Goal: Use online tool/utility: Utilize a website feature to perform a specific function

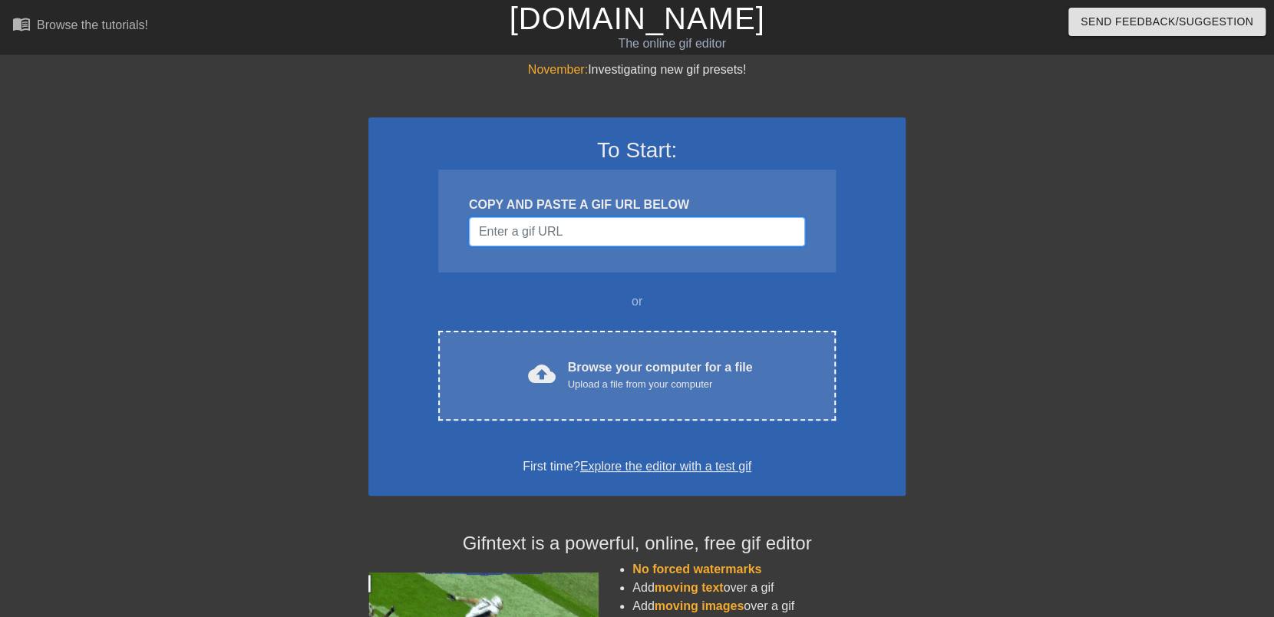
click at [547, 234] on input "Username" at bounding box center [637, 231] width 336 height 29
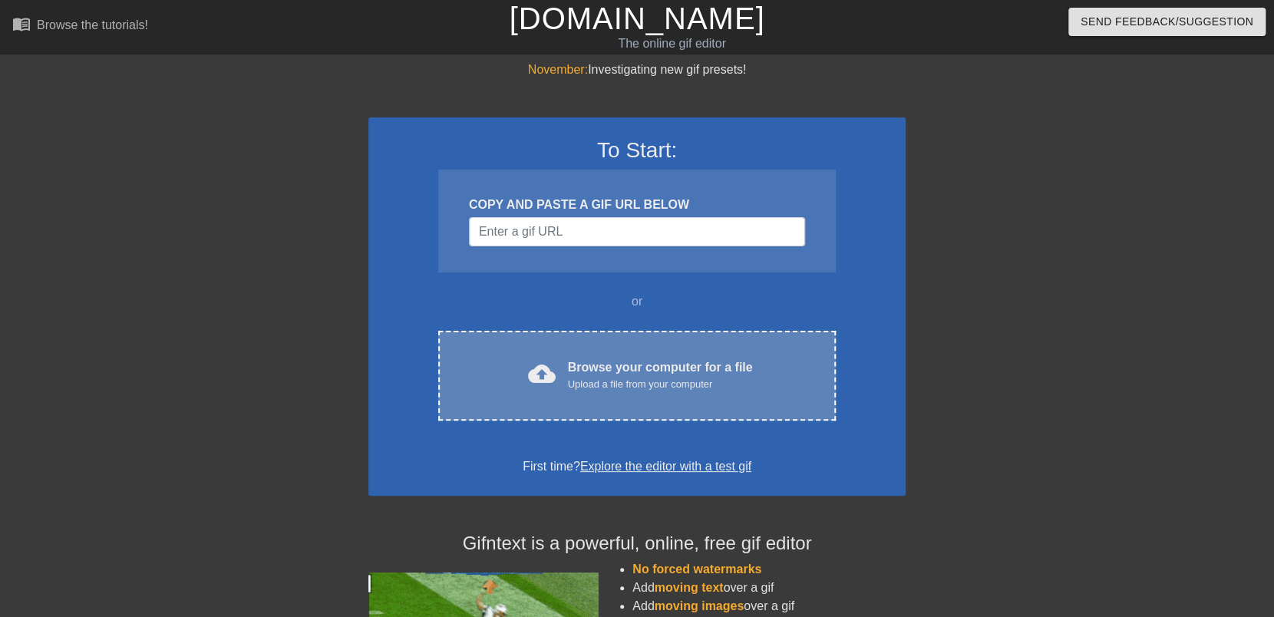
click at [605, 364] on div "Browse your computer for a file Upload a file from your computer" at bounding box center [660, 375] width 185 height 34
click at [555, 375] on span "cloud_upload" at bounding box center [542, 374] width 28 height 28
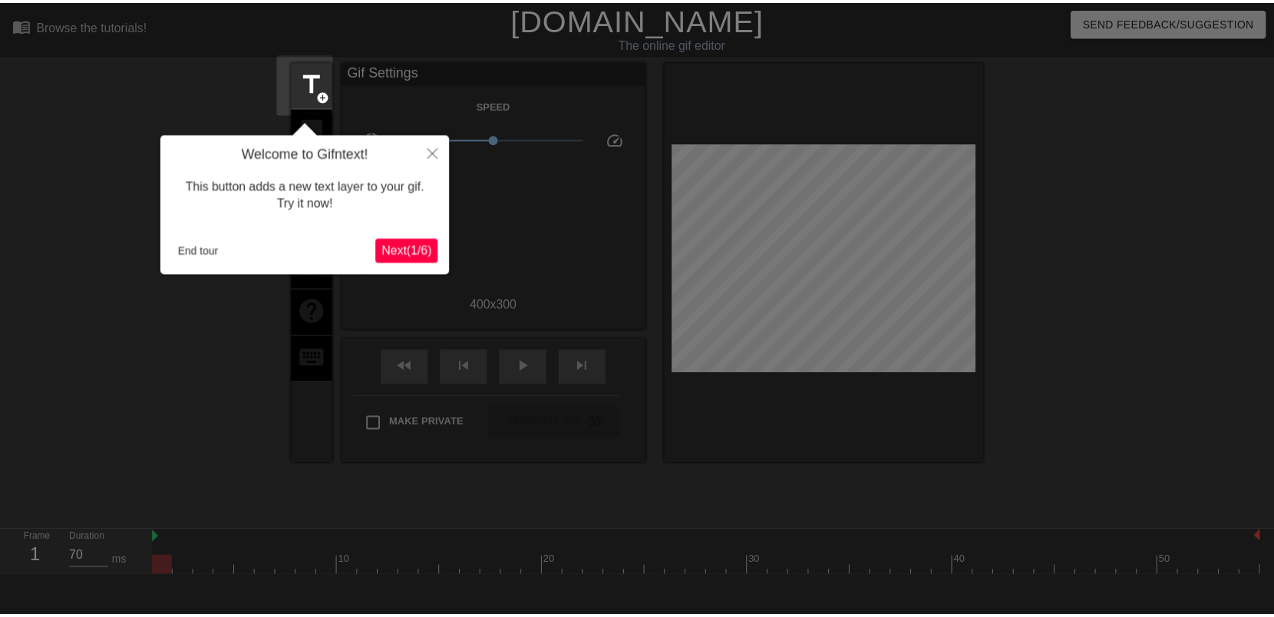
scroll to position [37, 0]
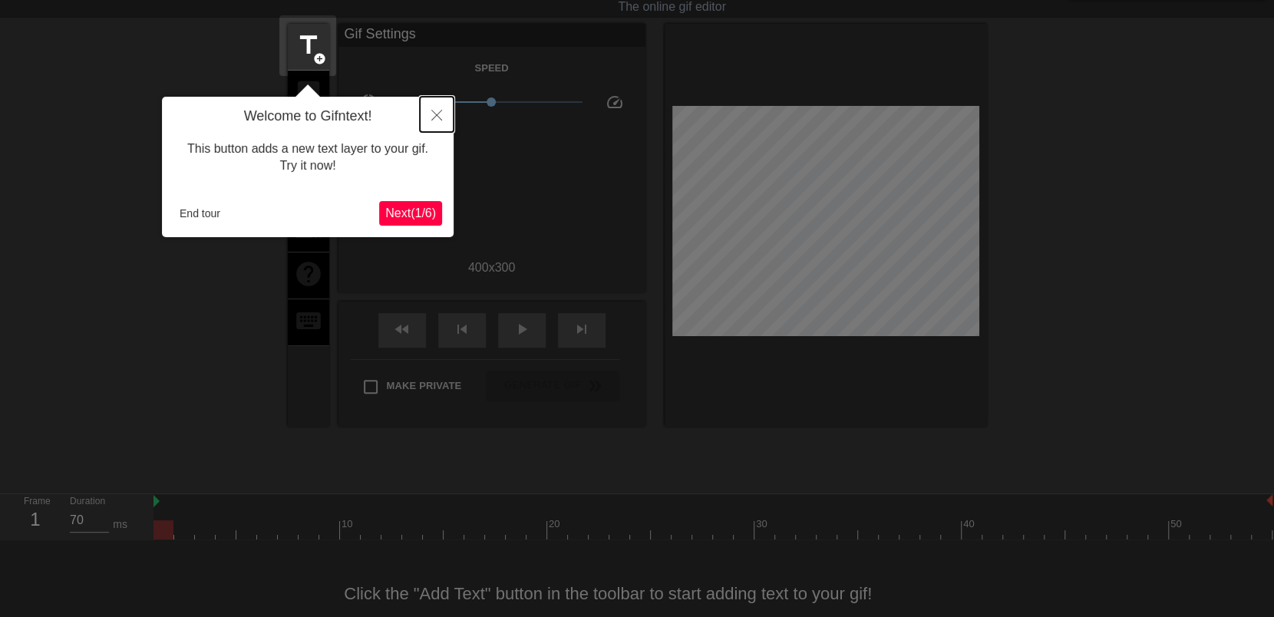
click at [437, 116] on icon "Close" at bounding box center [436, 115] width 11 height 11
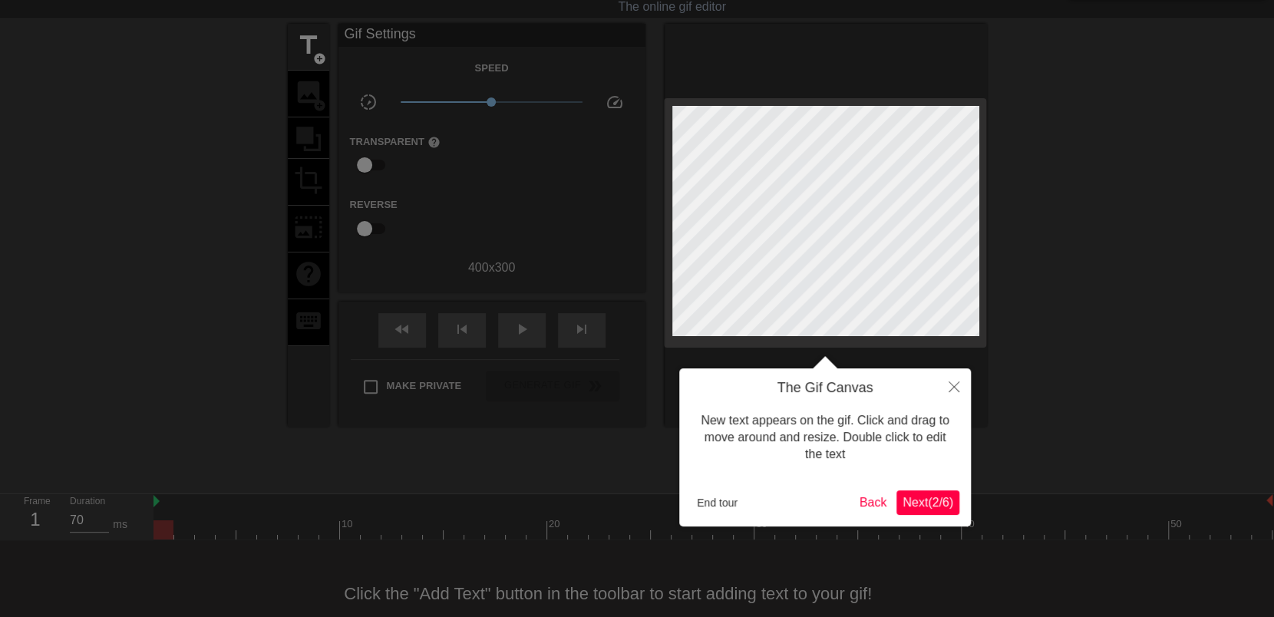
scroll to position [0, 0]
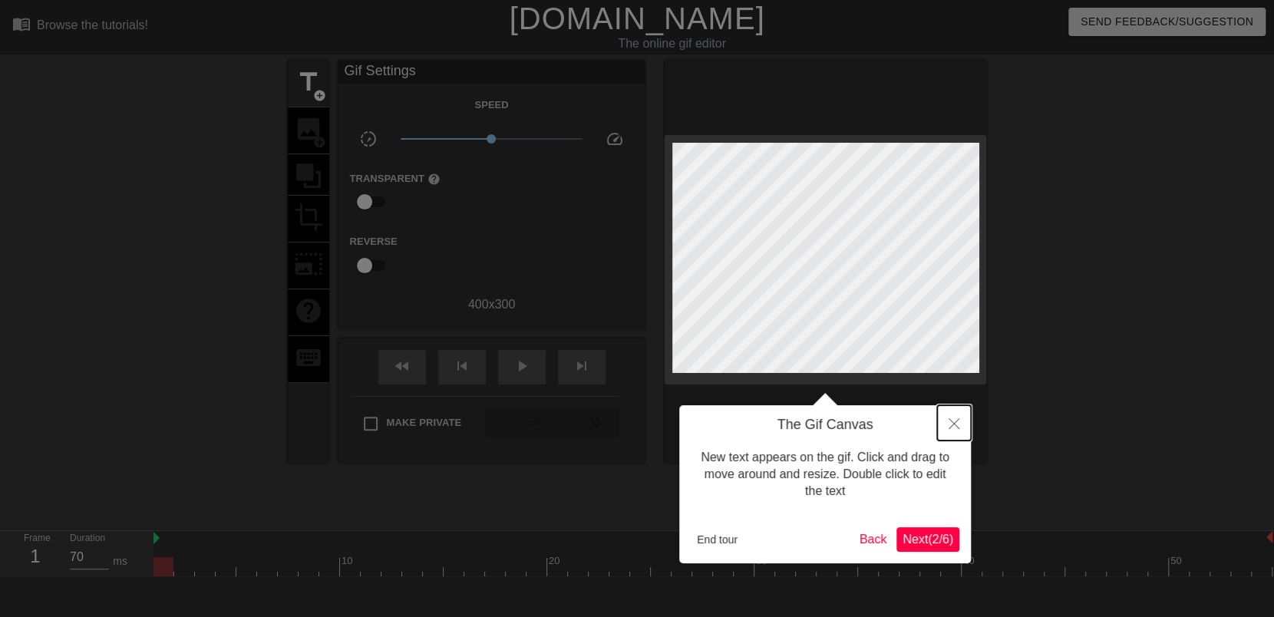
click at [958, 424] on icon "Close" at bounding box center [954, 423] width 11 height 11
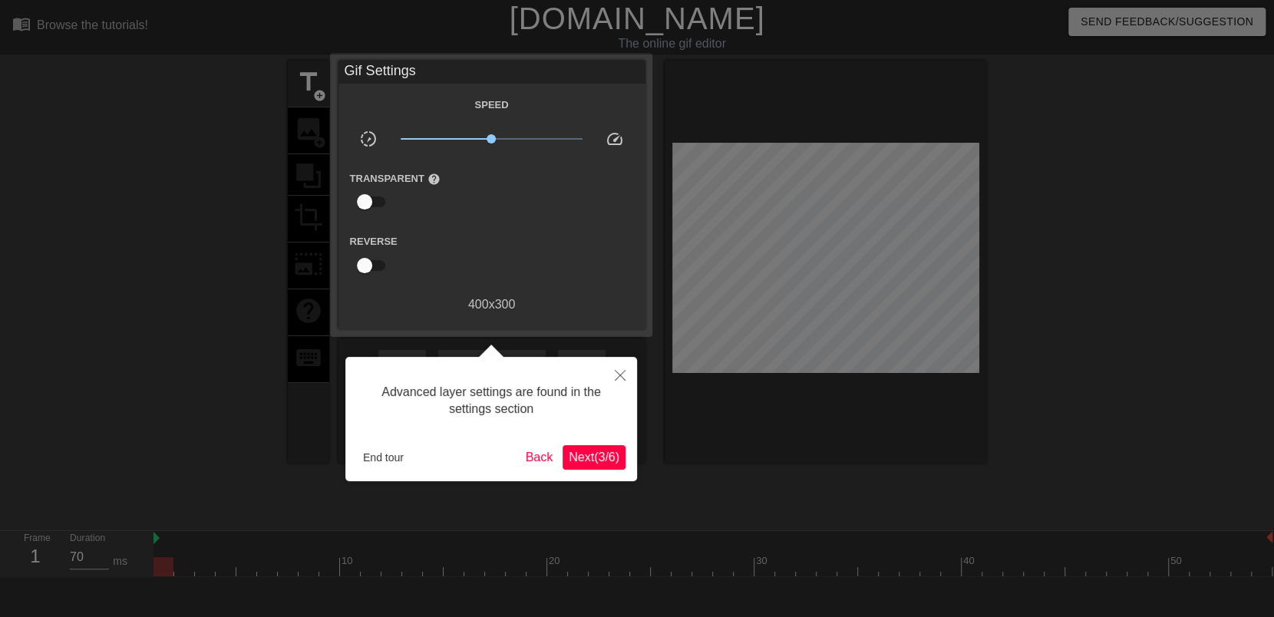
scroll to position [37, 0]
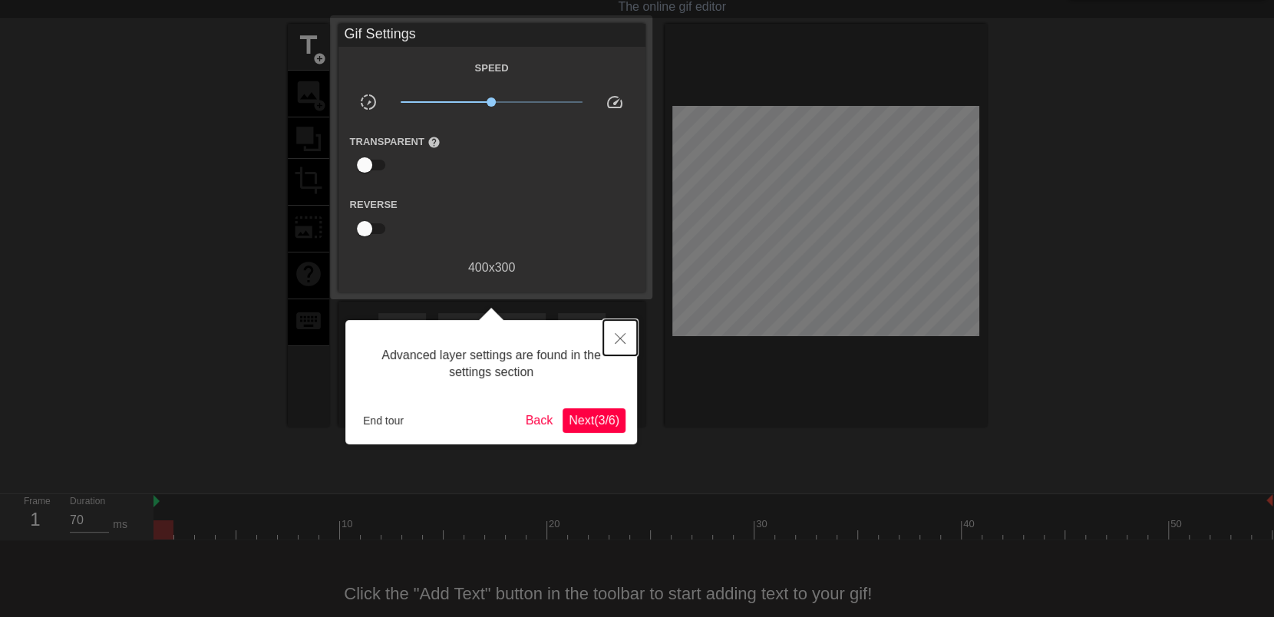
click at [621, 340] on icon "Close" at bounding box center [620, 338] width 11 height 11
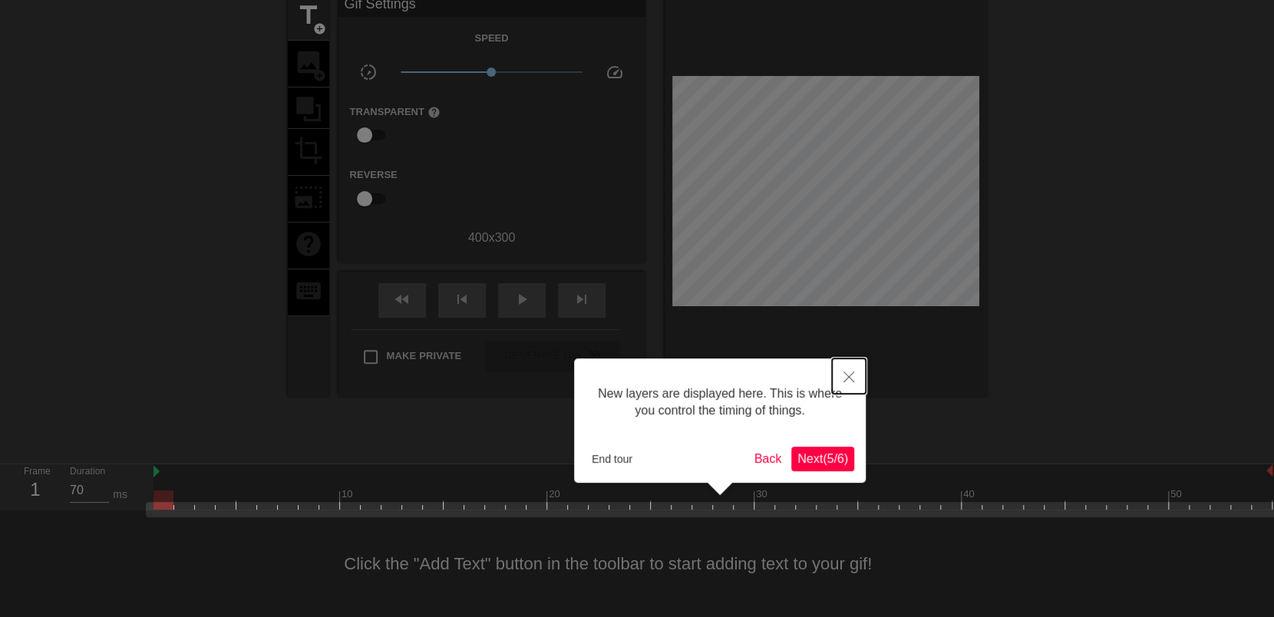
click at [844, 371] on button "Close" at bounding box center [849, 375] width 34 height 35
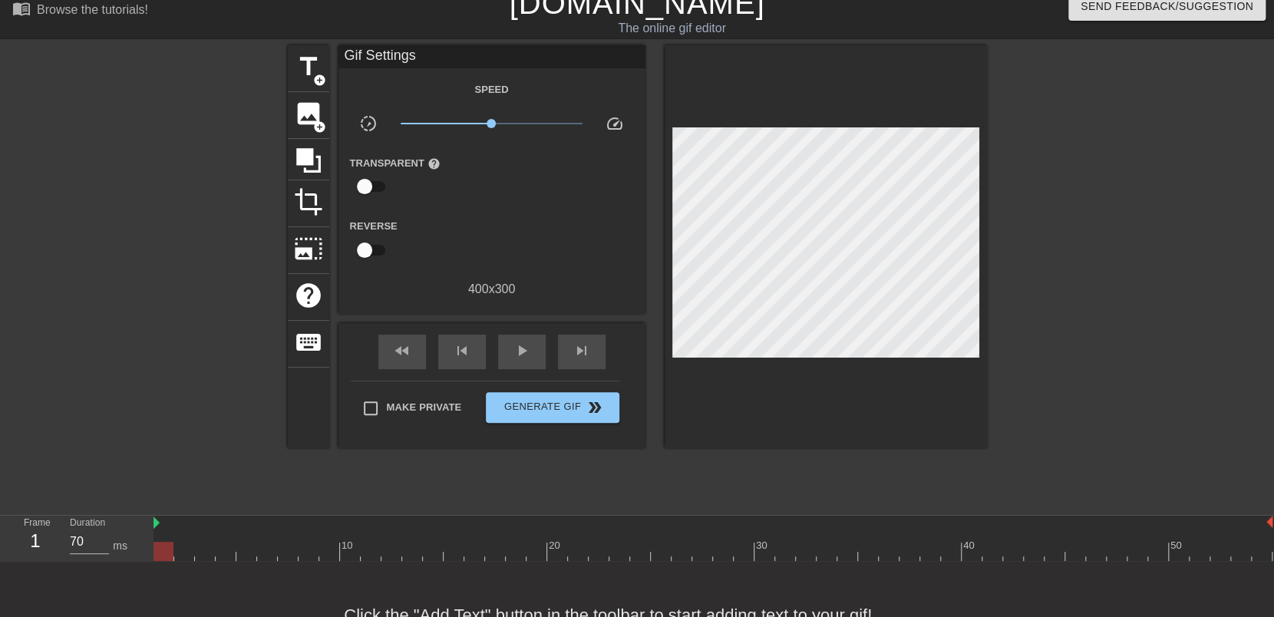
scroll to position [0, 0]
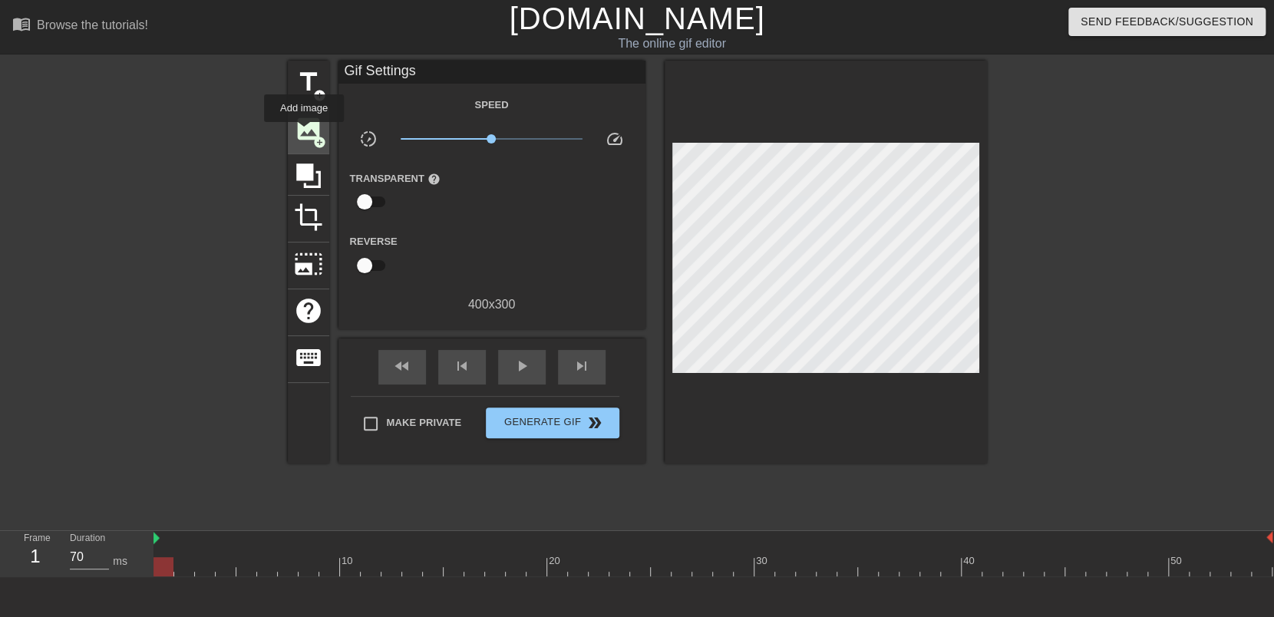
click at [304, 133] on span "image" at bounding box center [308, 128] width 29 height 29
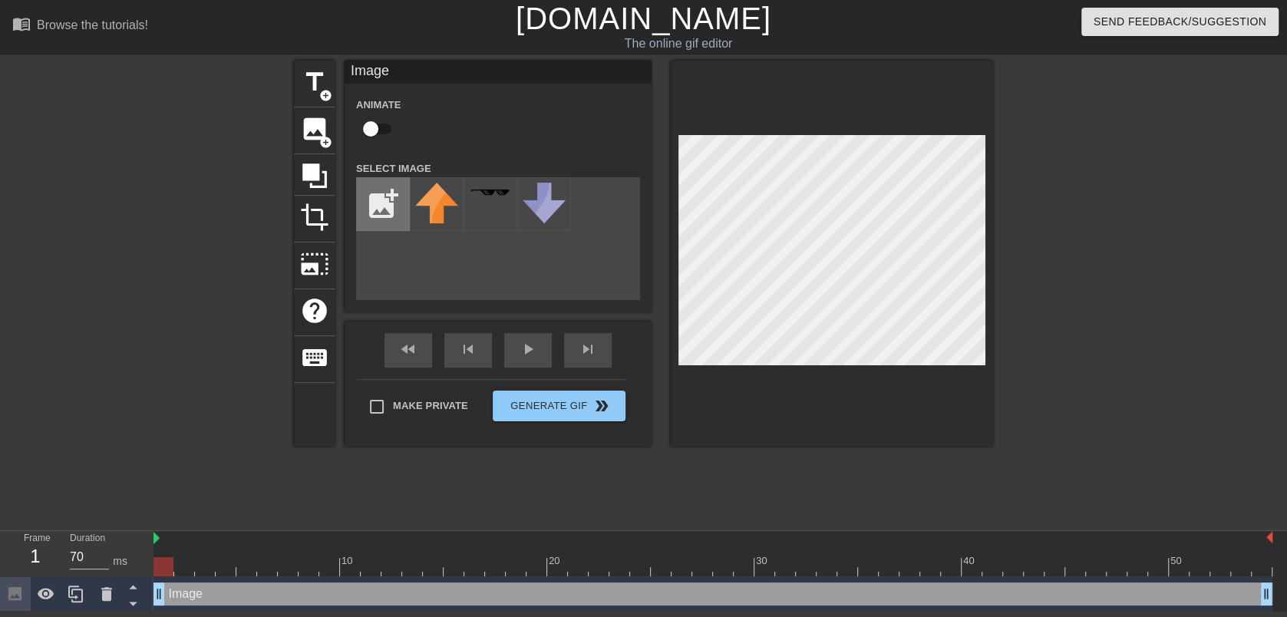
click at [385, 205] on input "file" at bounding box center [383, 204] width 52 height 52
type input "C:\fakepath\ship-removebg-preview.png"
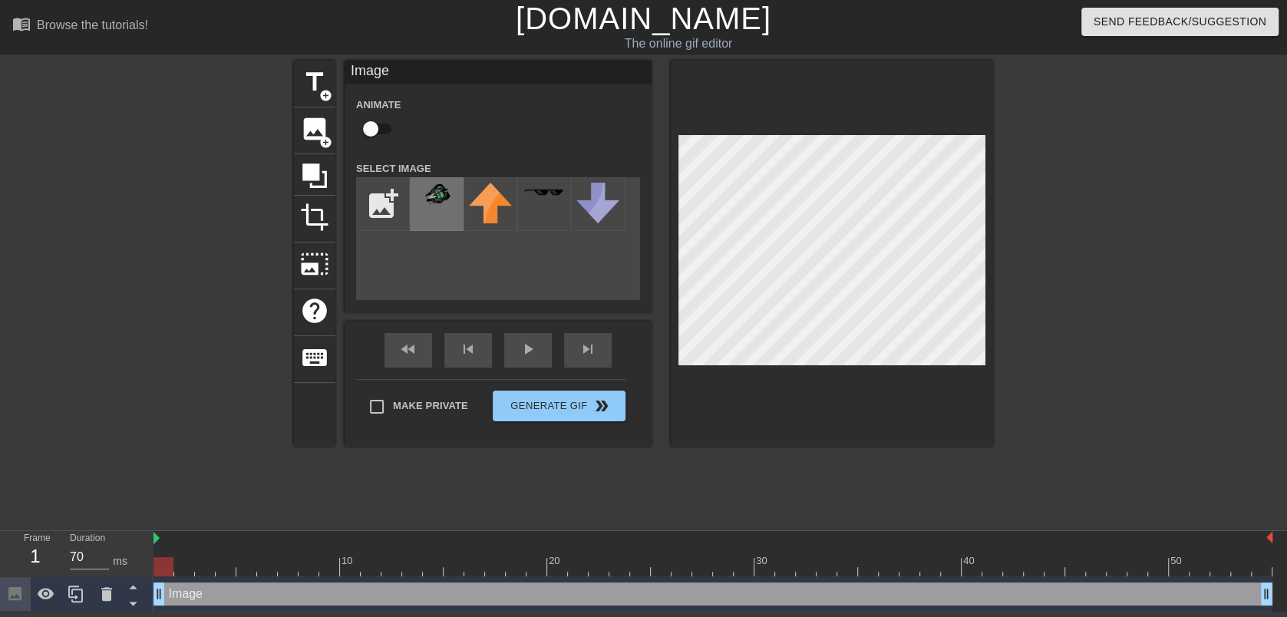
click at [448, 195] on img at bounding box center [436, 195] width 43 height 25
click at [155, 536] on div at bounding box center [712, 538] width 1119 height 15
click at [167, 569] on div at bounding box center [163, 566] width 20 height 19
click at [342, 563] on div at bounding box center [712, 566] width 1119 height 19
click at [561, 563] on div at bounding box center [712, 566] width 1119 height 19
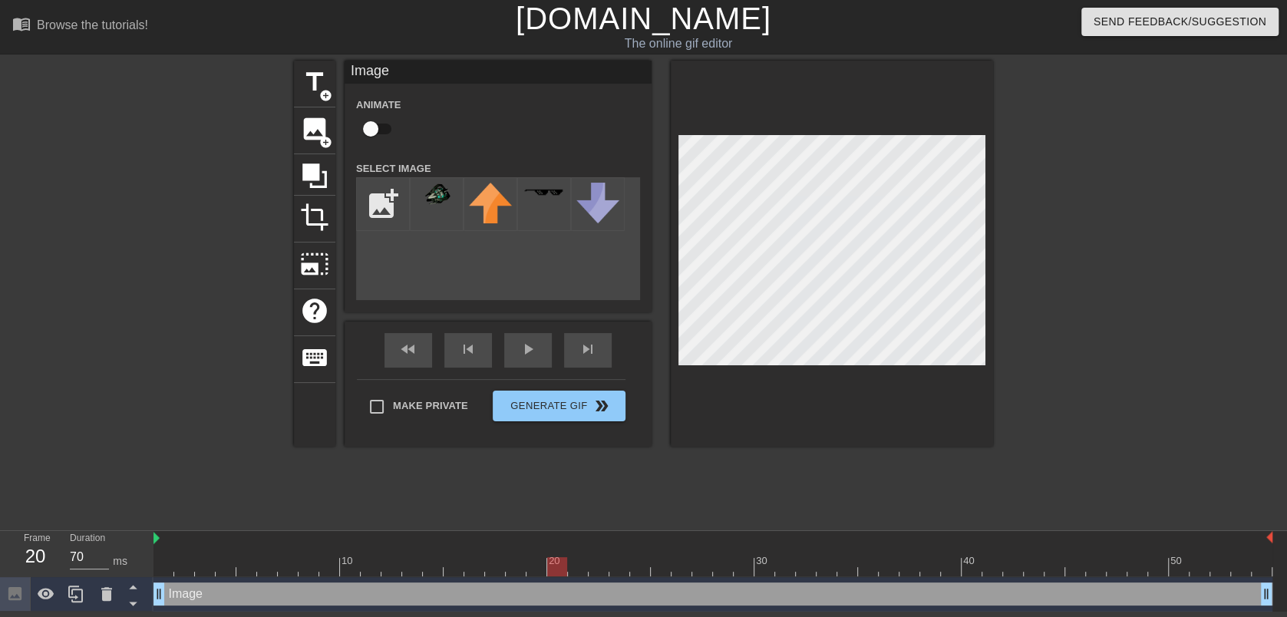
click at [355, 566] on div at bounding box center [712, 566] width 1119 height 19
click at [157, 564] on div at bounding box center [712, 566] width 1119 height 19
click at [450, 215] on div at bounding box center [437, 204] width 54 height 54
click at [452, 215] on div at bounding box center [437, 204] width 54 height 54
click at [435, 200] on img at bounding box center [436, 195] width 43 height 25
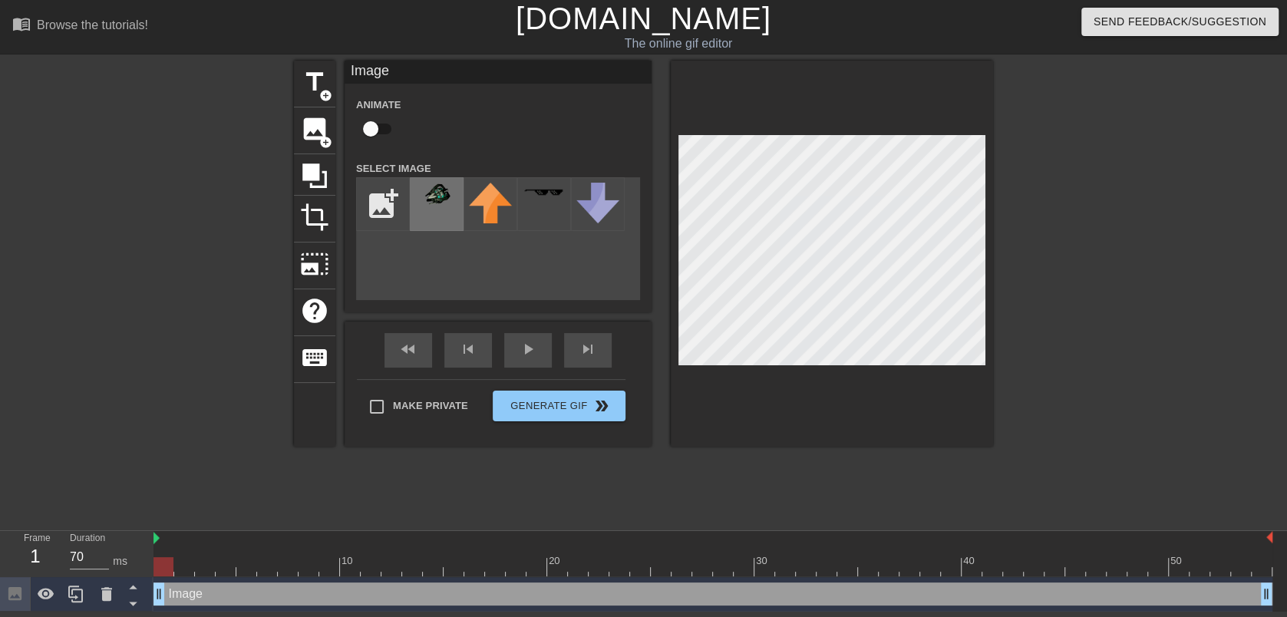
click at [435, 200] on img at bounding box center [436, 195] width 43 height 25
drag, startPoint x: 170, startPoint y: 565, endPoint x: 160, endPoint y: 563, distance: 10.9
click at [160, 563] on div at bounding box center [163, 566] width 20 height 19
click at [73, 595] on icon at bounding box center [75, 594] width 15 height 17
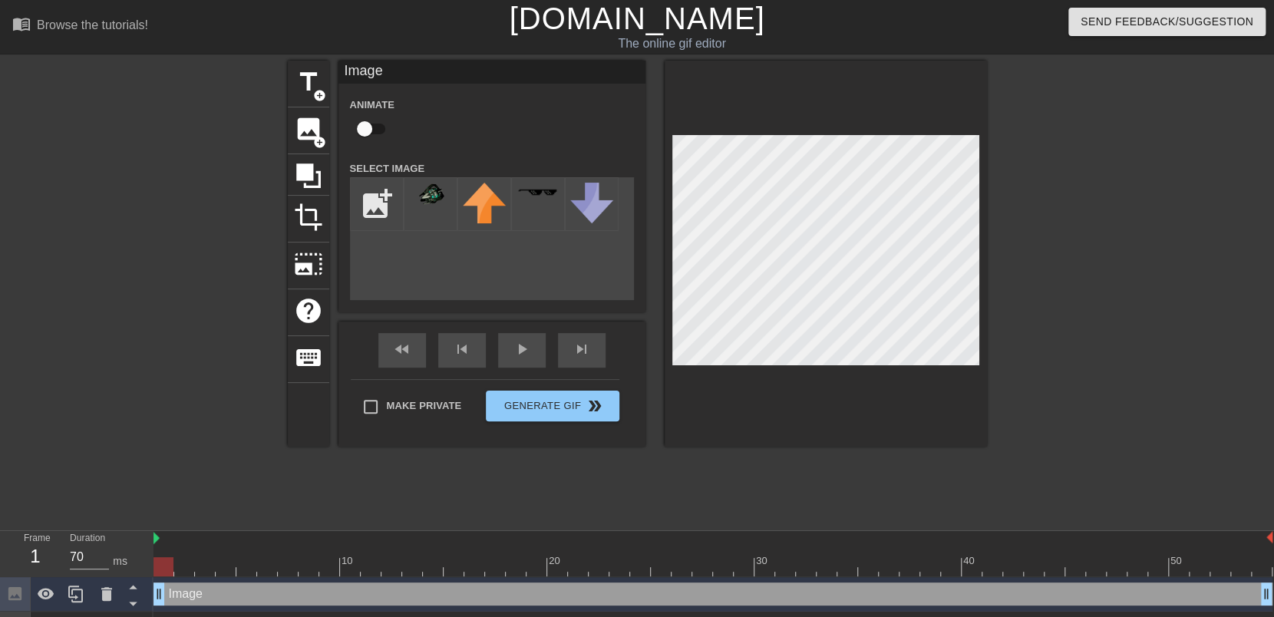
click at [352, 566] on div at bounding box center [712, 566] width 1119 height 19
click at [162, 563] on div at bounding box center [712, 566] width 1119 height 19
click at [344, 566] on div at bounding box center [712, 566] width 1119 height 19
click at [770, 561] on div at bounding box center [712, 566] width 1119 height 19
click at [999, 572] on div at bounding box center [712, 566] width 1119 height 19
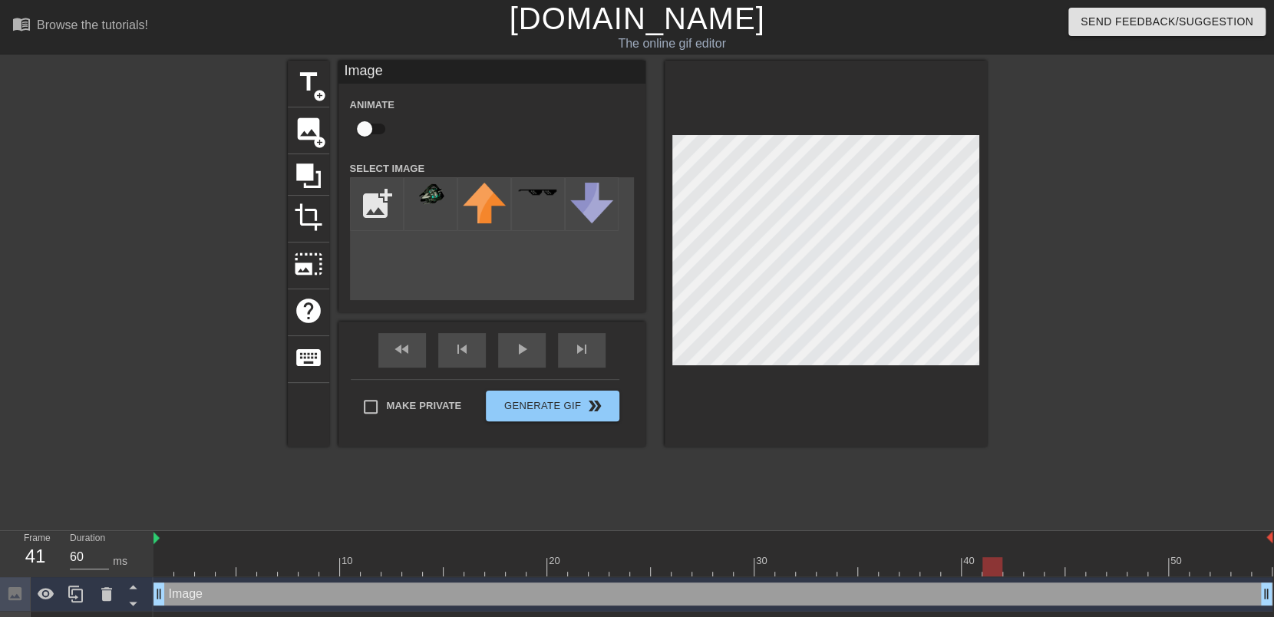
click at [1121, 573] on div at bounding box center [712, 566] width 1119 height 19
click at [1197, 566] on div at bounding box center [712, 566] width 1119 height 19
type input "60"
click at [1242, 563] on div at bounding box center [712, 566] width 1119 height 19
click at [1254, 561] on div at bounding box center [712, 566] width 1119 height 19
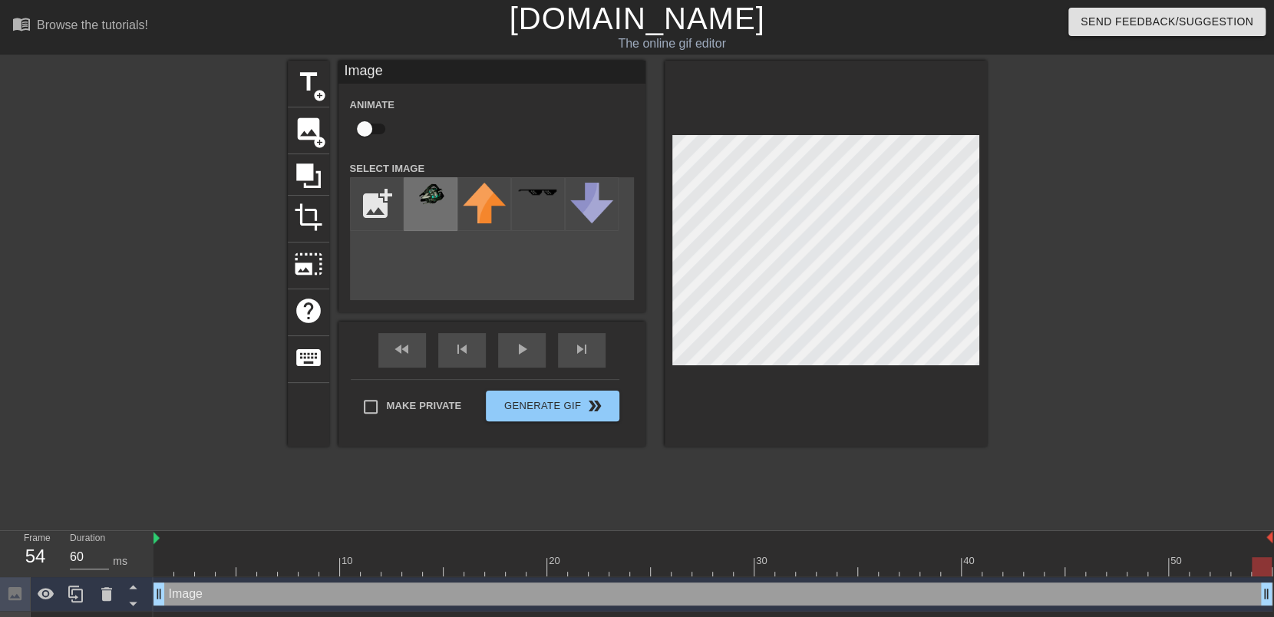
click at [444, 215] on div at bounding box center [431, 204] width 54 height 54
click at [436, 200] on img at bounding box center [430, 195] width 43 height 25
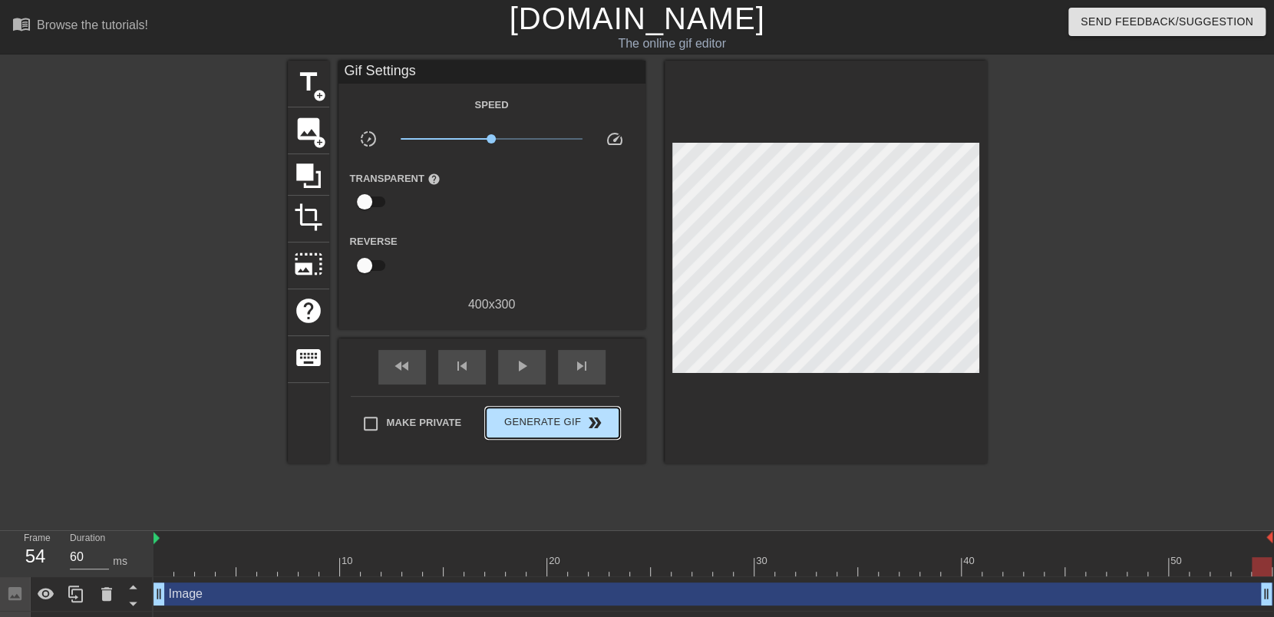
click at [546, 399] on div "Make Private Generate Gif double_arrow" at bounding box center [485, 426] width 269 height 61
click at [309, 133] on span "image" at bounding box center [308, 128] width 29 height 29
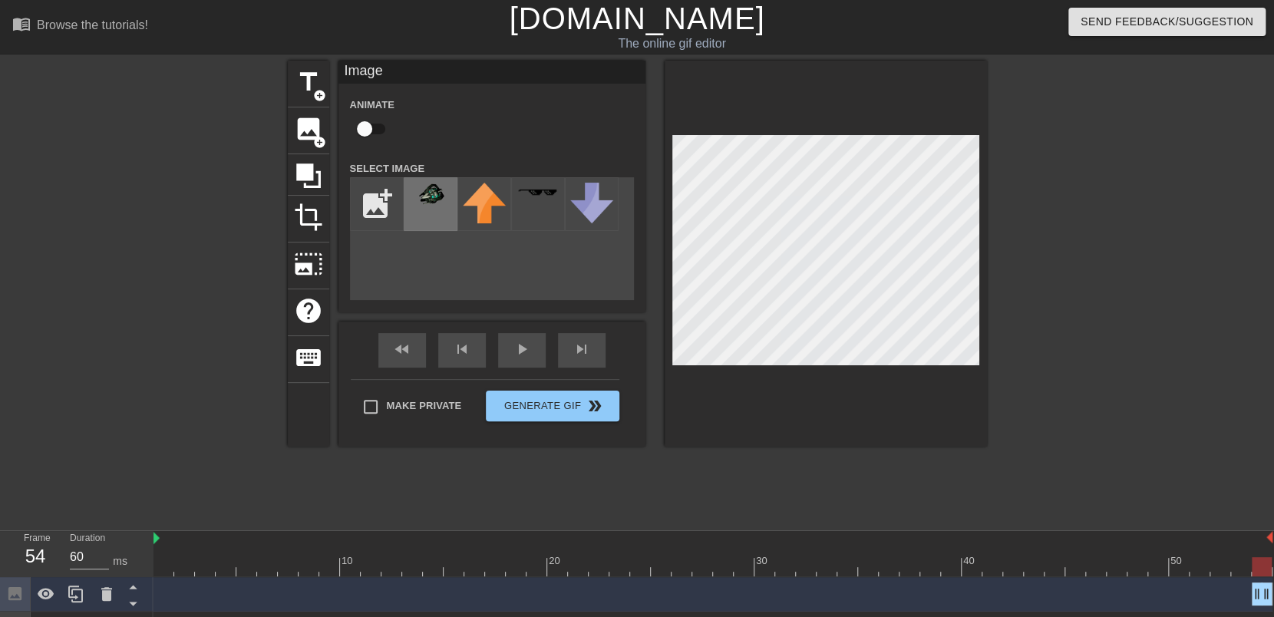
click at [418, 202] on img at bounding box center [430, 195] width 43 height 25
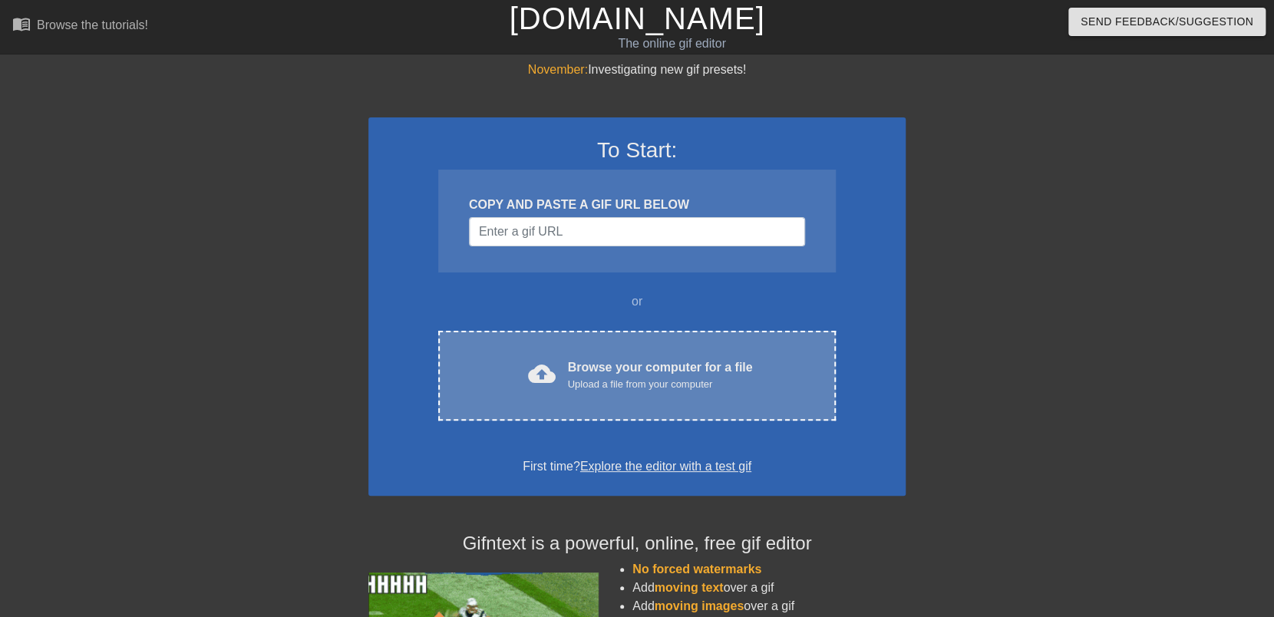
click at [626, 372] on div "Browse your computer for a file Upload a file from your computer" at bounding box center [660, 375] width 185 height 34
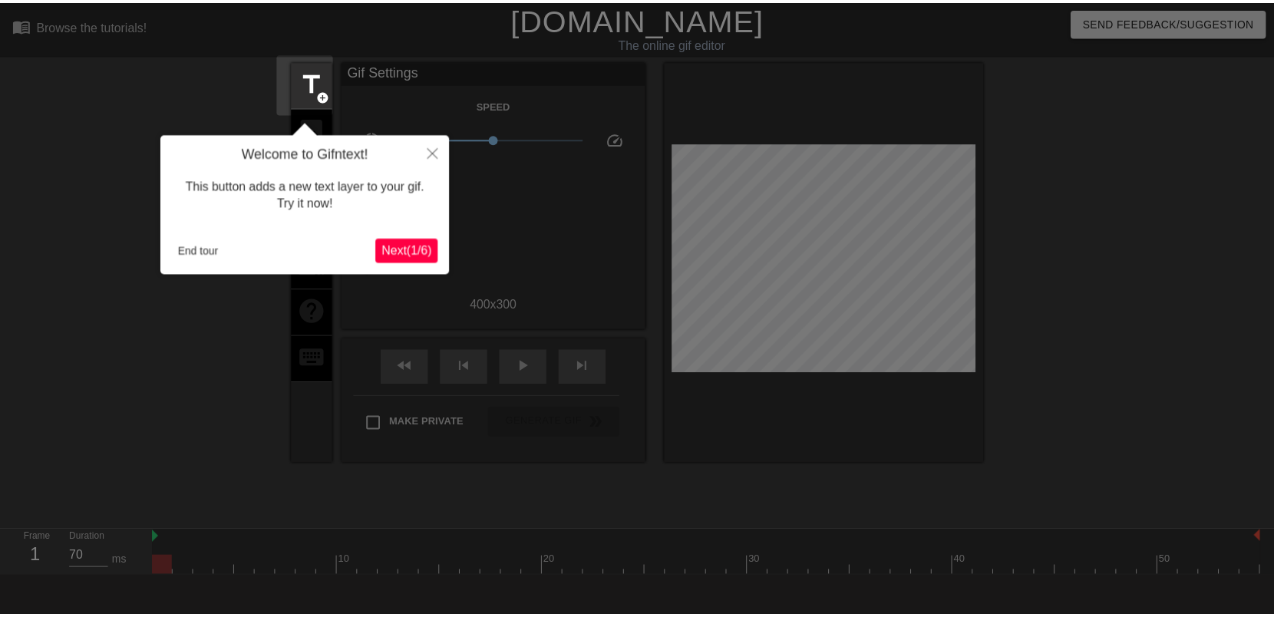
scroll to position [37, 0]
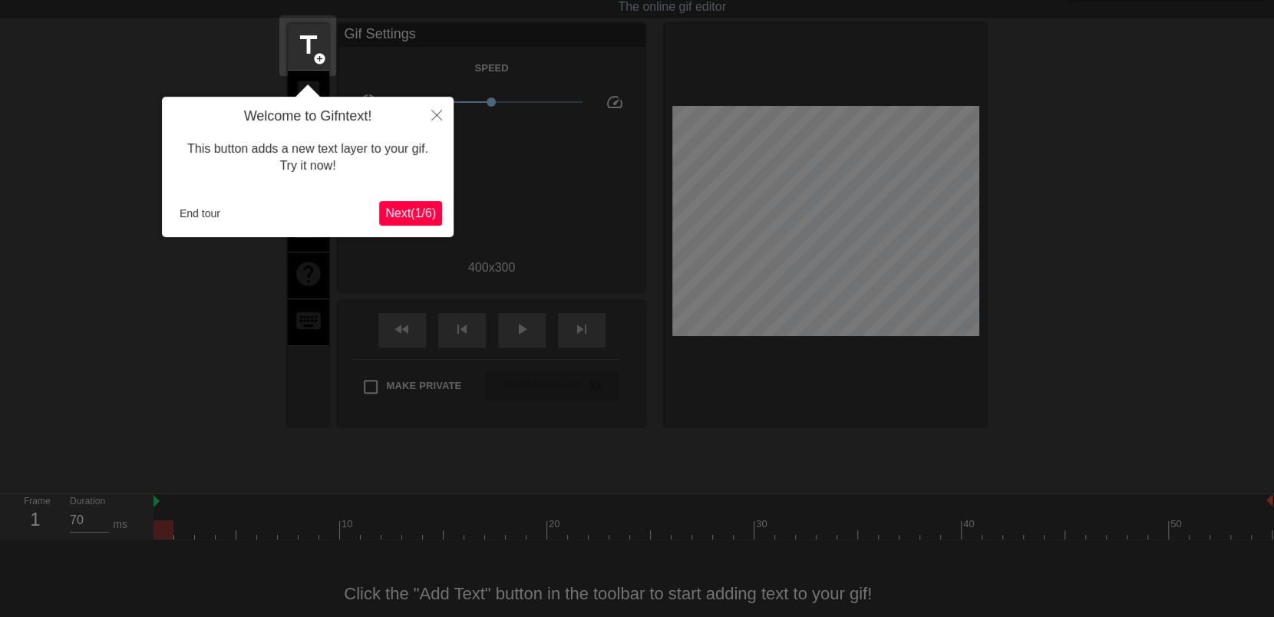
click at [415, 219] on span "Next ( 1 / 6 )" at bounding box center [410, 212] width 51 height 13
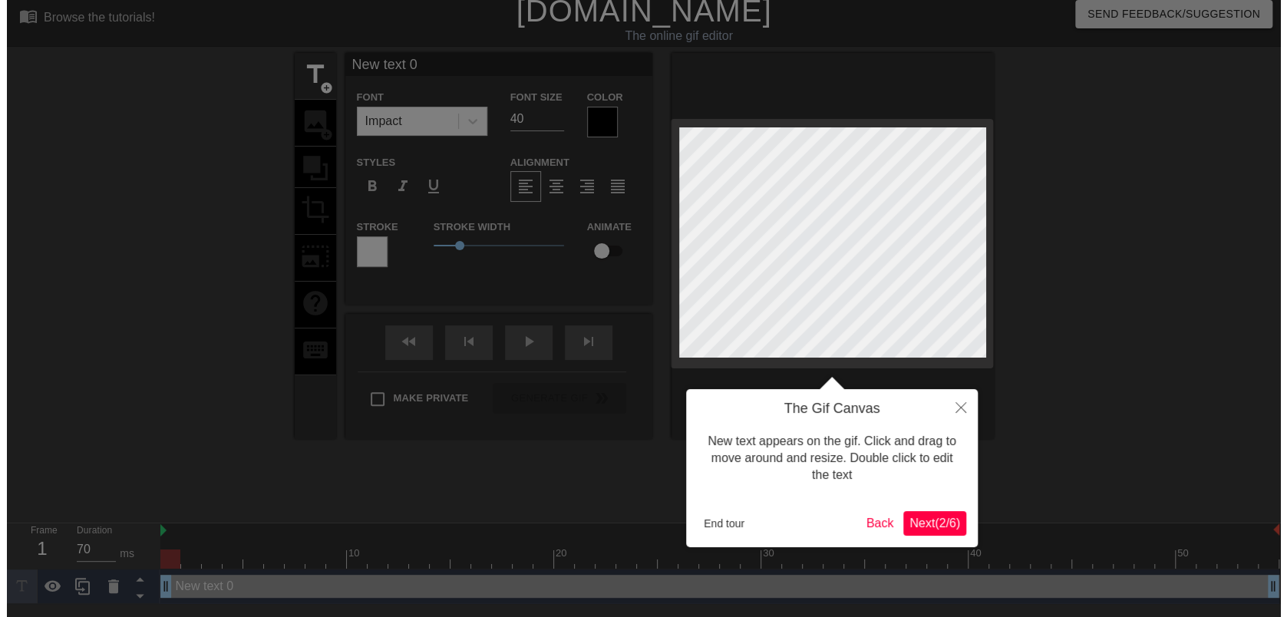
scroll to position [0, 0]
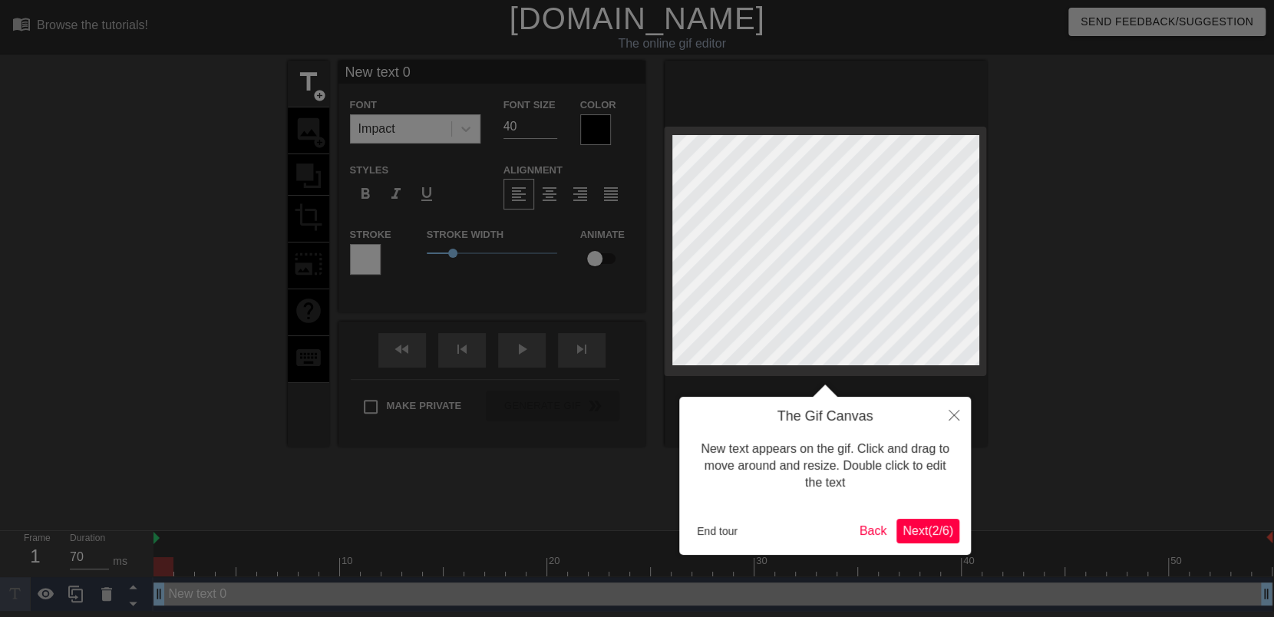
click at [919, 535] on span "Next ( 2 / 6 )" at bounding box center [928, 530] width 51 height 13
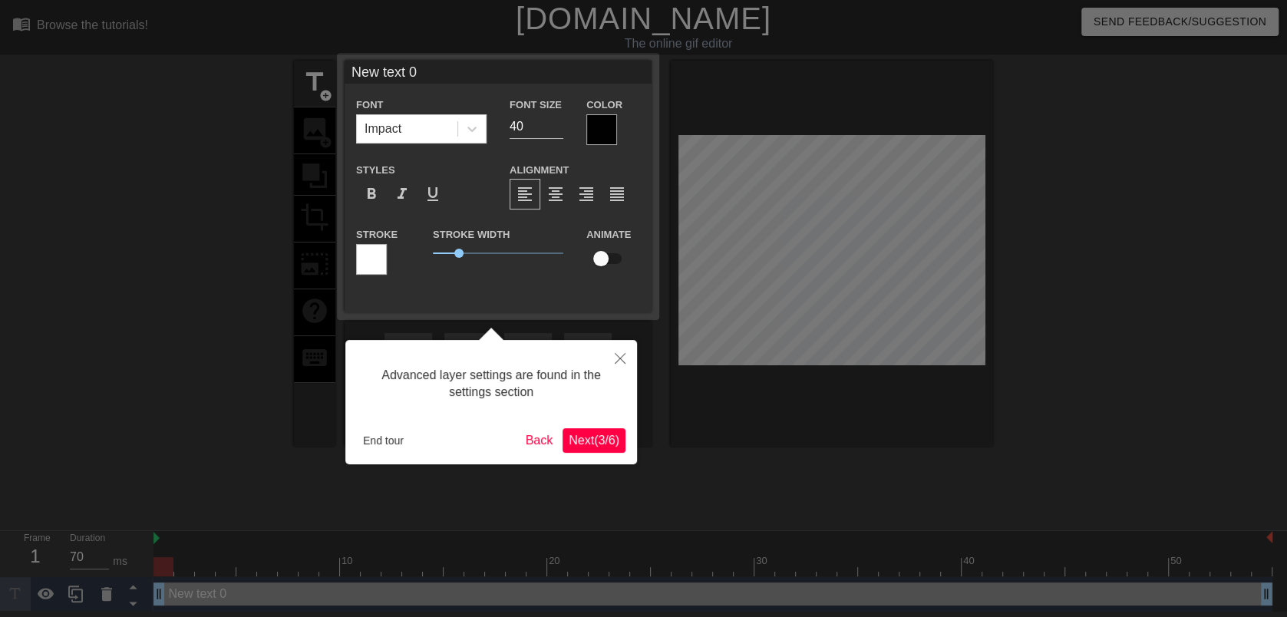
click at [584, 451] on button "Next ( 3 / 6 )" at bounding box center [594, 440] width 63 height 25
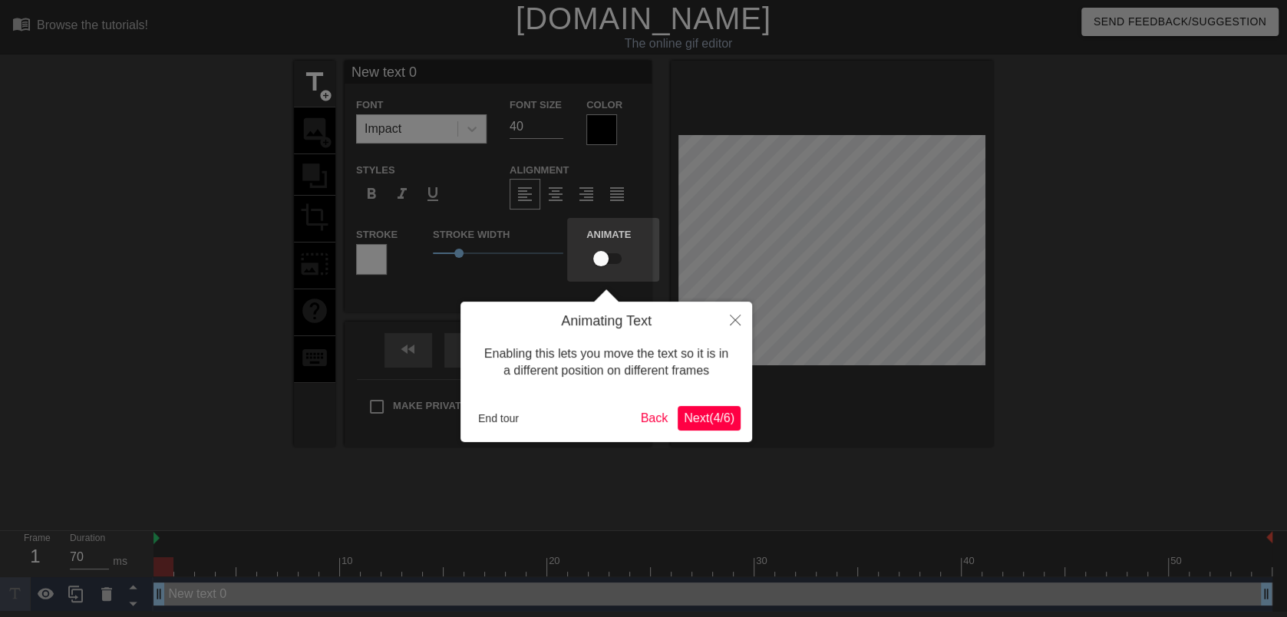
click at [717, 424] on span "Next ( 4 / 6 )" at bounding box center [709, 417] width 51 height 13
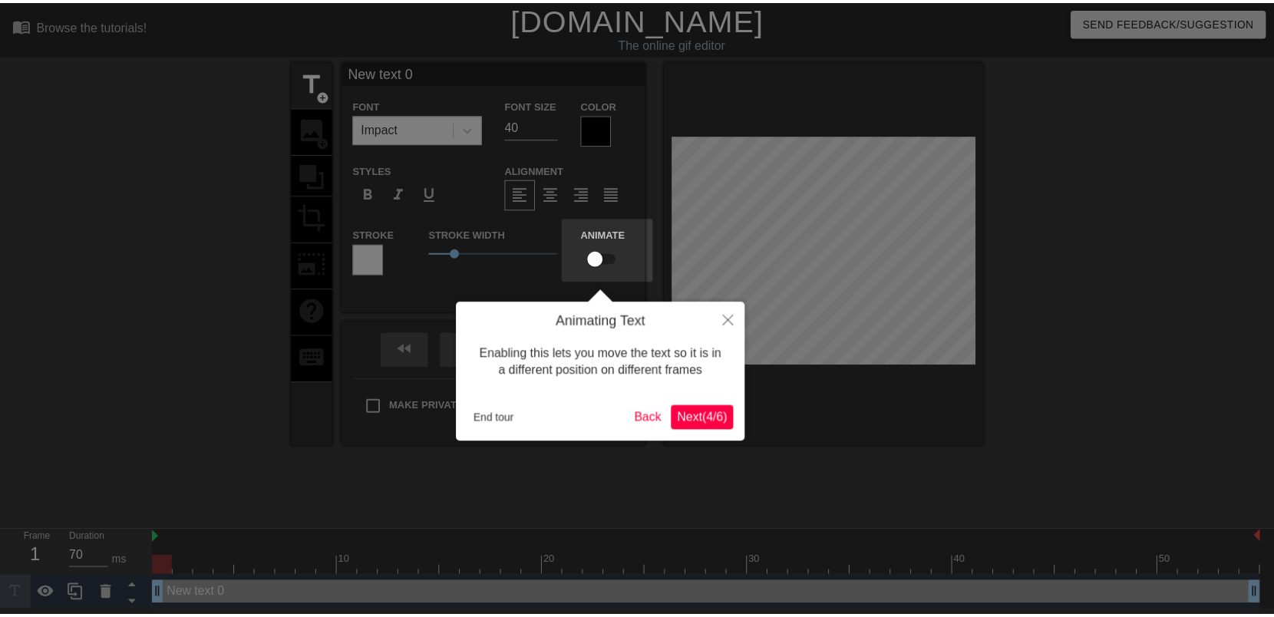
scroll to position [8, 0]
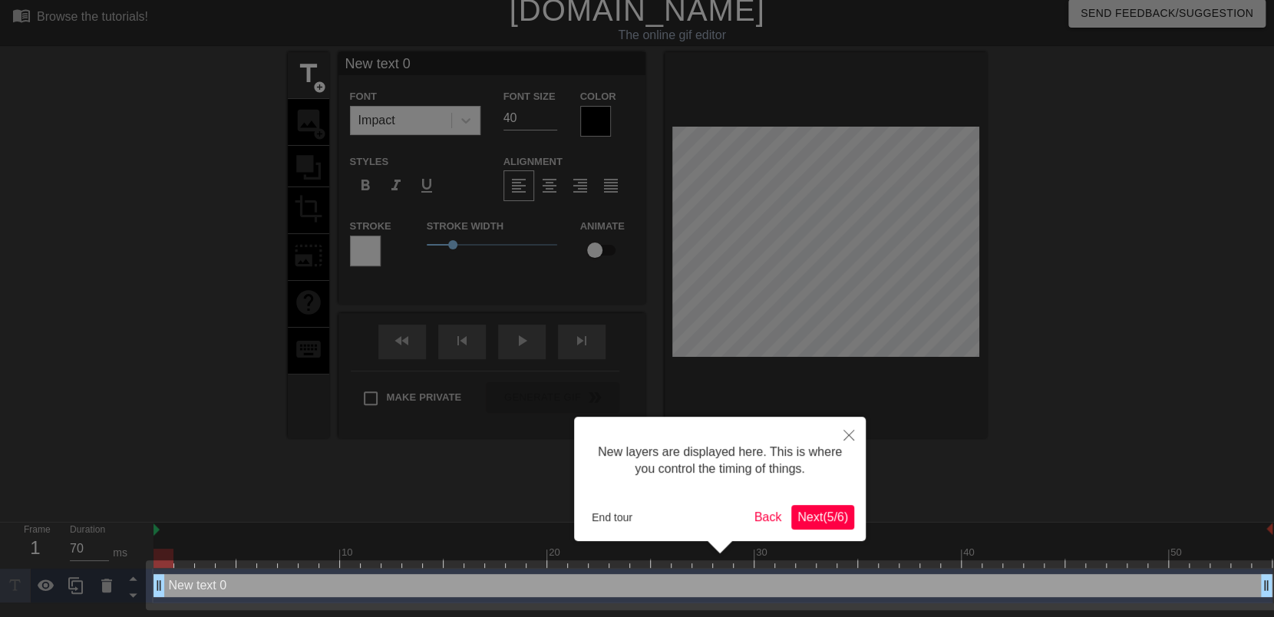
click at [830, 515] on span "Next ( 5 / 6 )" at bounding box center [822, 516] width 51 height 13
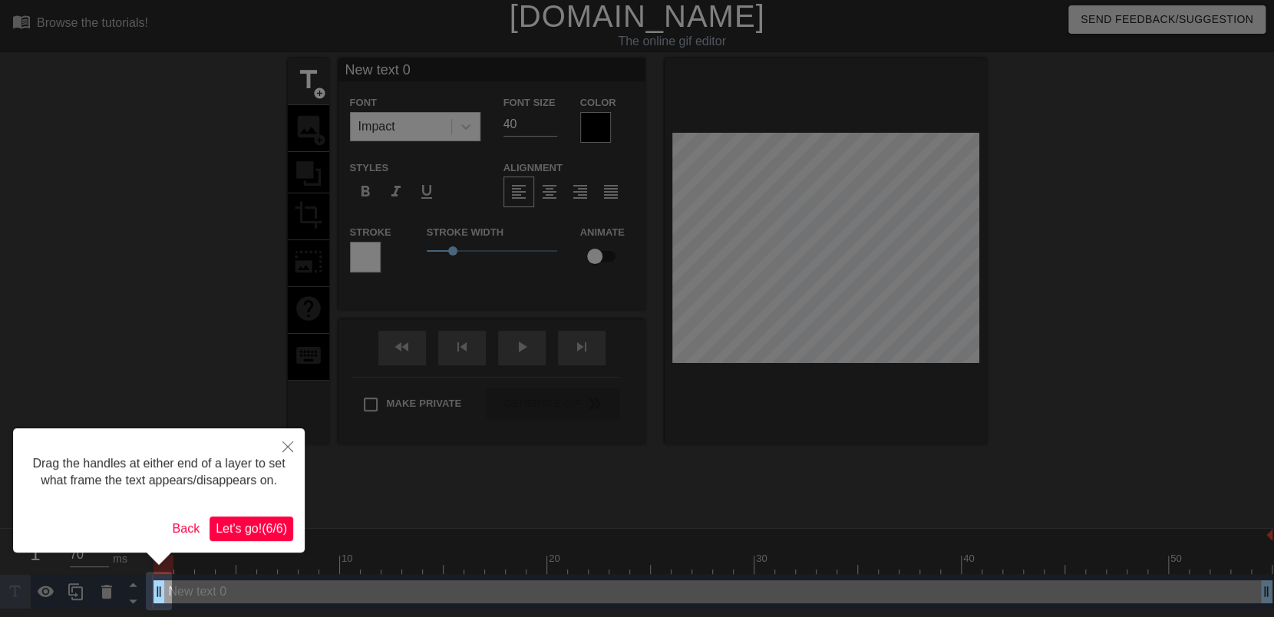
scroll to position [0, 0]
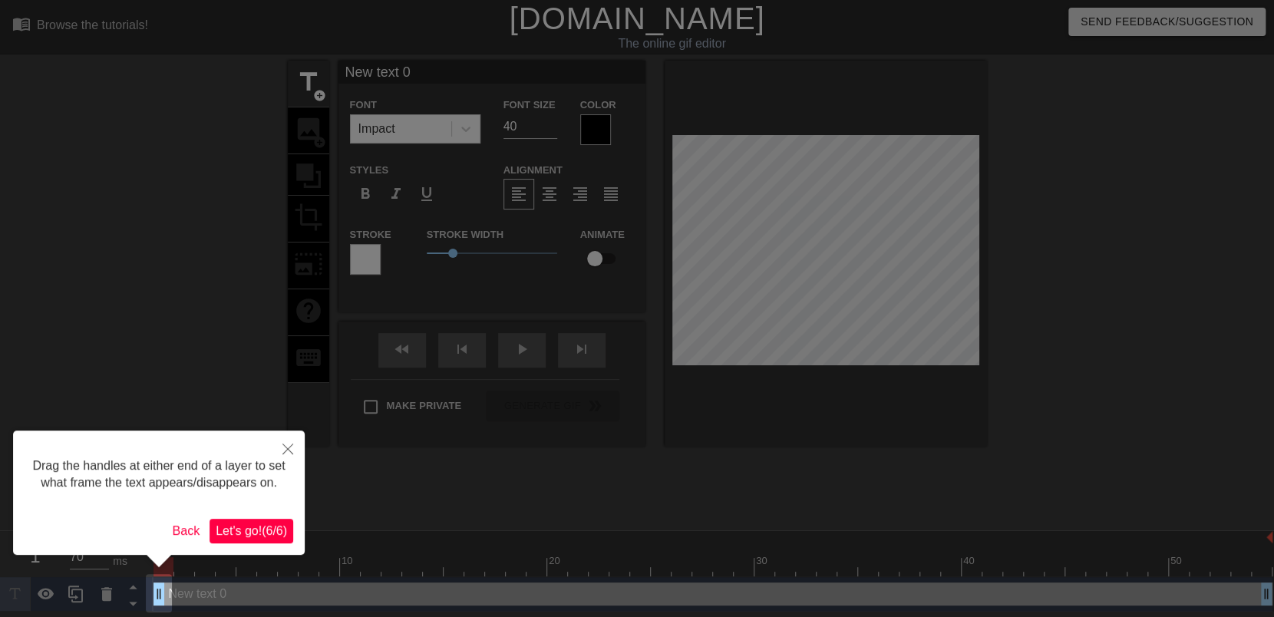
click at [250, 530] on span "Let's go! ( 6 / 6 )" at bounding box center [251, 530] width 71 height 13
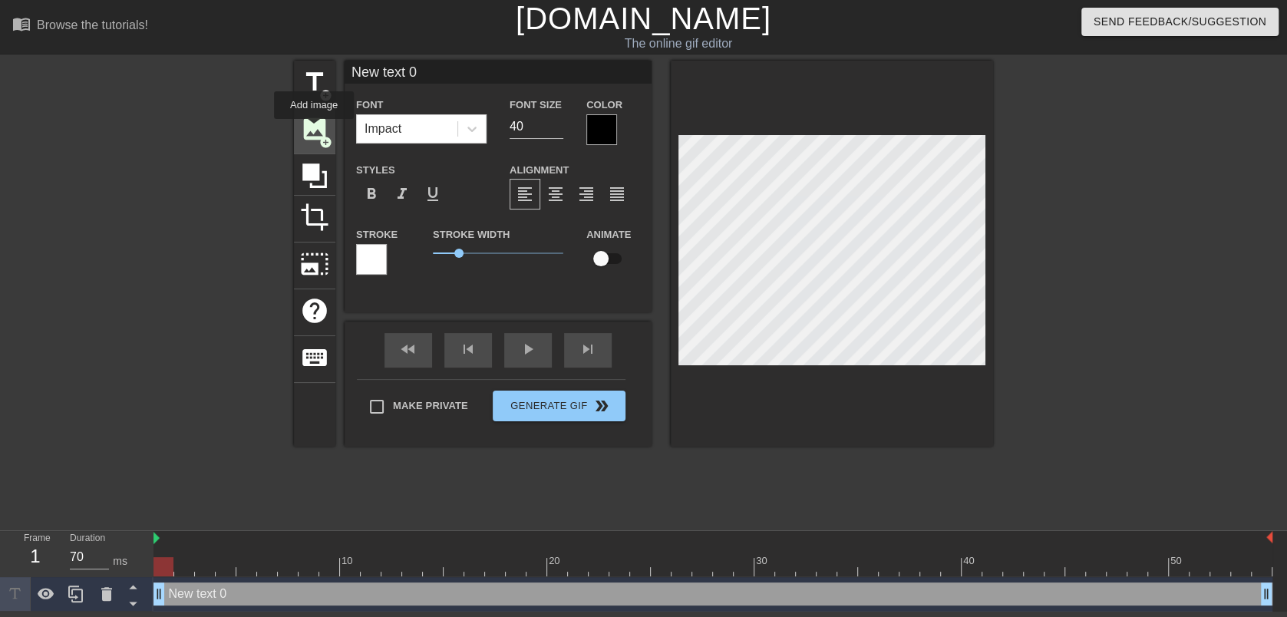
click at [314, 130] on span "image" at bounding box center [314, 128] width 29 height 29
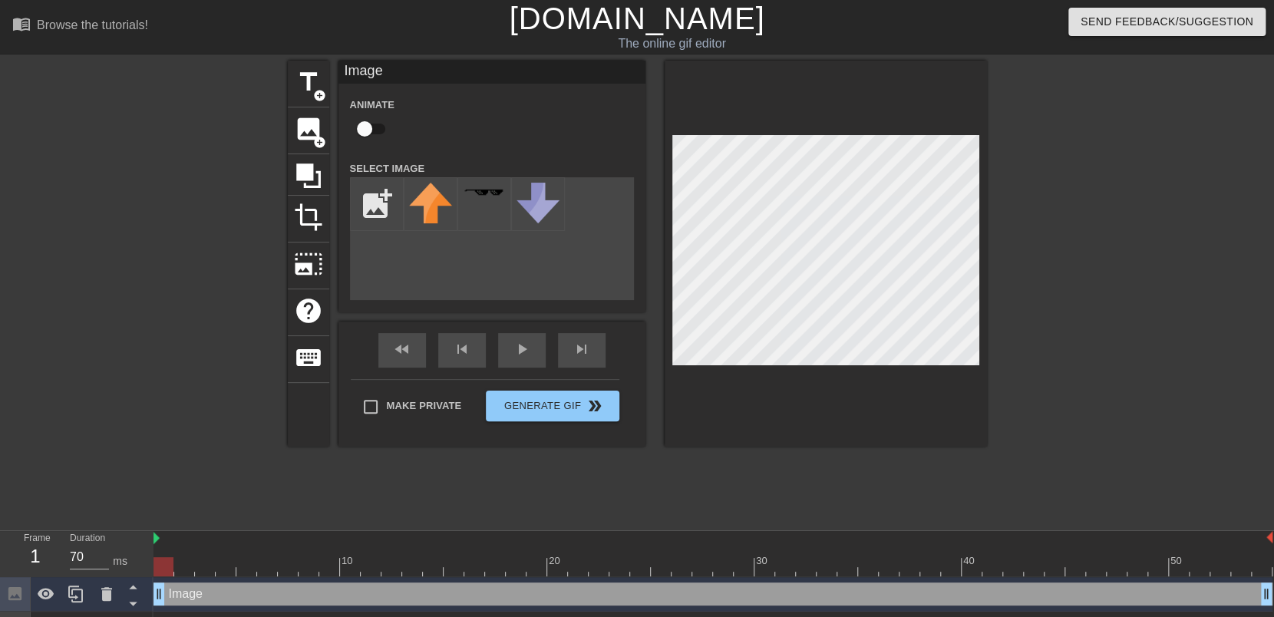
click at [1055, 213] on div at bounding box center [1120, 291] width 230 height 460
click at [533, 192] on div "title add_circle image add_circle crop photo_size_select_large help keyboard Im…" at bounding box center [637, 254] width 699 height 386
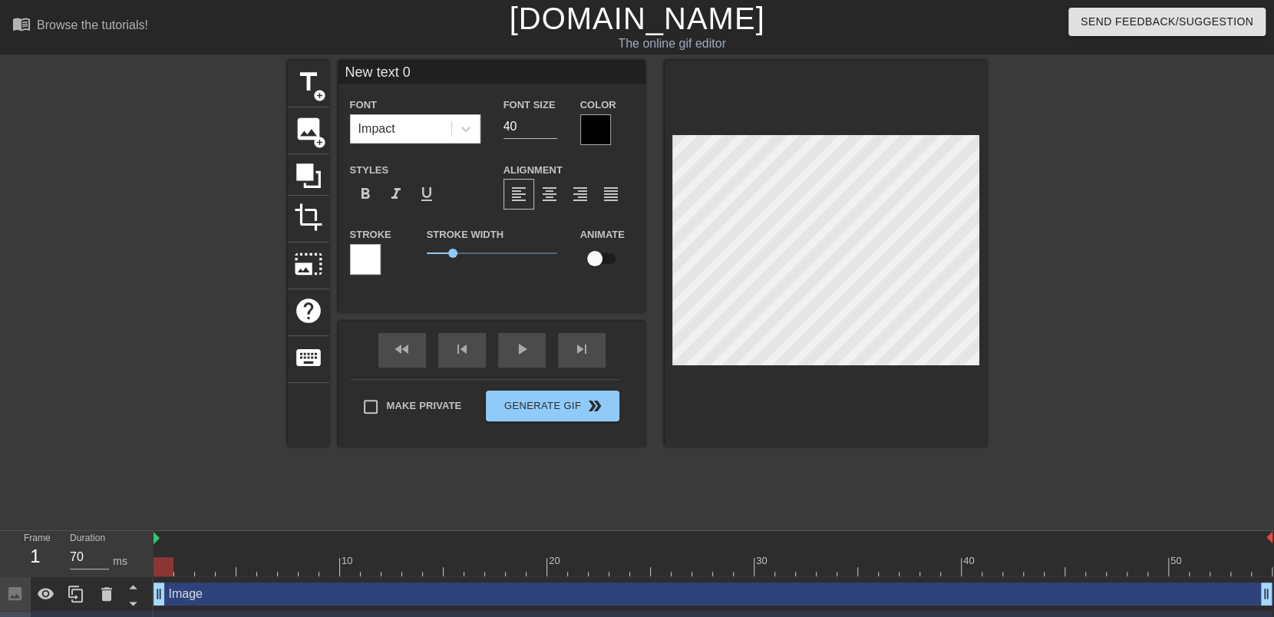
click at [342, 226] on div "title add_circle image add_circle crop photo_size_select_large help keyboard Ne…" at bounding box center [637, 254] width 699 height 386
click at [314, 136] on span "add_circle" at bounding box center [319, 142] width 13 height 13
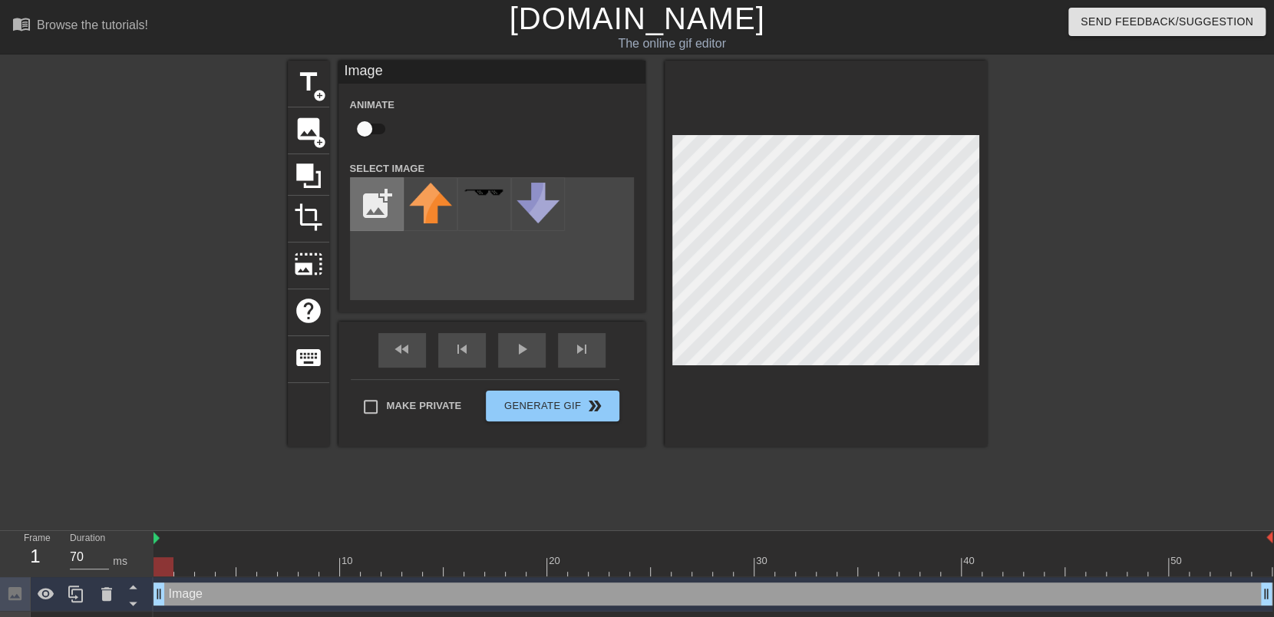
click at [386, 202] on input "file" at bounding box center [377, 204] width 52 height 52
type input "C:\fakepath\ship-removebg-preview.png"
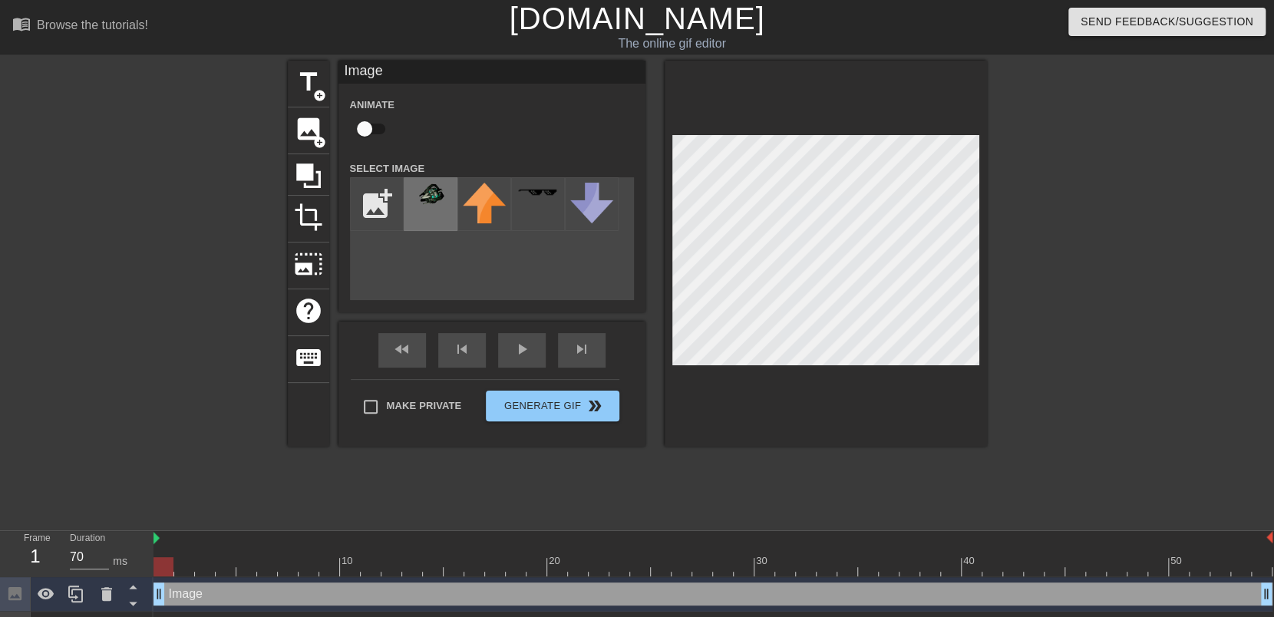
click at [427, 211] on div at bounding box center [431, 204] width 54 height 54
click at [162, 564] on div at bounding box center [163, 566] width 20 height 19
type input "70"
click at [167, 568] on div at bounding box center [163, 566] width 20 height 19
click at [423, 193] on img at bounding box center [430, 195] width 43 height 25
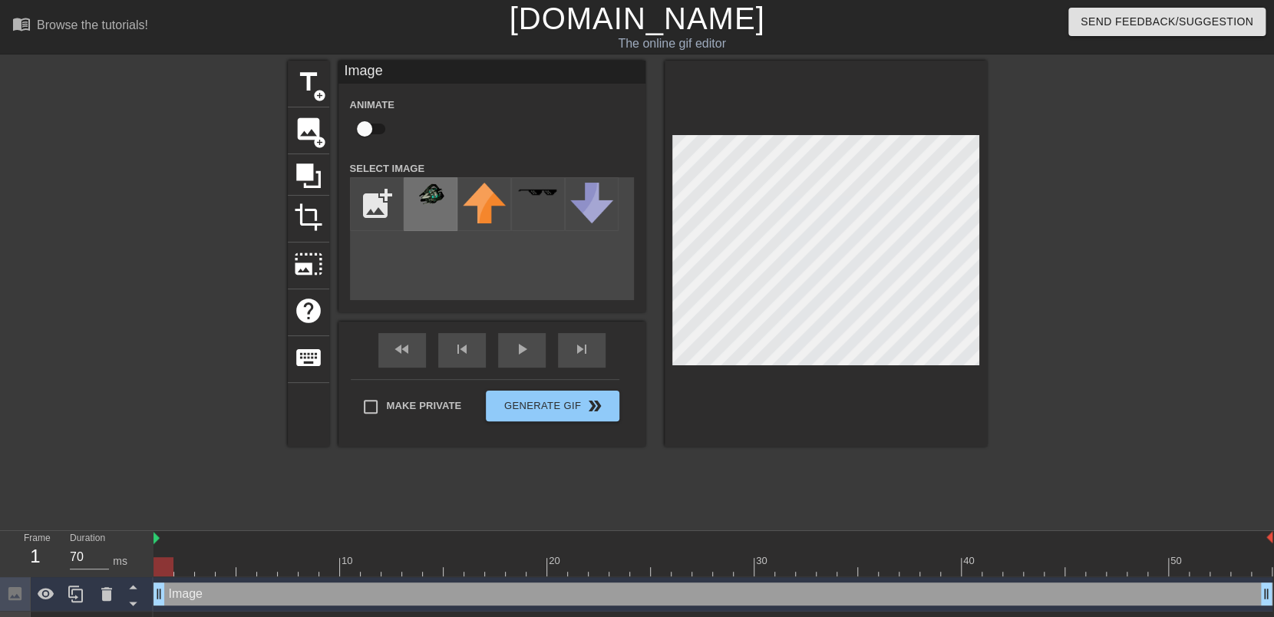
click at [425, 191] on img at bounding box center [430, 195] width 43 height 25
click at [368, 131] on input "checkbox" at bounding box center [364, 128] width 87 height 29
checkbox input "true"
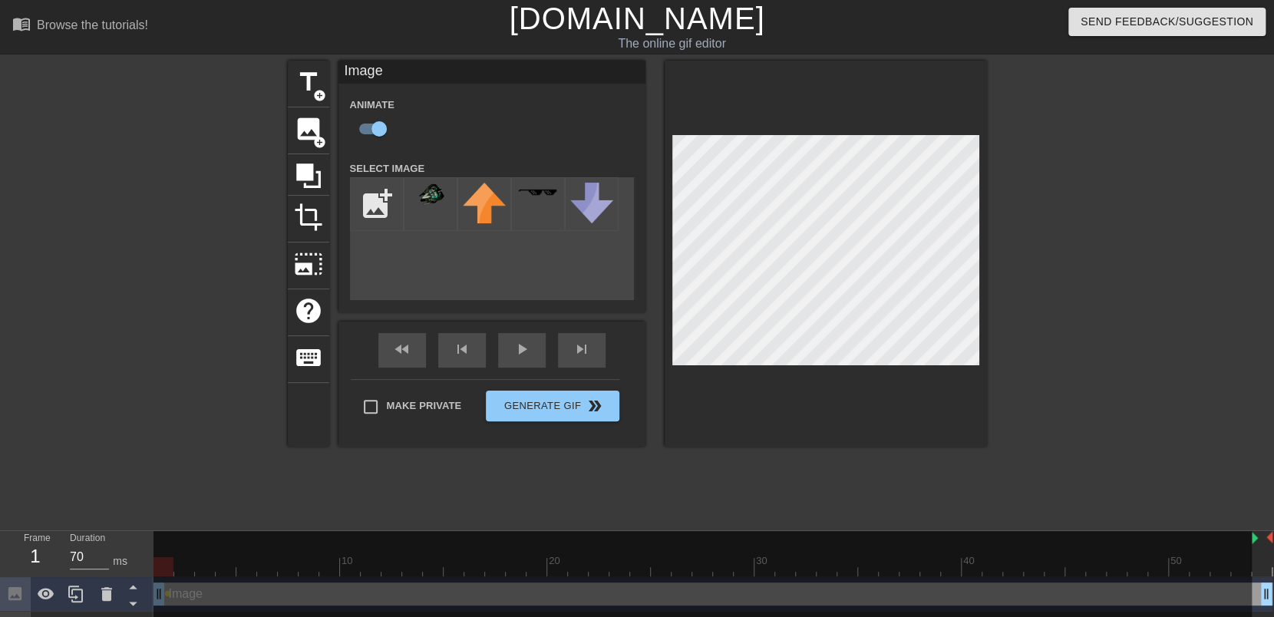
drag, startPoint x: 156, startPoint y: 540, endPoint x: 1266, endPoint y: 527, distance: 1109.9
click at [1266, 527] on div "menu_book Browse the tutorials! Gifntext.com The online gif editor Send Feedbac…" at bounding box center [637, 340] width 1274 height 681
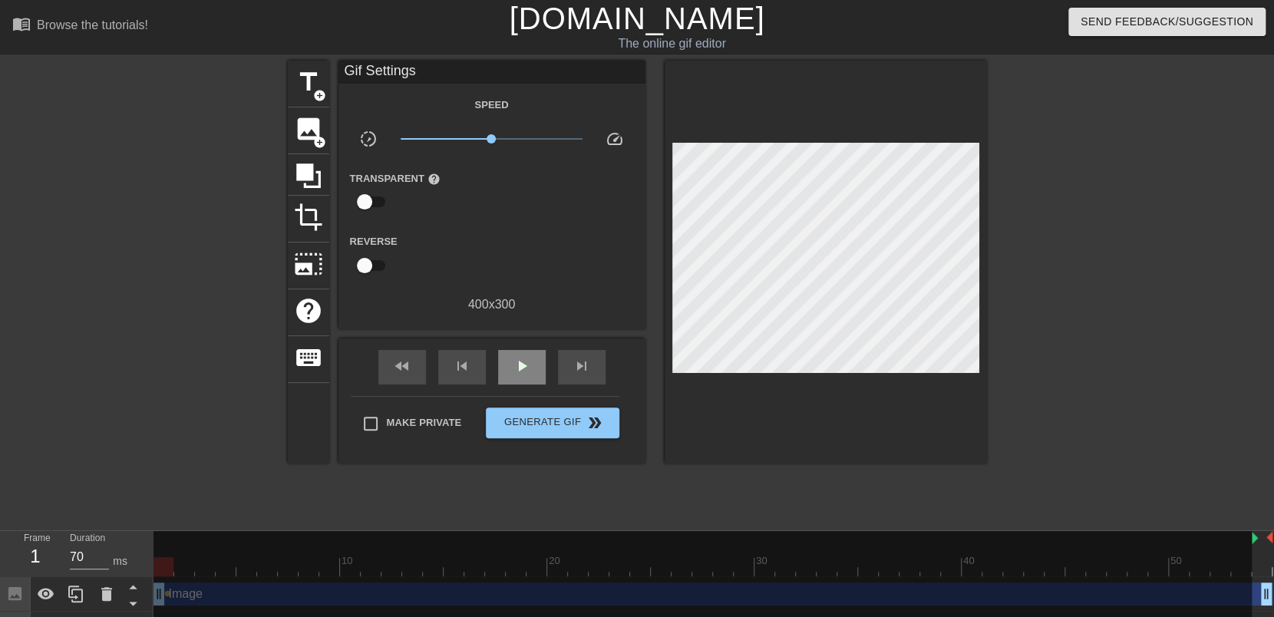
click at [526, 345] on div "fast_rewind skip_previous play_arrow skip_next" at bounding box center [492, 367] width 250 height 58
click at [528, 359] on span "play_arrow" at bounding box center [522, 366] width 18 height 18
click at [464, 365] on span "skip_previous" at bounding box center [462, 366] width 18 height 18
click at [412, 361] on div "fast_rewind" at bounding box center [402, 367] width 48 height 35
click at [525, 360] on span "pause" at bounding box center [522, 366] width 18 height 18
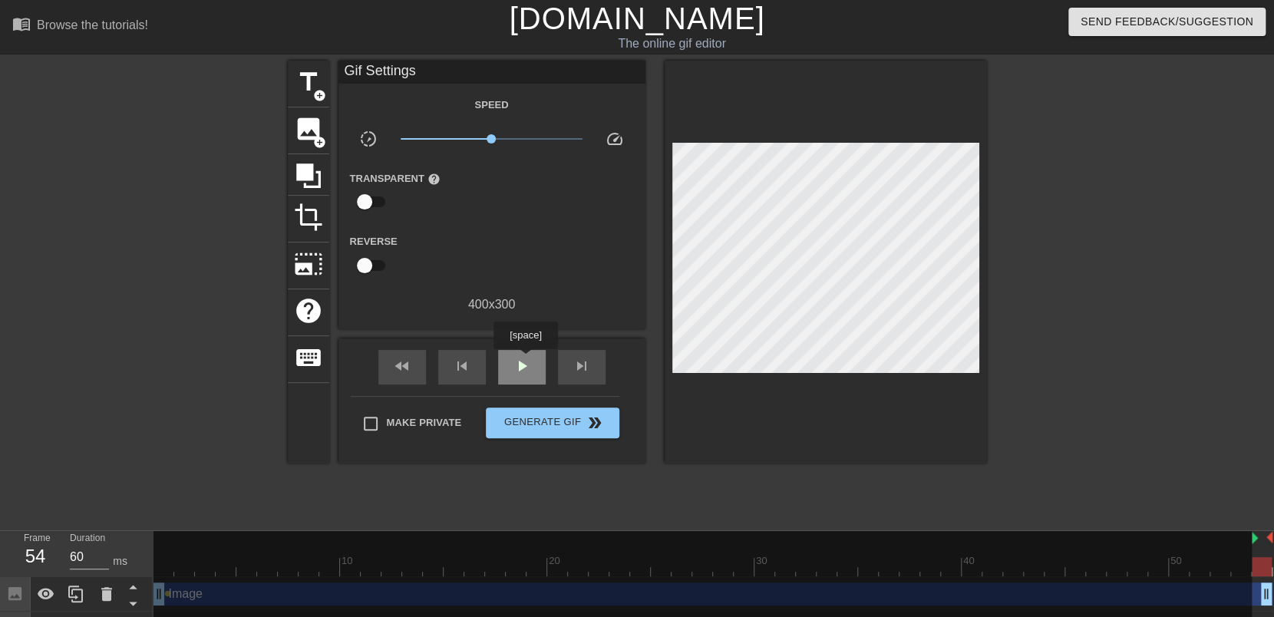
click at [525, 360] on span "play_arrow" at bounding box center [522, 366] width 18 height 18
click at [170, 595] on div at bounding box center [702, 607] width 1098 height 153
drag, startPoint x: 158, startPoint y: 595, endPoint x: 163, endPoint y: 586, distance: 9.6
click at [158, 593] on div at bounding box center [702, 607] width 1098 height 153
click at [404, 368] on span "fast_rewind" at bounding box center [402, 366] width 18 height 18
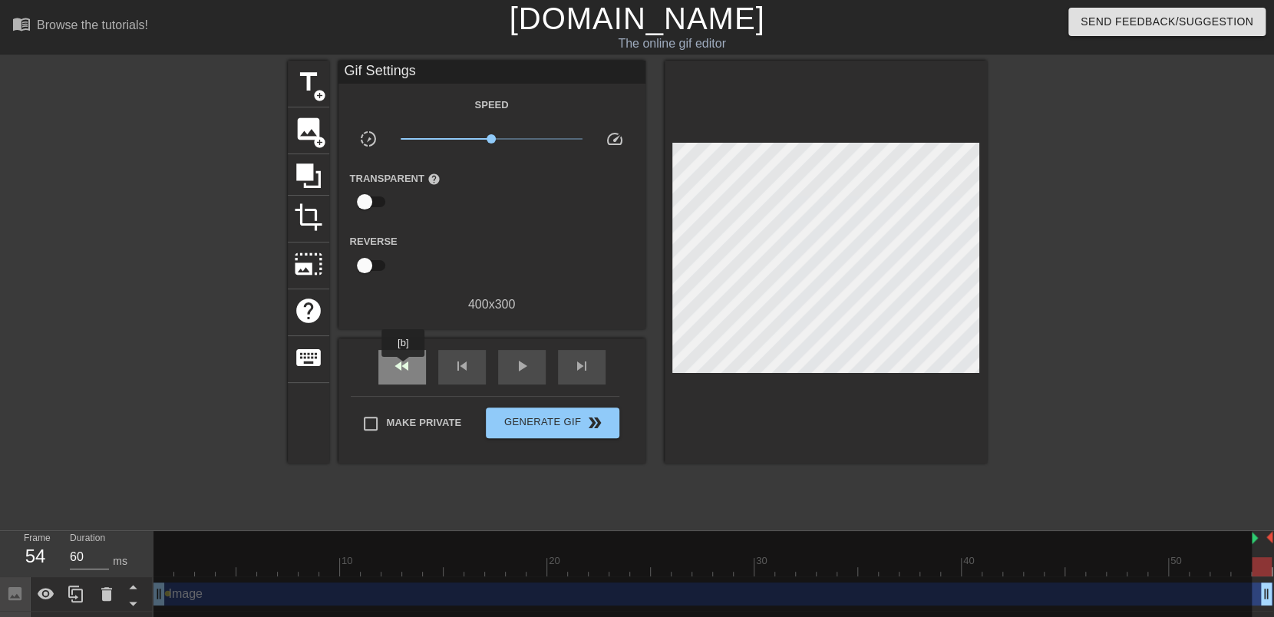
click at [404, 368] on span "fast_rewind" at bounding box center [402, 366] width 18 height 18
click at [170, 550] on div at bounding box center [702, 607] width 1098 height 153
click at [152, 531] on div "Frame 54 Duration 60 ms" at bounding box center [76, 554] width 153 height 46
click at [37, 560] on div "54" at bounding box center [35, 557] width 23 height 28
click at [103, 562] on input "59" at bounding box center [89, 557] width 39 height 25
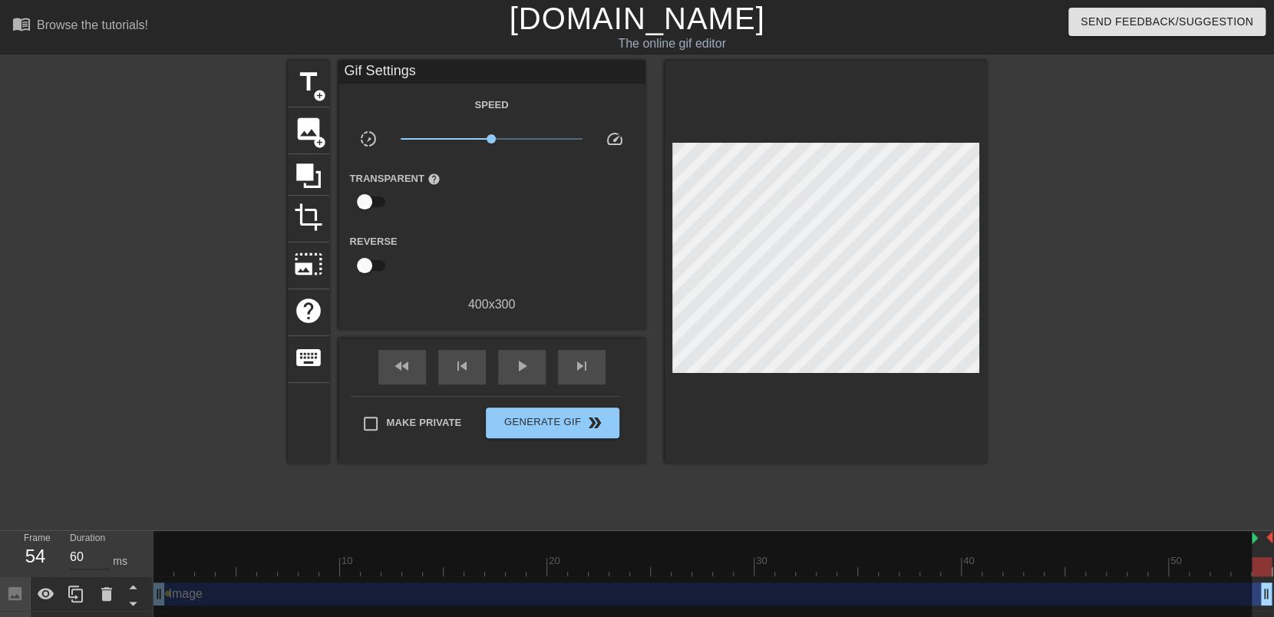
type input "60"
click at [102, 555] on input "60" at bounding box center [89, 557] width 39 height 25
click at [17, 598] on icon at bounding box center [15, 594] width 18 height 18
click at [206, 597] on div at bounding box center [702, 607] width 1098 height 153
click at [180, 594] on div at bounding box center [702, 607] width 1098 height 153
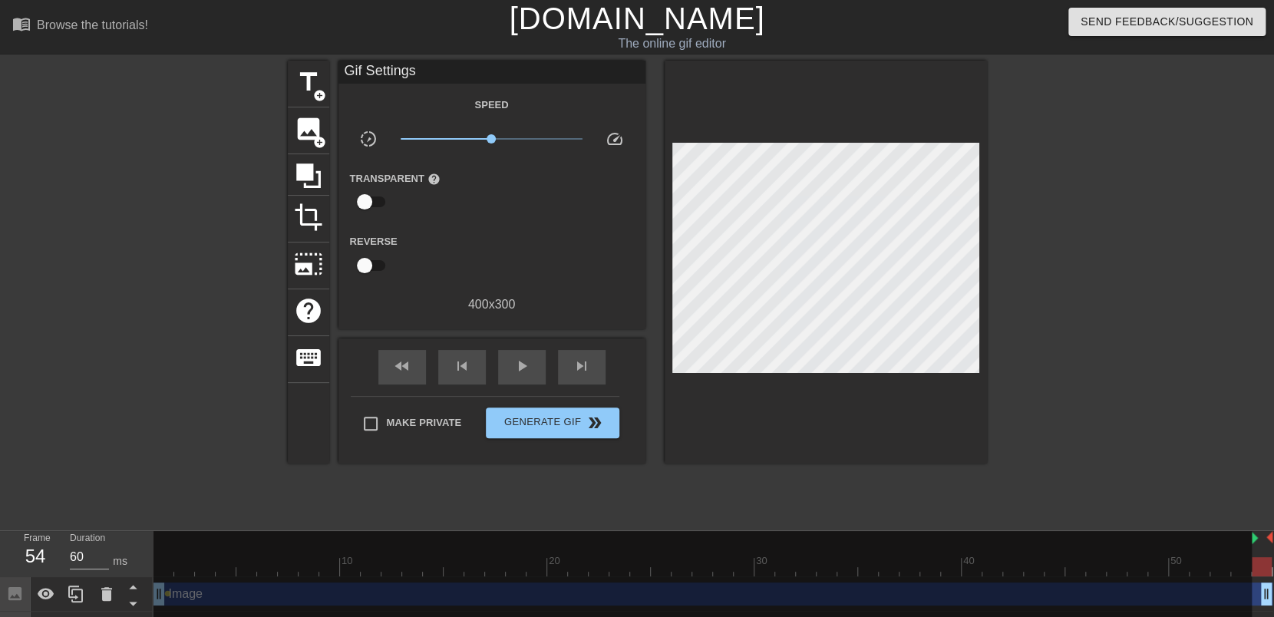
click at [179, 594] on div at bounding box center [702, 607] width 1098 height 153
click at [378, 74] on div "Gif Settings" at bounding box center [491, 72] width 307 height 23
drag, startPoint x: 495, startPoint y: 140, endPoint x: 472, endPoint y: 142, distance: 23.1
click at [472, 142] on span "x0.610" at bounding box center [471, 138] width 9 height 9
click at [410, 428] on span "Make Private" at bounding box center [424, 422] width 75 height 15
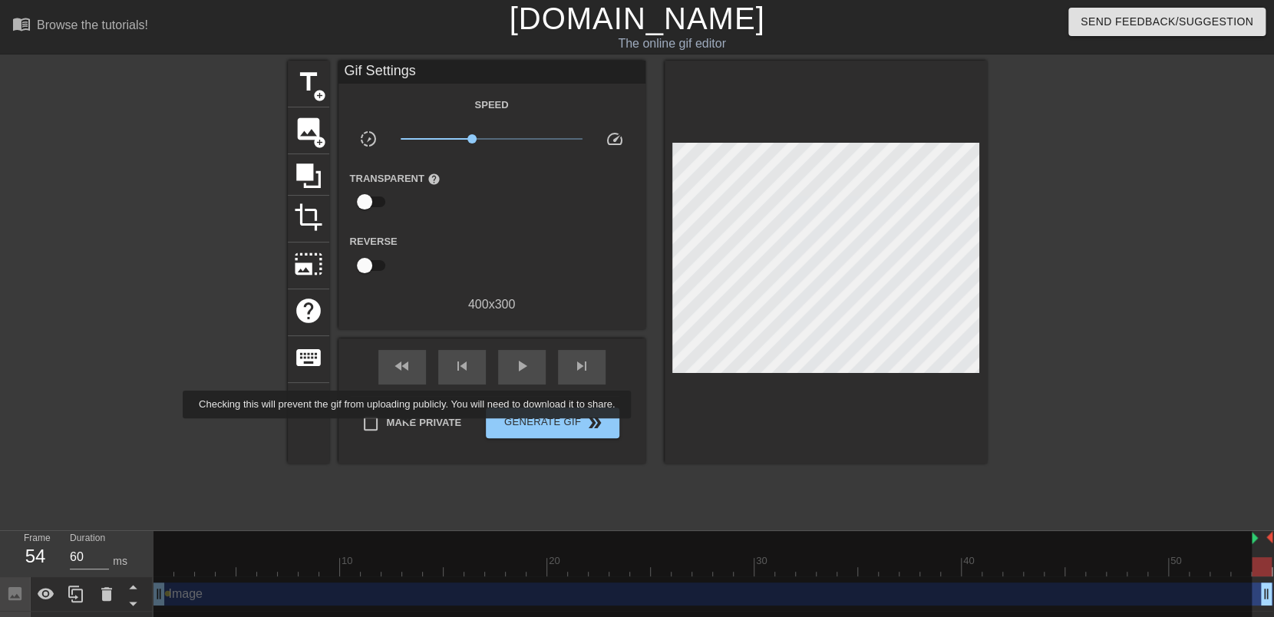
click at [387, 428] on input "Make Private" at bounding box center [371, 424] width 32 height 32
checkbox input "true"
click at [408, 373] on span "fast_rewind" at bounding box center [402, 366] width 18 height 18
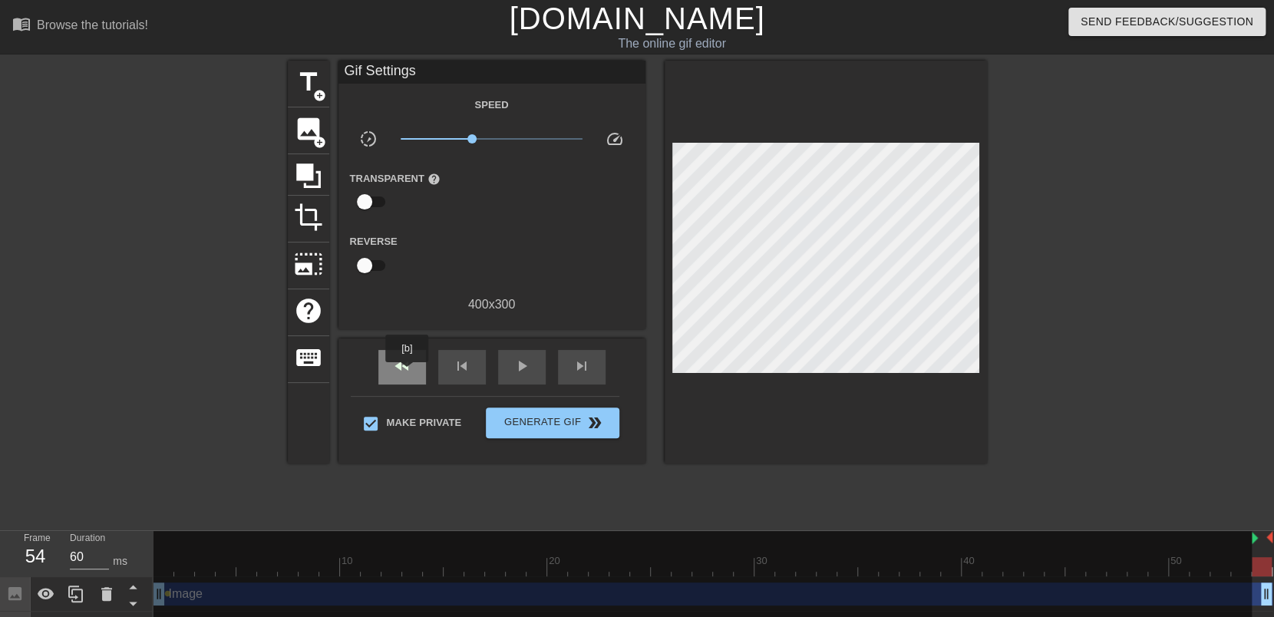
click at [408, 373] on span "fast_rewind" at bounding box center [402, 366] width 18 height 18
click at [524, 368] on span "play_arrow" at bounding box center [522, 366] width 18 height 18
click at [308, 135] on span "image" at bounding box center [308, 128] width 29 height 29
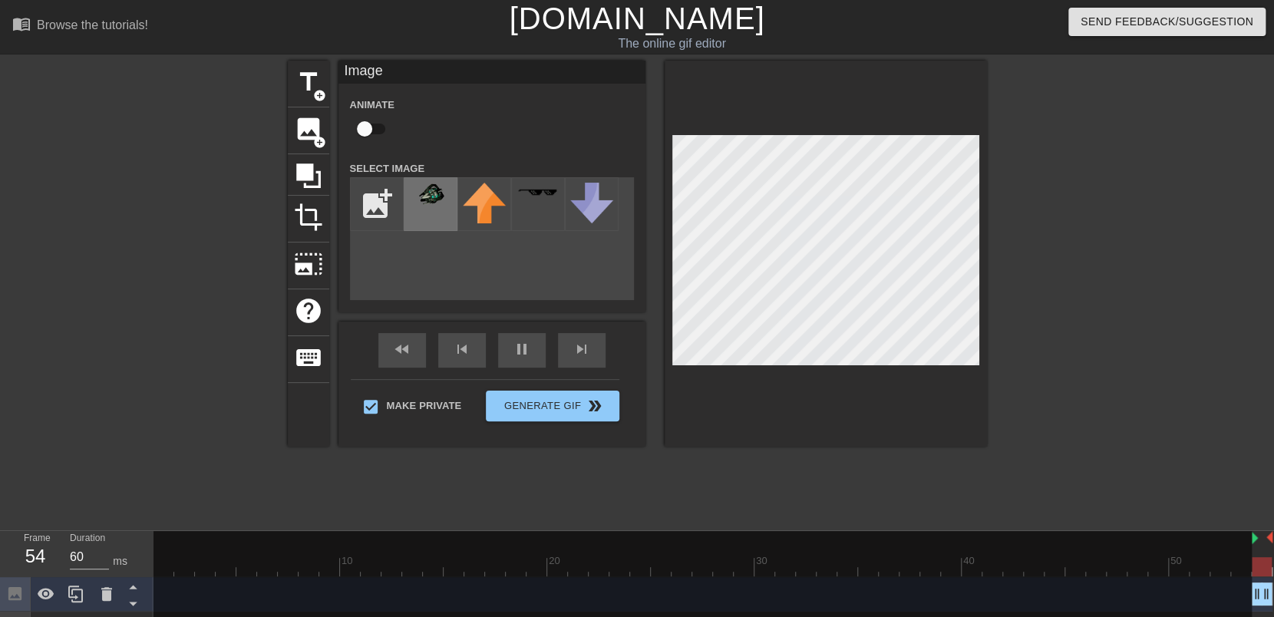
click at [424, 196] on img at bounding box center [430, 195] width 43 height 25
click at [352, 258] on div "title add_circle image add_circle crop photo_size_select_large help keyboard Im…" at bounding box center [637, 254] width 699 height 386
click at [490, 247] on div "title add_circle image add_circle crop photo_size_select_large help keyboard Im…" at bounding box center [637, 254] width 699 height 386
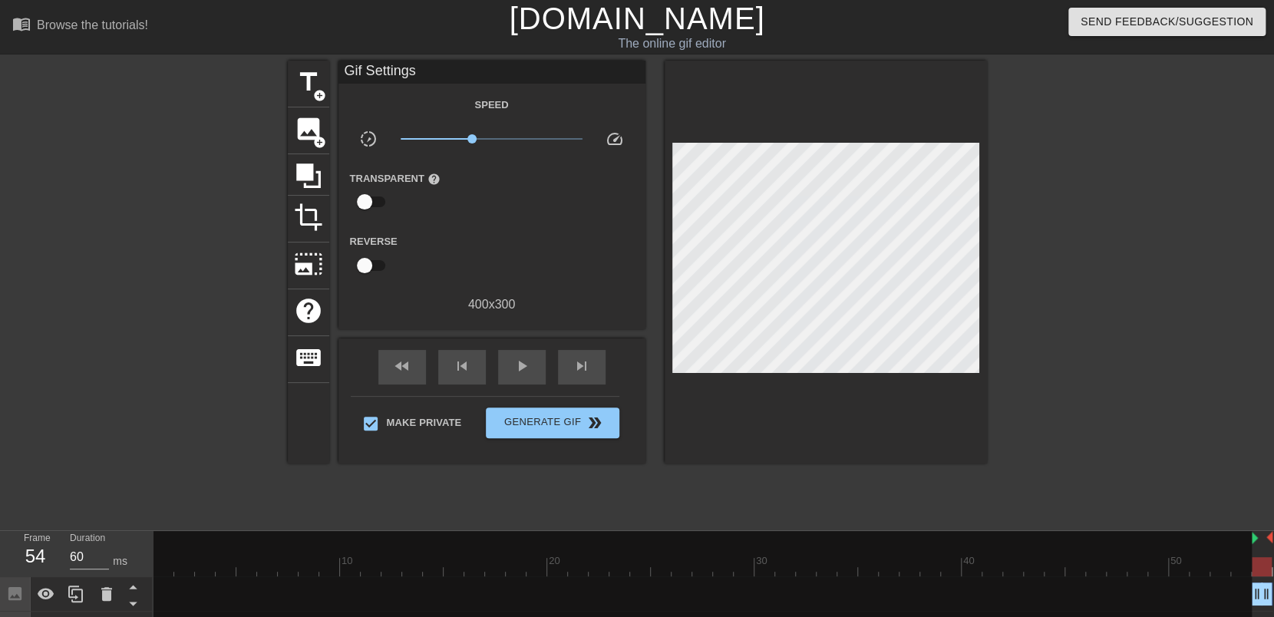
click at [424, 558] on div at bounding box center [702, 607] width 1098 height 153
drag, startPoint x: 342, startPoint y: 583, endPoint x: 550, endPoint y: 485, distance: 229.3
click at [342, 584] on div at bounding box center [702, 607] width 1098 height 153
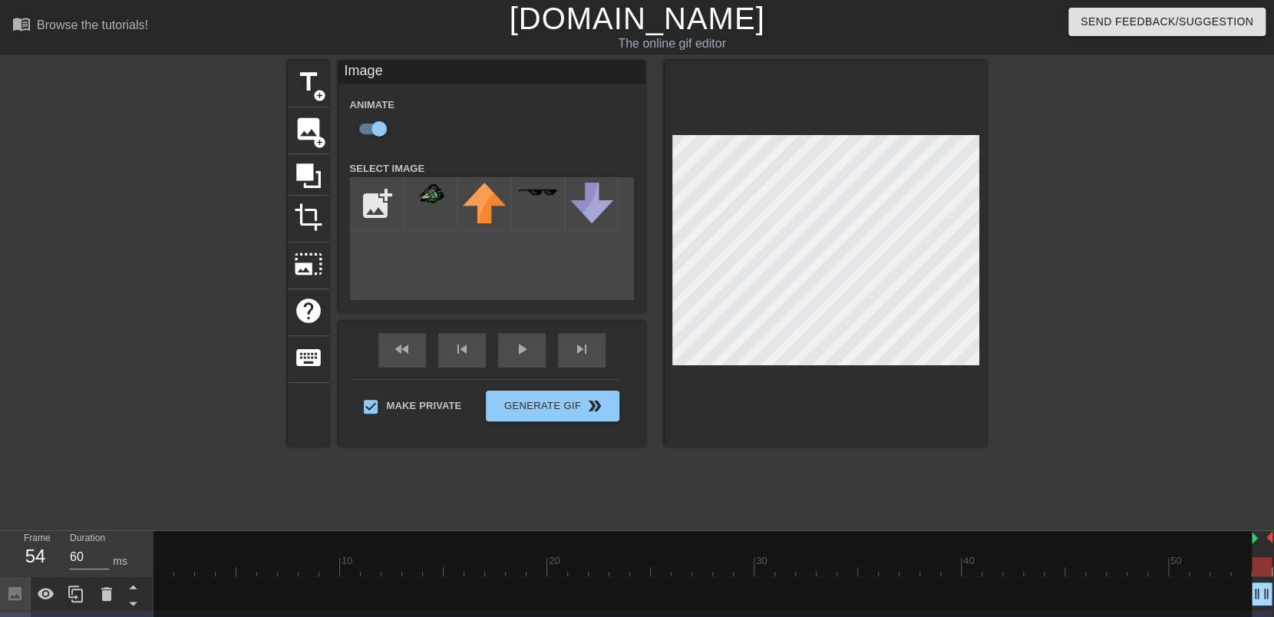
click at [187, 554] on div at bounding box center [702, 607] width 1098 height 153
drag, startPoint x: 443, startPoint y: 550, endPoint x: 693, endPoint y: 533, distance: 250.8
click at [445, 550] on div at bounding box center [702, 607] width 1098 height 153
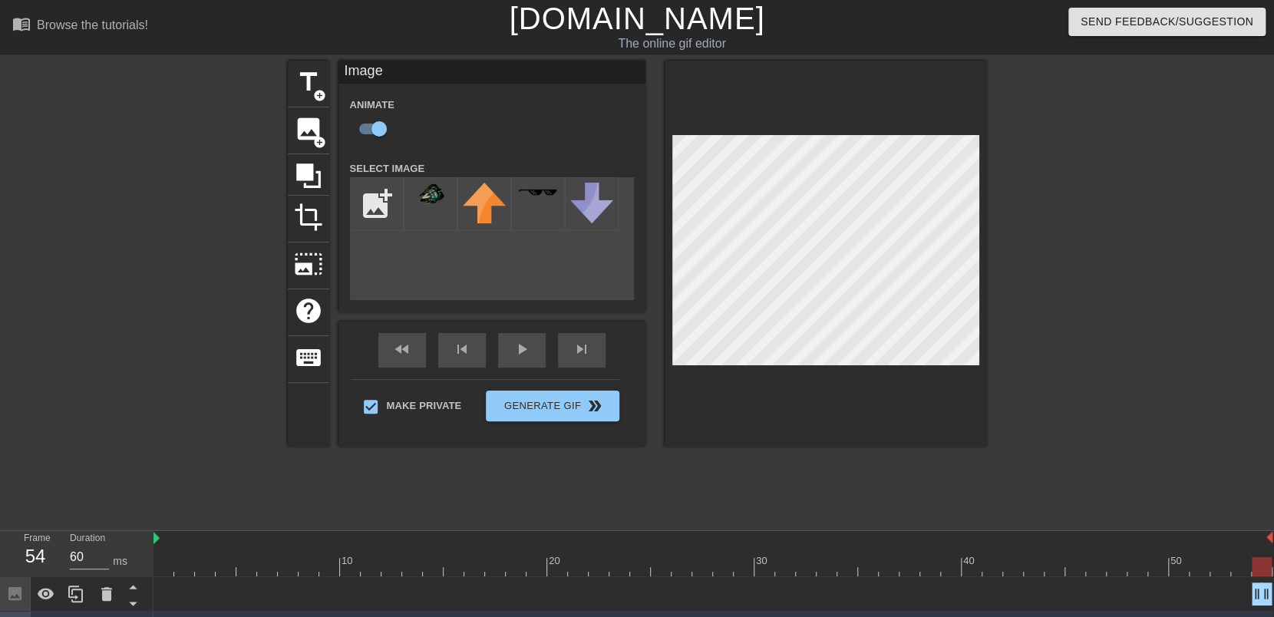
drag, startPoint x: 1255, startPoint y: 538, endPoint x: 114, endPoint y: 539, distance: 1140.5
click at [114, 539] on div "Frame 54 Duration 60 ms 10 20 30 40 50 Image drag_handle drag_handle Image drag…" at bounding box center [637, 623] width 1274 height 184
drag, startPoint x: 1259, startPoint y: 569, endPoint x: 141, endPoint y: 569, distance: 1118.2
click at [141, 569] on div "Frame 1 Duration 70 ms 10 20 30 40 50 Image drag_handle drag_handle Image drag_…" at bounding box center [637, 623] width 1274 height 184
click at [32, 555] on div "1" at bounding box center [35, 557] width 23 height 28
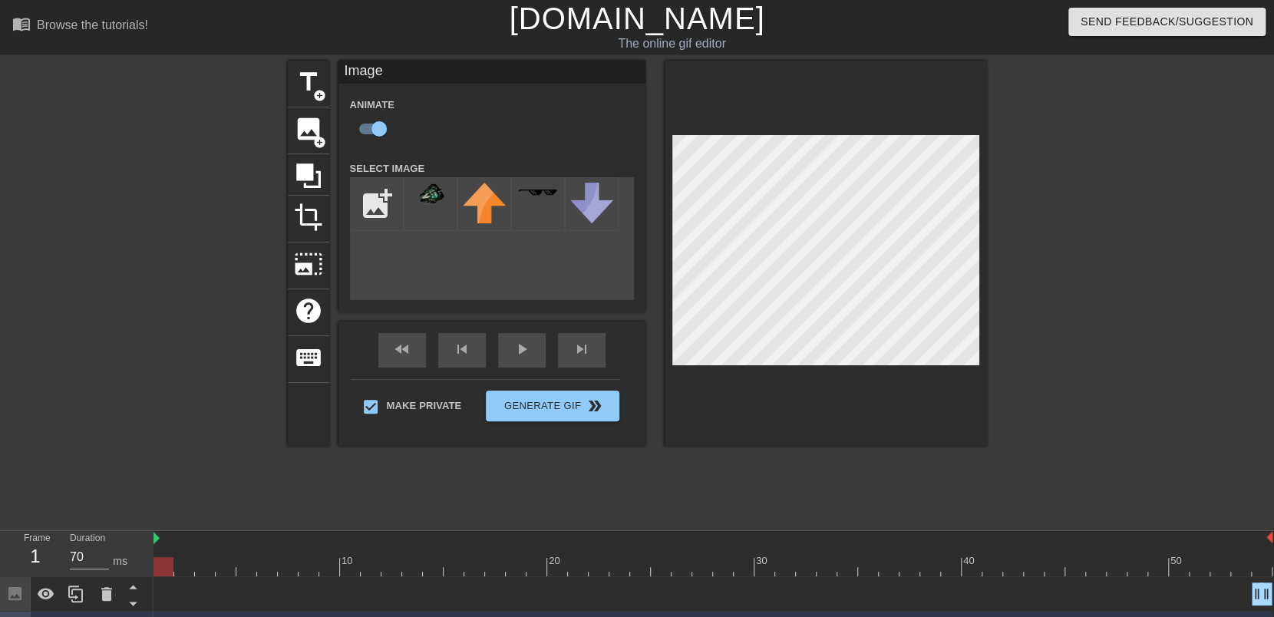
click at [168, 569] on div at bounding box center [163, 566] width 20 height 19
click at [167, 568] on div at bounding box center [163, 566] width 20 height 19
click at [166, 569] on div at bounding box center [163, 566] width 20 height 19
drag, startPoint x: 163, startPoint y: 567, endPoint x: 176, endPoint y: 569, distance: 13.2
click at [169, 568] on div at bounding box center [163, 566] width 20 height 19
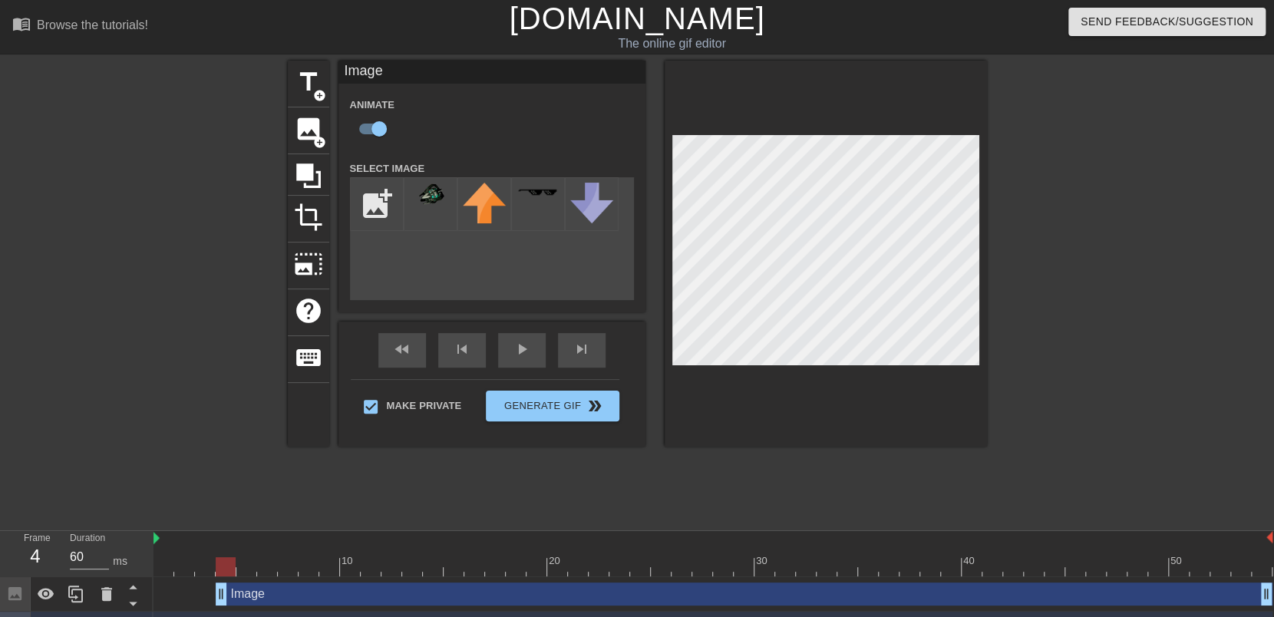
type input "70"
drag, startPoint x: 1257, startPoint y: 591, endPoint x: 157, endPoint y: 596, distance: 1100.6
click at [157, 596] on div "Image drag_handle drag_handle" at bounding box center [712, 594] width 1119 height 23
checkbox input "false"
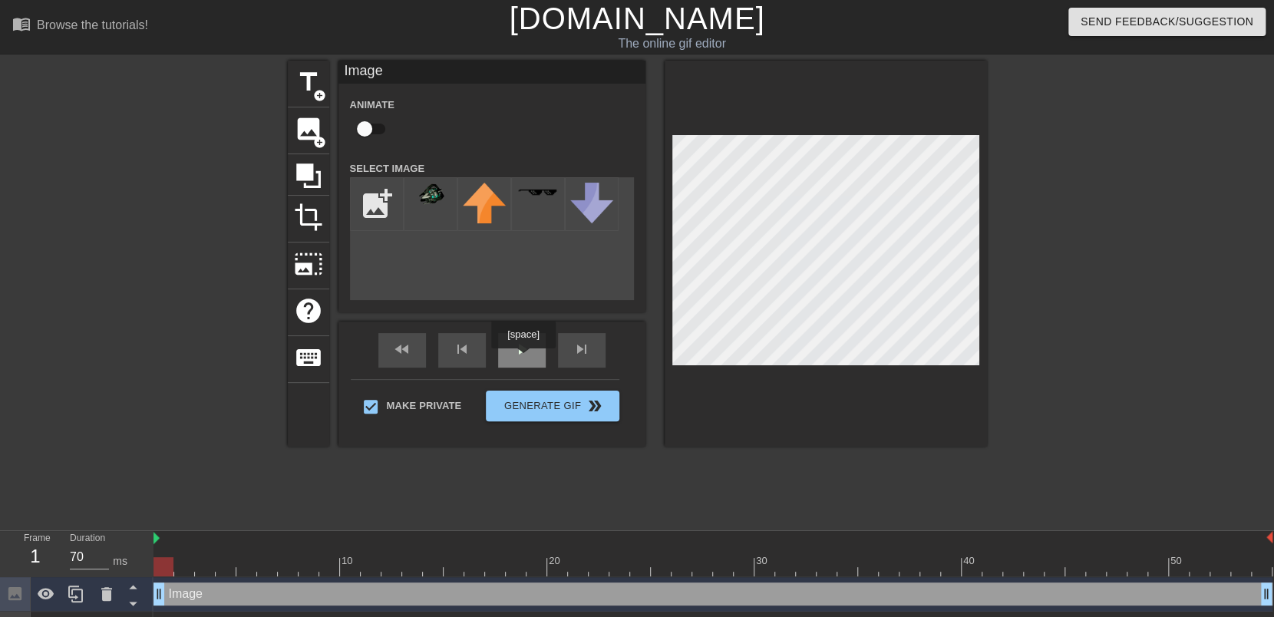
click at [523, 359] on div "play_arrow" at bounding box center [522, 350] width 48 height 35
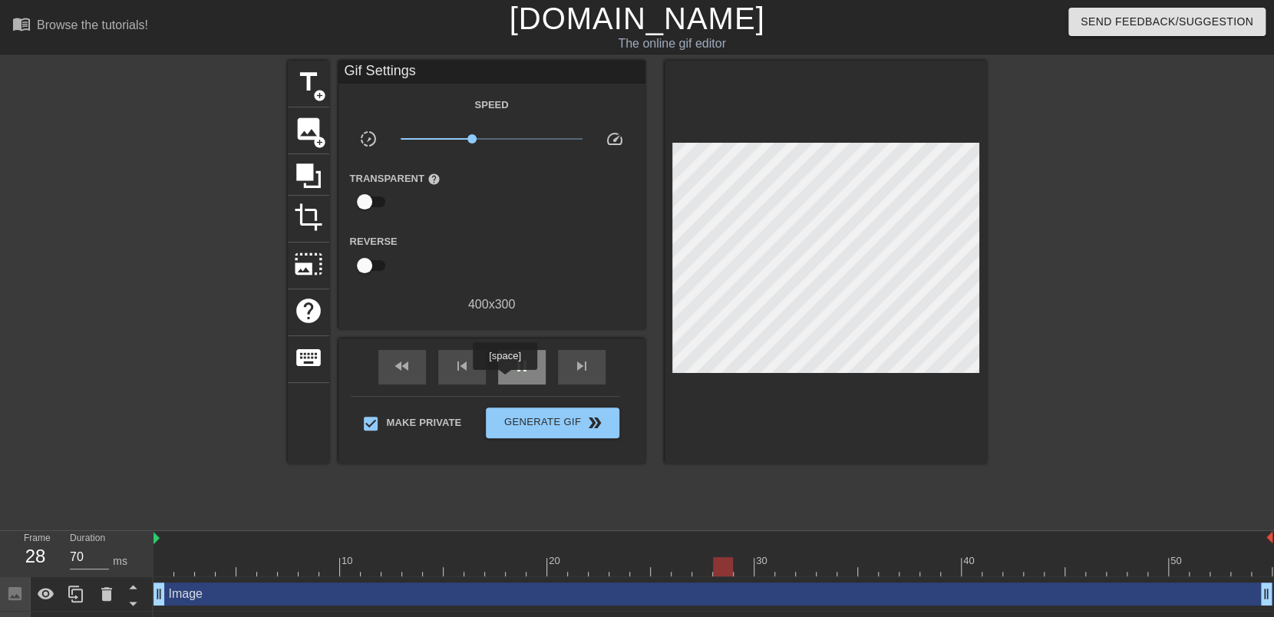
click at [504, 381] on div "pause" at bounding box center [522, 367] width 48 height 35
drag, startPoint x: 743, startPoint y: 564, endPoint x: 335, endPoint y: 573, distance: 407.6
click at [335, 573] on div at bounding box center [329, 566] width 20 height 19
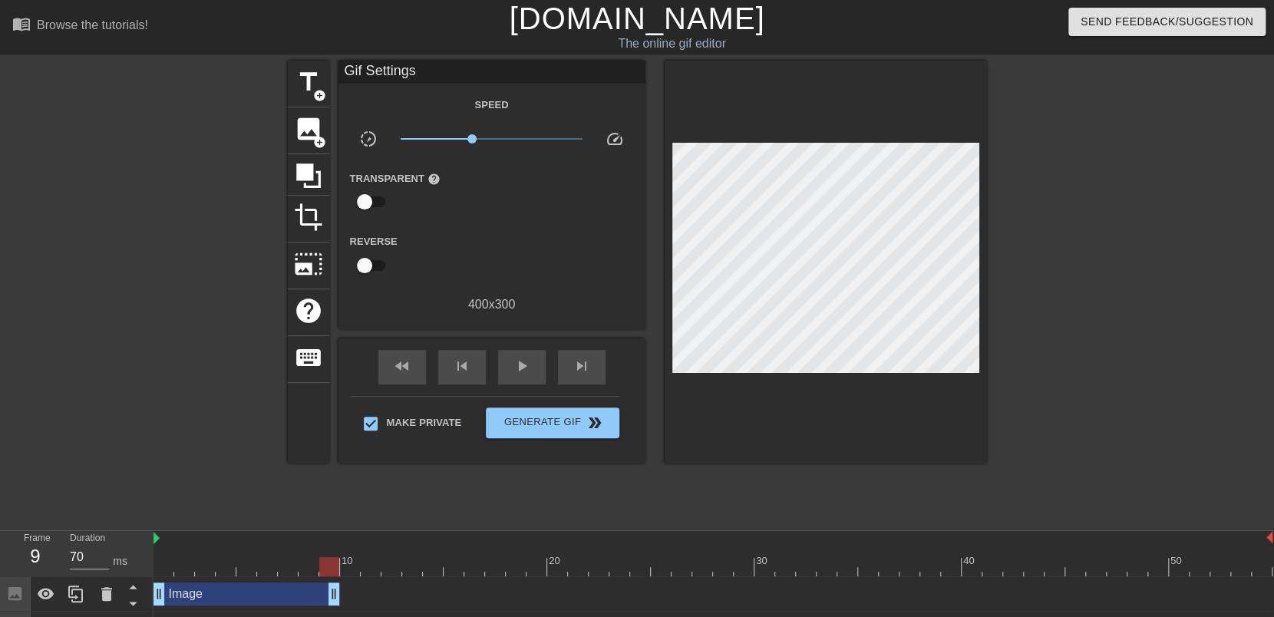
drag, startPoint x: 1266, startPoint y: 591, endPoint x: 330, endPoint y: 616, distance: 936.7
click at [520, 354] on div "play_arrow" at bounding box center [522, 367] width 48 height 35
click at [348, 567] on div at bounding box center [712, 566] width 1119 height 19
click at [301, 132] on span "image" at bounding box center [308, 128] width 29 height 29
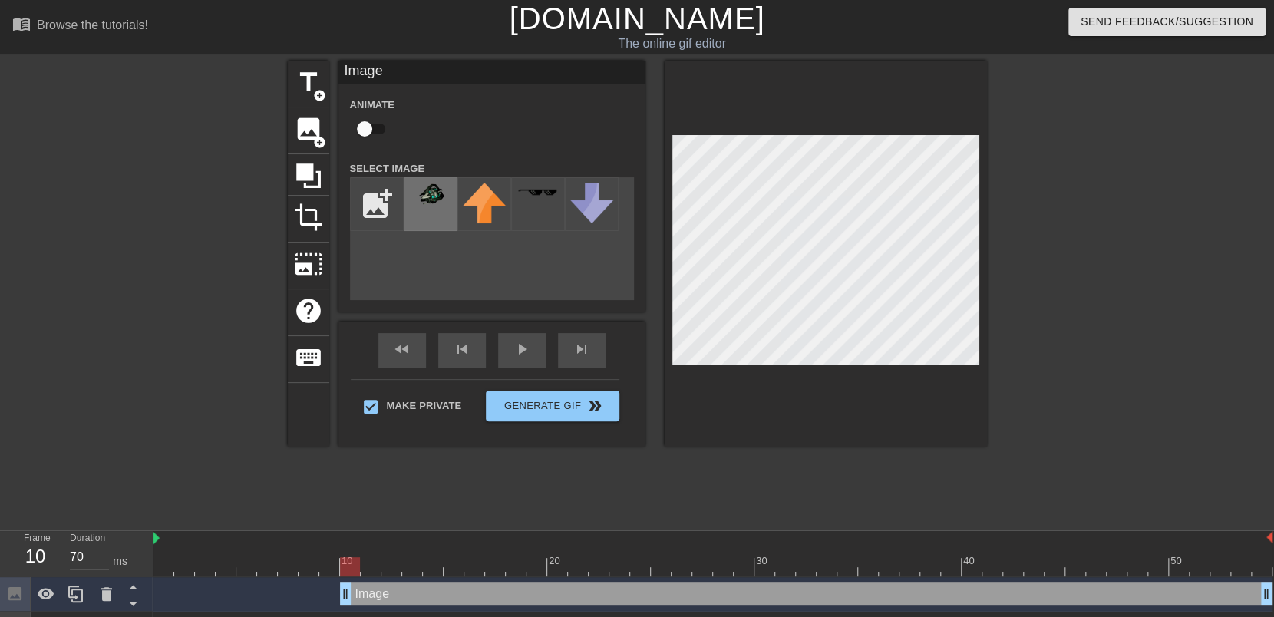
click at [433, 200] on img at bounding box center [430, 195] width 43 height 25
click at [262, 593] on div "Image drag_handle drag_handle" at bounding box center [712, 594] width 1119 height 23
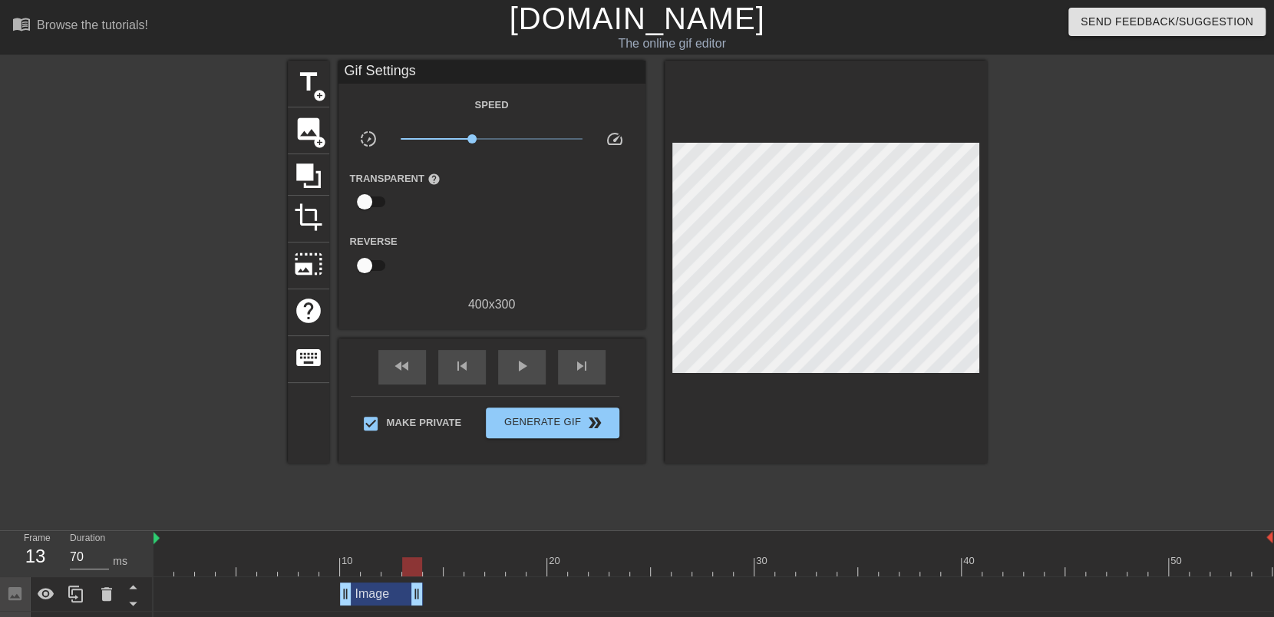
drag, startPoint x: 1266, startPoint y: 595, endPoint x: 411, endPoint y: 612, distance: 855.9
click at [411, 612] on div "Image drag_handle drag_handle" at bounding box center [712, 594] width 1119 height 35
click at [155, 537] on div at bounding box center [712, 538] width 1119 height 15
click at [171, 567] on div at bounding box center [712, 566] width 1119 height 19
click at [524, 368] on span "play_arrow" at bounding box center [522, 366] width 18 height 18
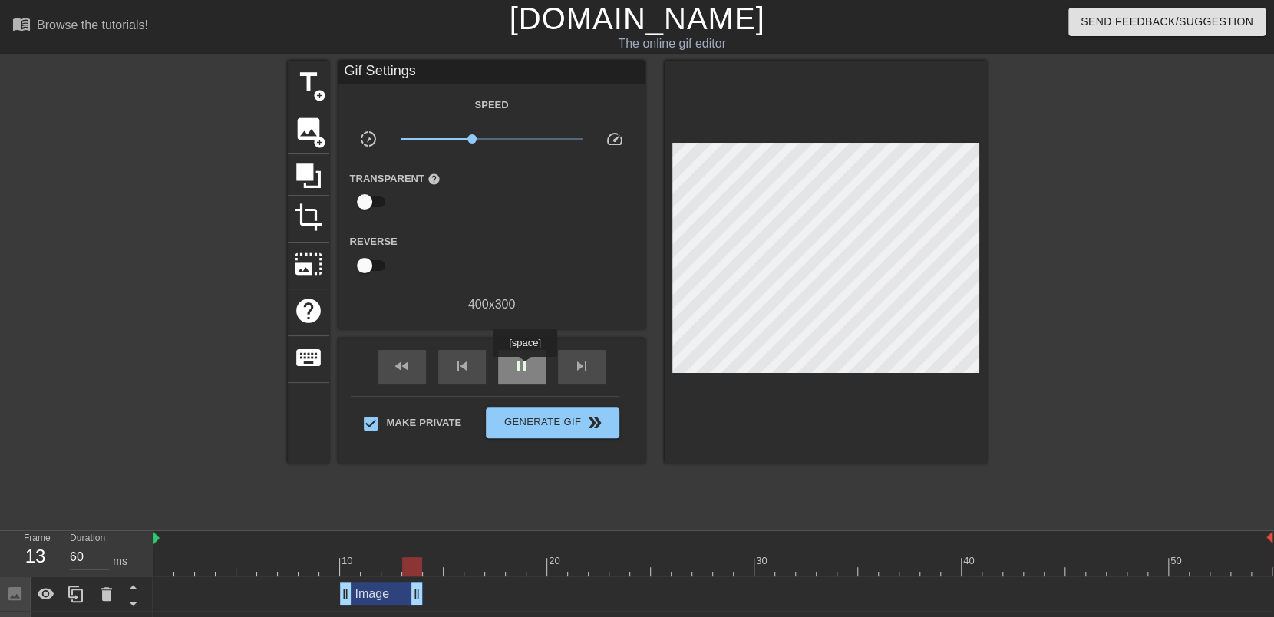
click at [524, 368] on span "pause" at bounding box center [522, 366] width 18 height 18
click at [378, 596] on div "Image drag_handle drag_handle" at bounding box center [381, 594] width 83 height 23
click at [163, 592] on div "Image drag_handle drag_handle" at bounding box center [712, 594] width 1119 height 23
click at [312, 134] on span "image" at bounding box center [308, 128] width 29 height 29
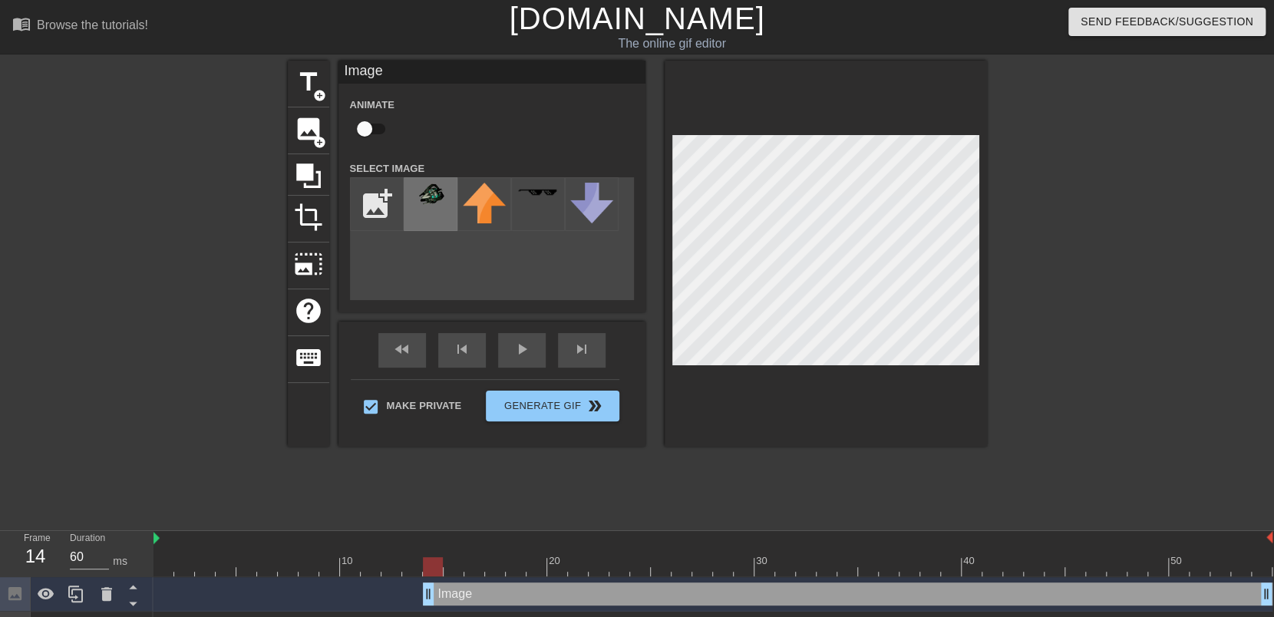
click at [426, 200] on img at bounding box center [430, 195] width 43 height 25
click at [156, 591] on div "Image drag_handle drag_handle" at bounding box center [712, 594] width 1119 height 23
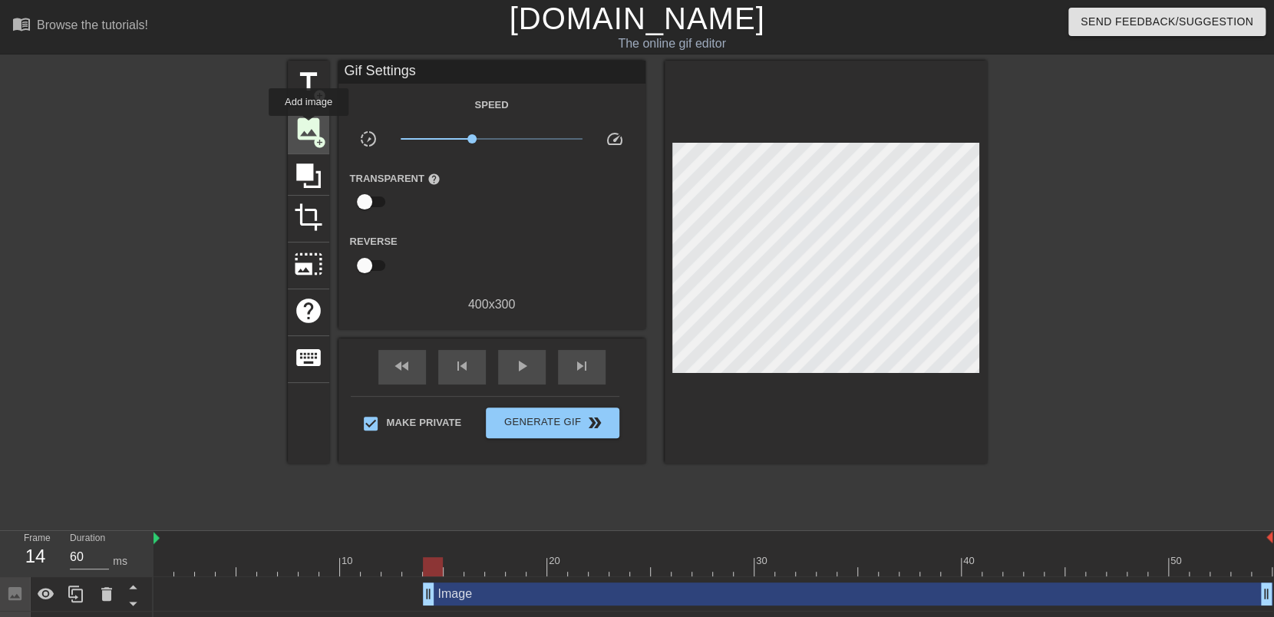
click at [309, 127] on span "image" at bounding box center [308, 128] width 29 height 29
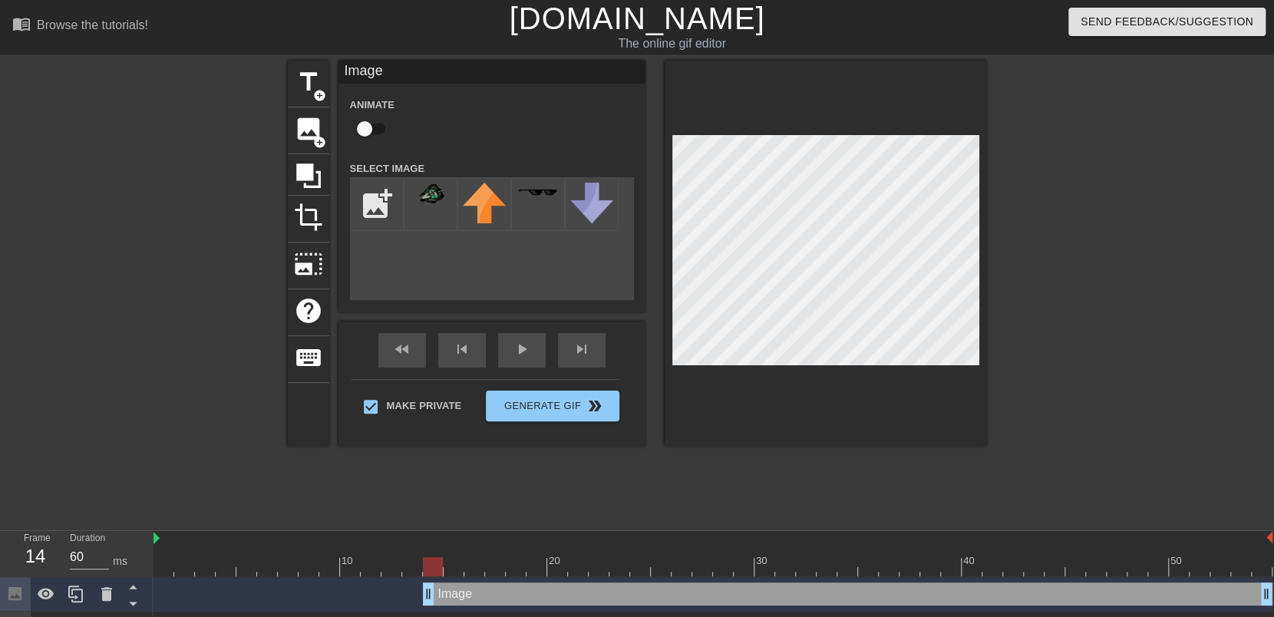
scroll to position [0, 13]
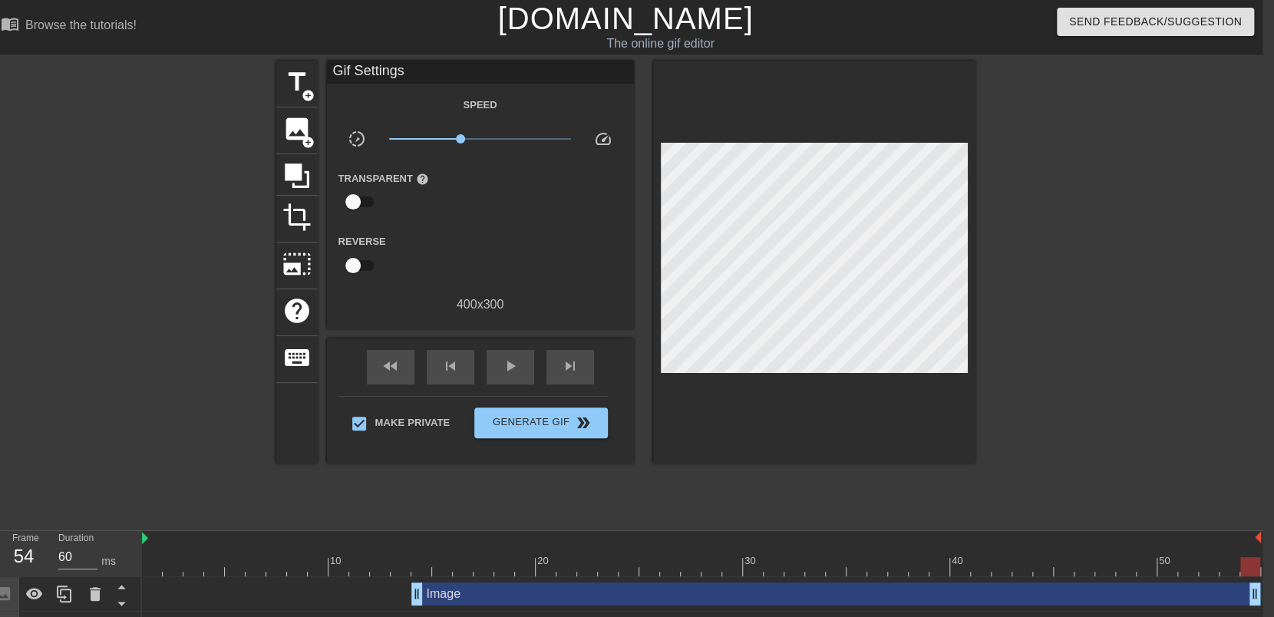
drag, startPoint x: 1255, startPoint y: 596, endPoint x: 1271, endPoint y: 599, distance: 16.3
click at [284, 117] on span "image" at bounding box center [296, 128] width 29 height 29
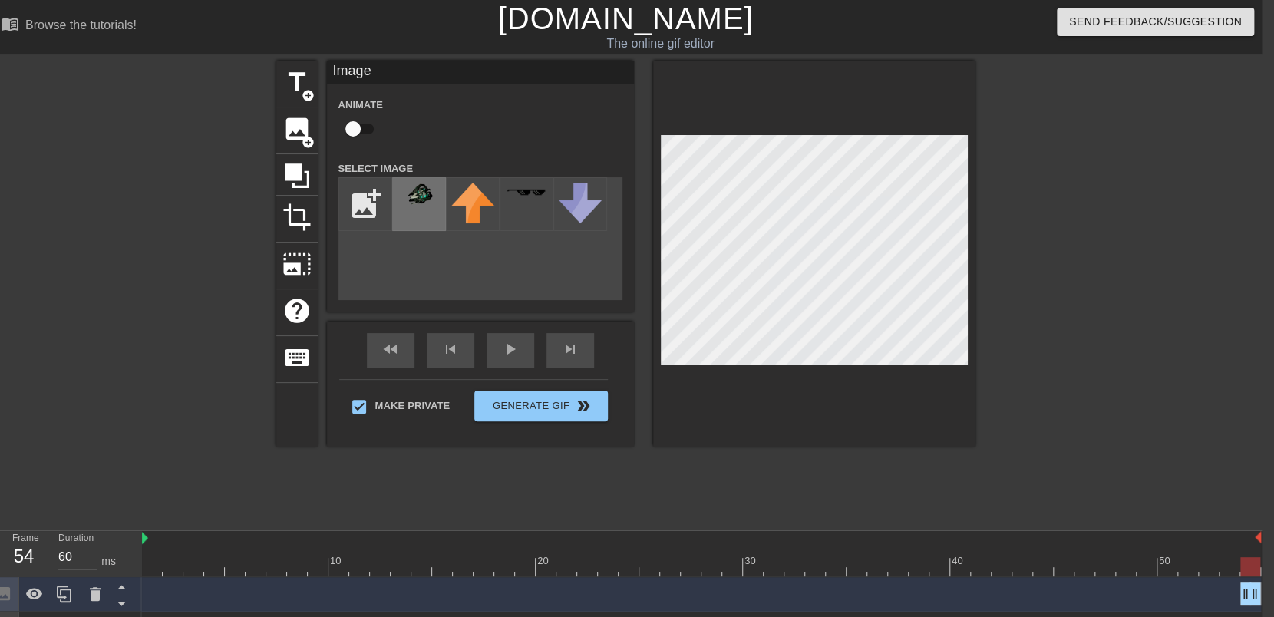
click at [414, 197] on img at bounding box center [419, 195] width 43 height 25
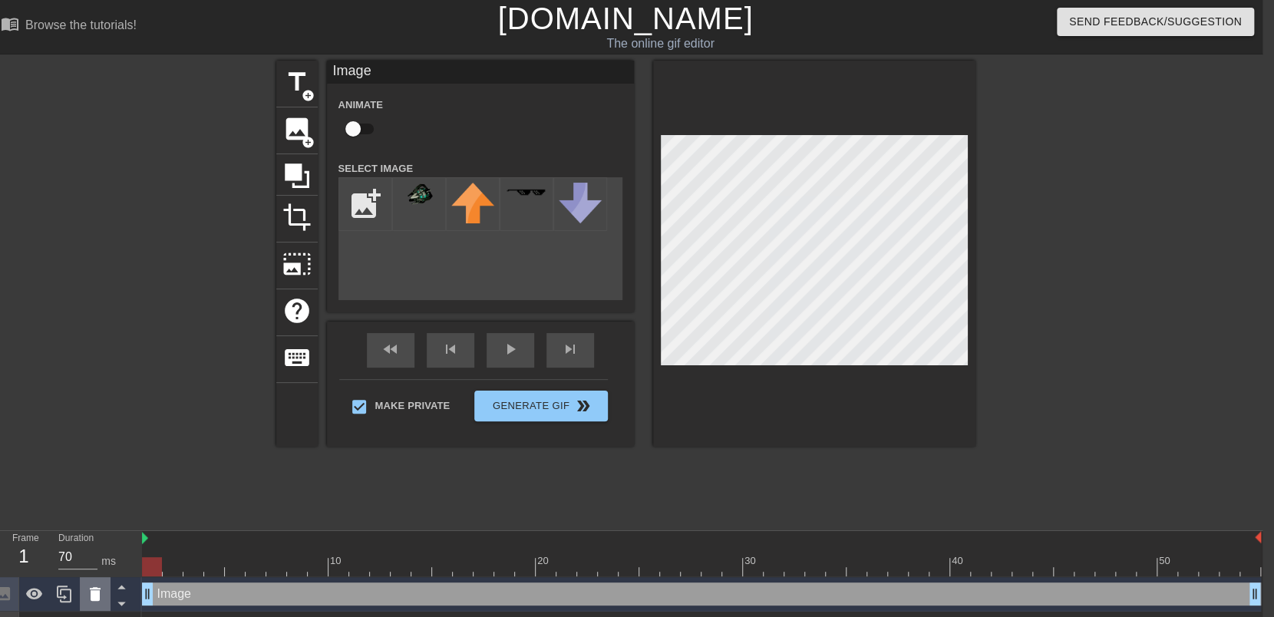
drag, startPoint x: 1243, startPoint y: 596, endPoint x: 97, endPoint y: 593, distance: 1145.1
click at [426, 378] on div "title add_circle image add_circle crop photo_size_select_large help keyboard Im…" at bounding box center [625, 254] width 699 height 386
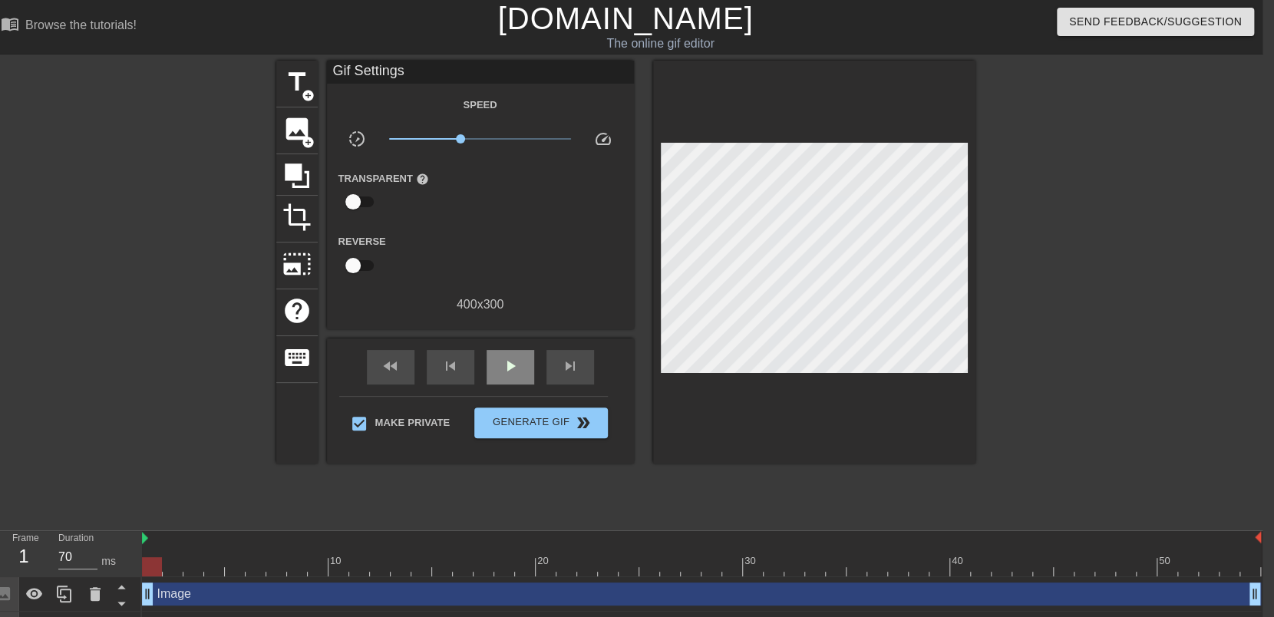
click at [497, 349] on div "fast_rewind skip_previous play_arrow skip_next" at bounding box center [480, 367] width 250 height 58
click at [504, 366] on span "play_arrow" at bounding box center [510, 366] width 18 height 18
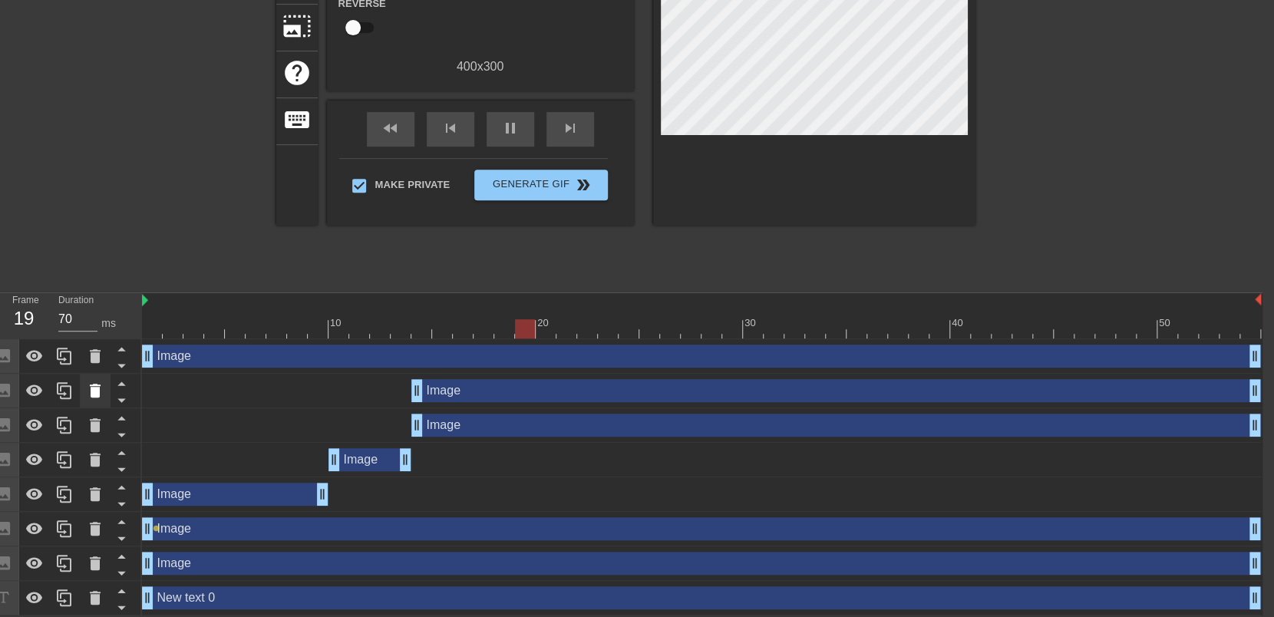
click at [90, 393] on icon at bounding box center [95, 391] width 11 height 14
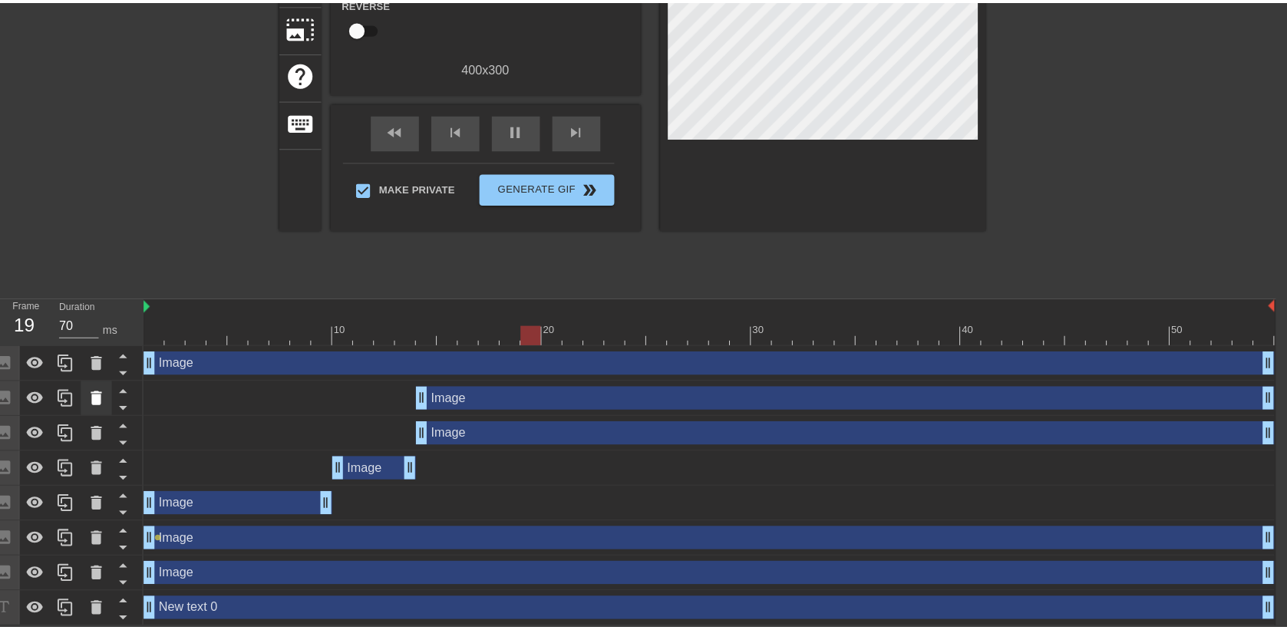
scroll to position [226, 0]
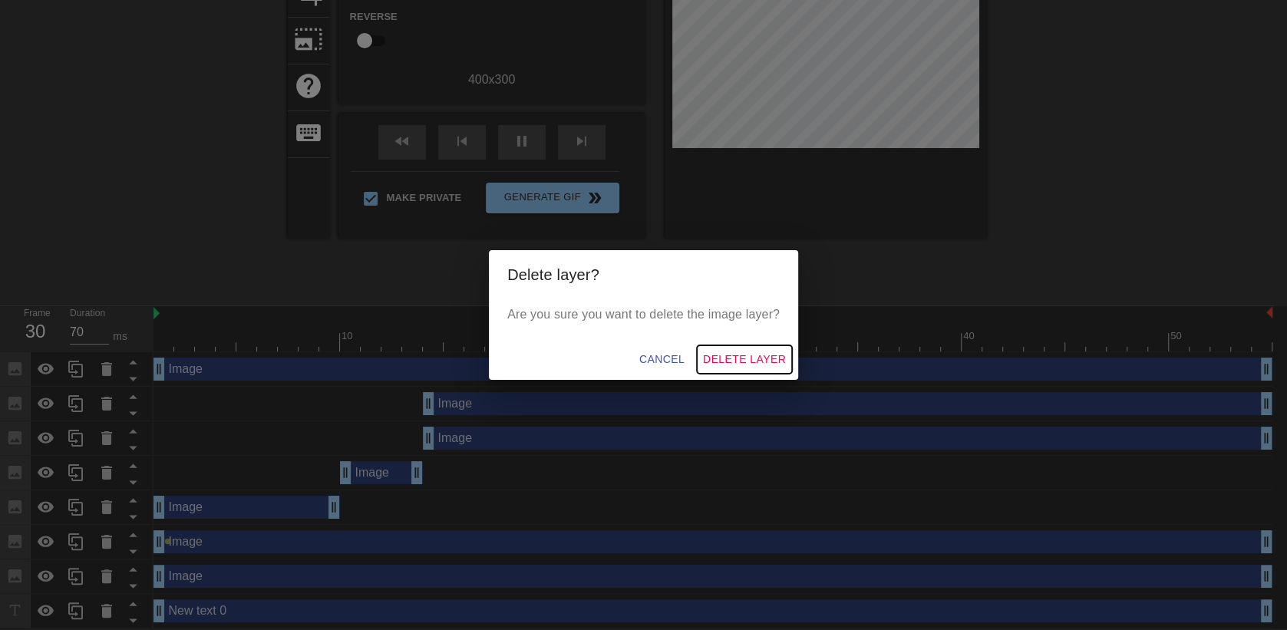
click at [744, 355] on span "Delete Layer" at bounding box center [744, 359] width 83 height 19
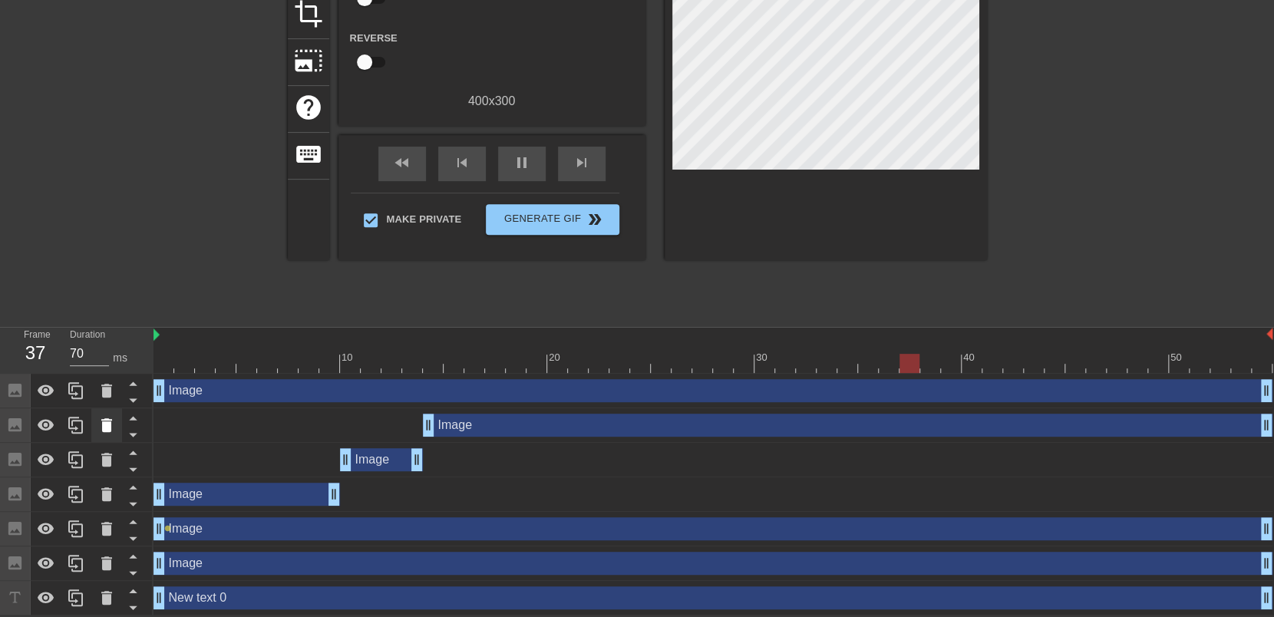
click at [111, 424] on icon at bounding box center [106, 425] width 11 height 14
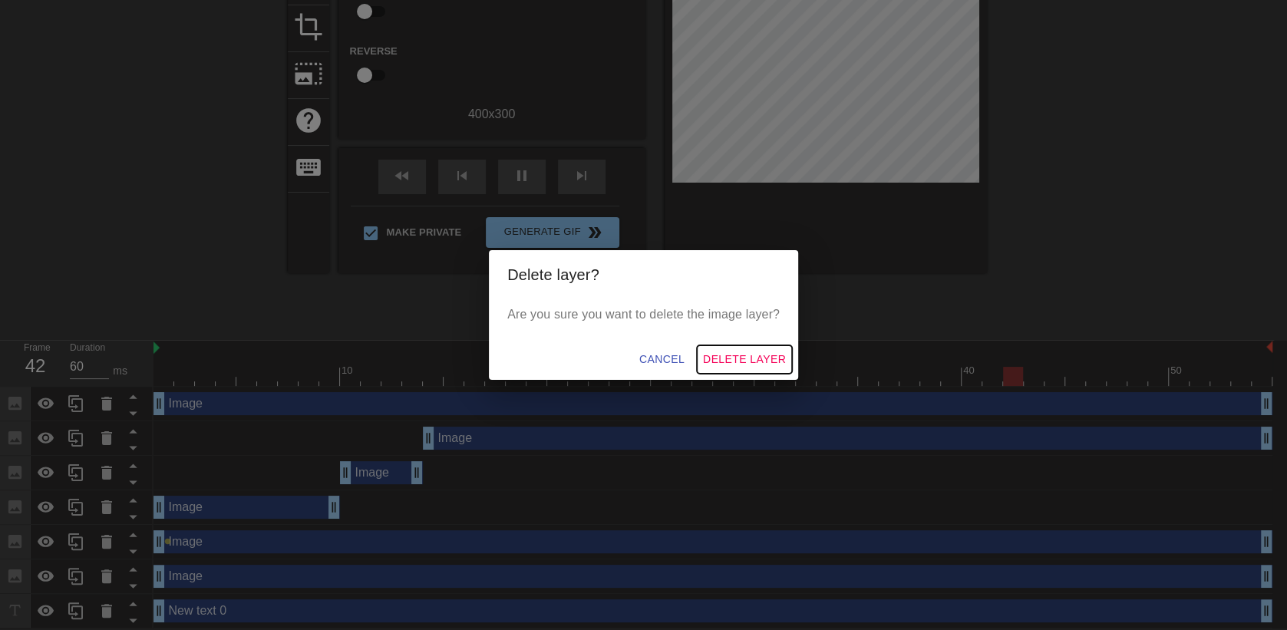
click at [738, 356] on span "Delete Layer" at bounding box center [744, 359] width 83 height 19
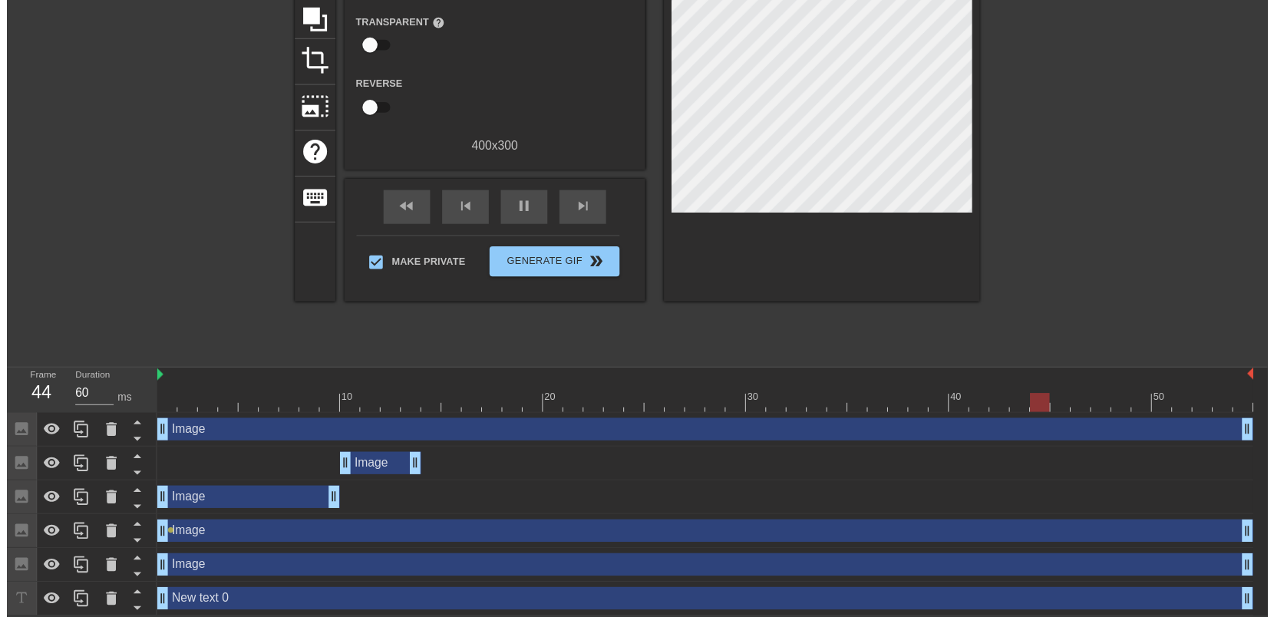
scroll to position [170, 0]
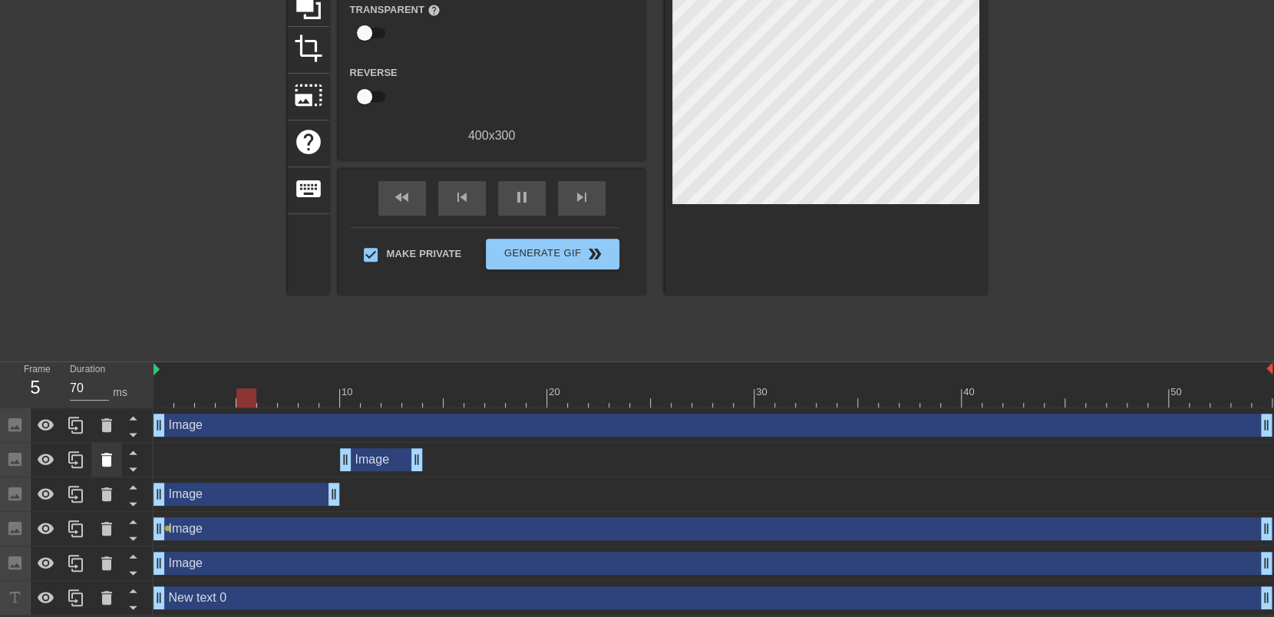
click at [105, 459] on icon at bounding box center [106, 460] width 11 height 14
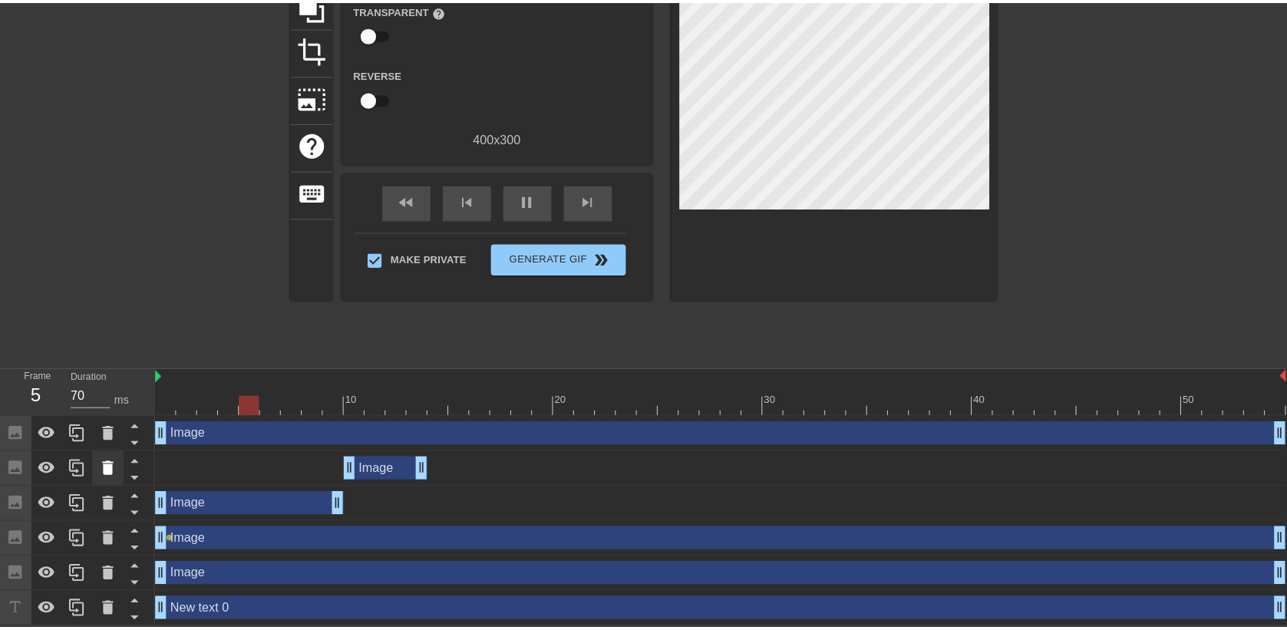
scroll to position [157, 0]
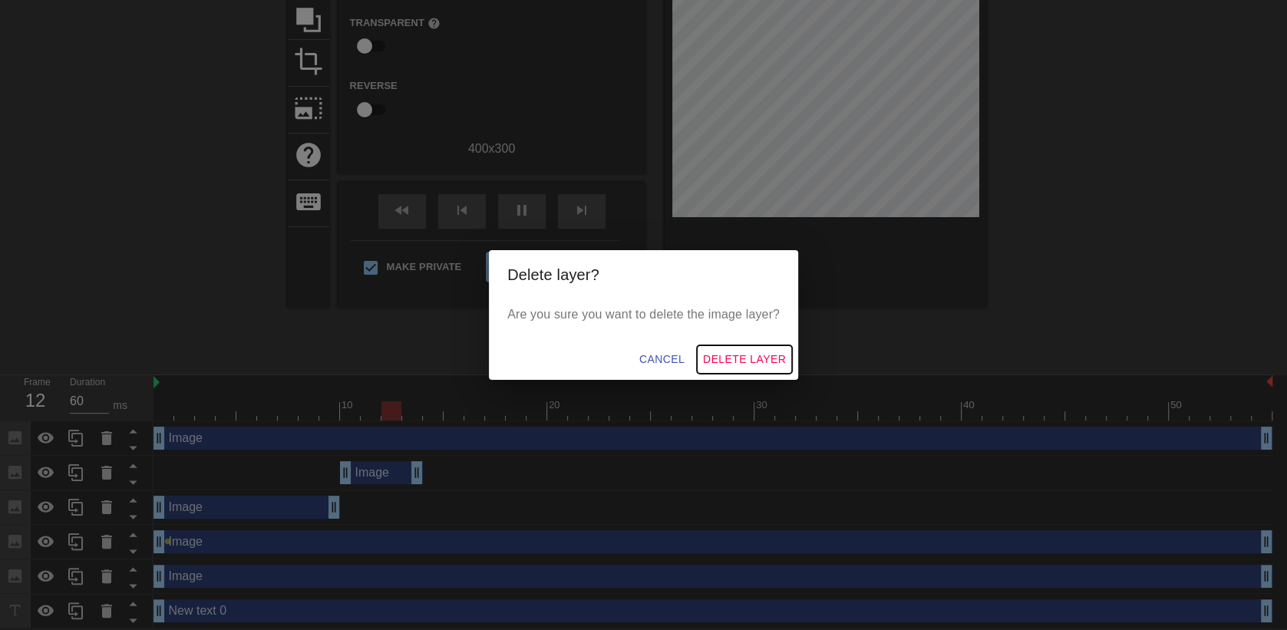
click at [743, 356] on span "Delete Layer" at bounding box center [744, 359] width 83 height 19
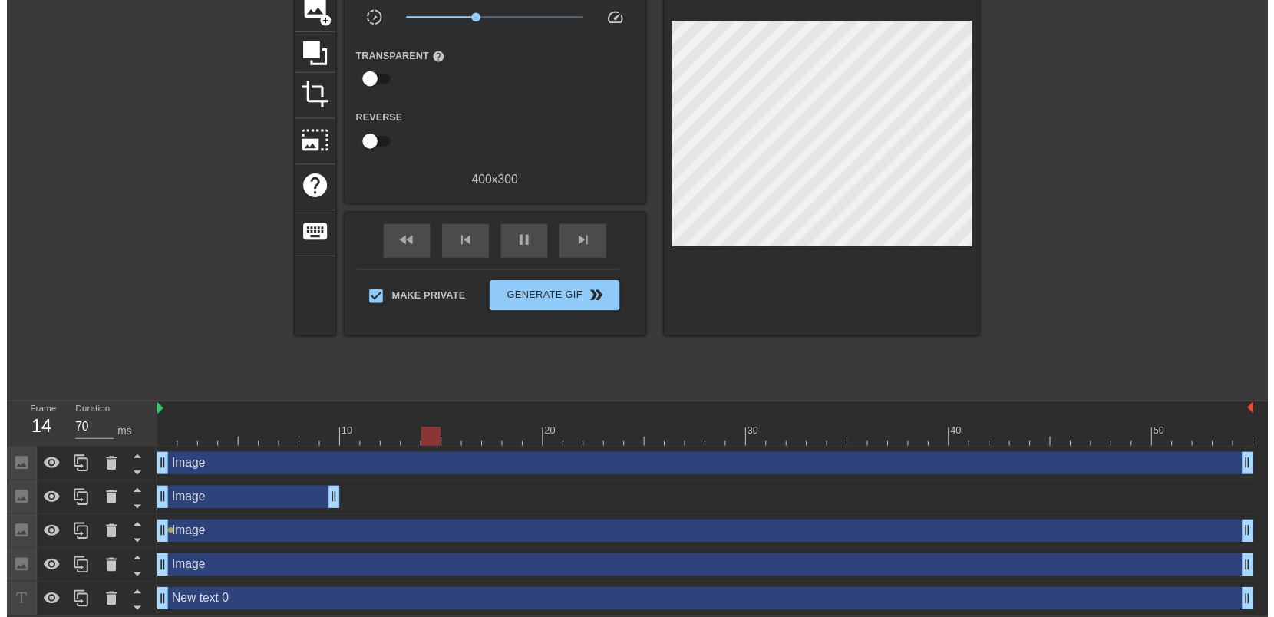
scroll to position [136, 0]
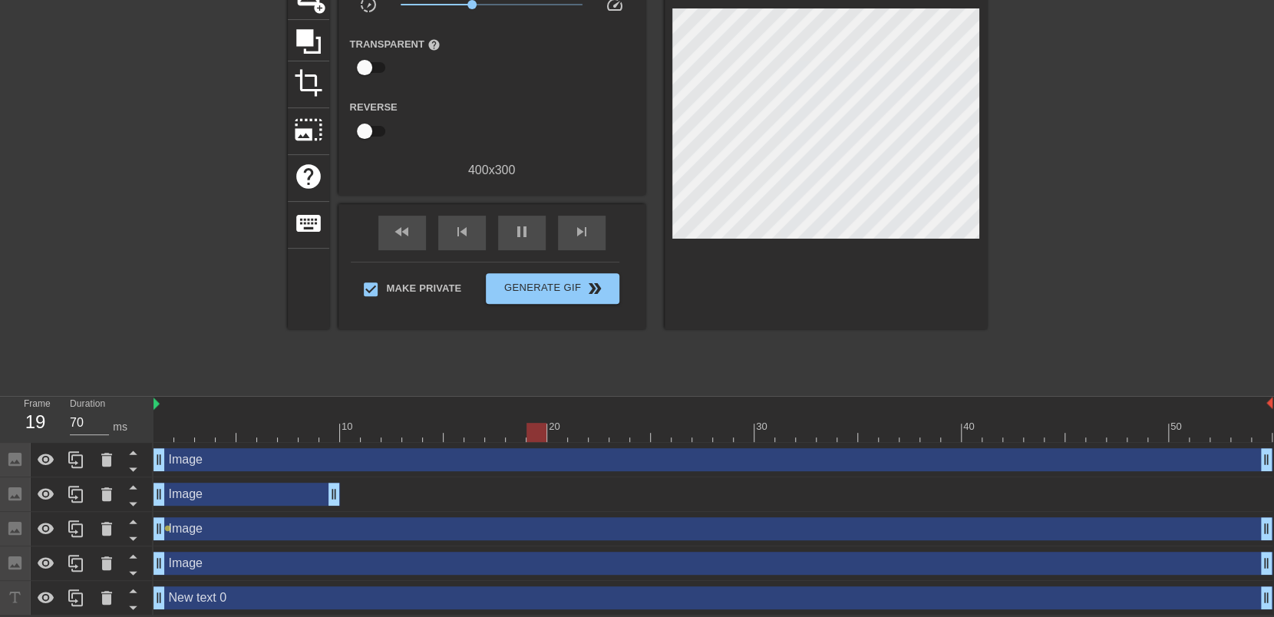
click at [225, 498] on div "Image drag_handle drag_handle" at bounding box center [246, 494] width 187 height 23
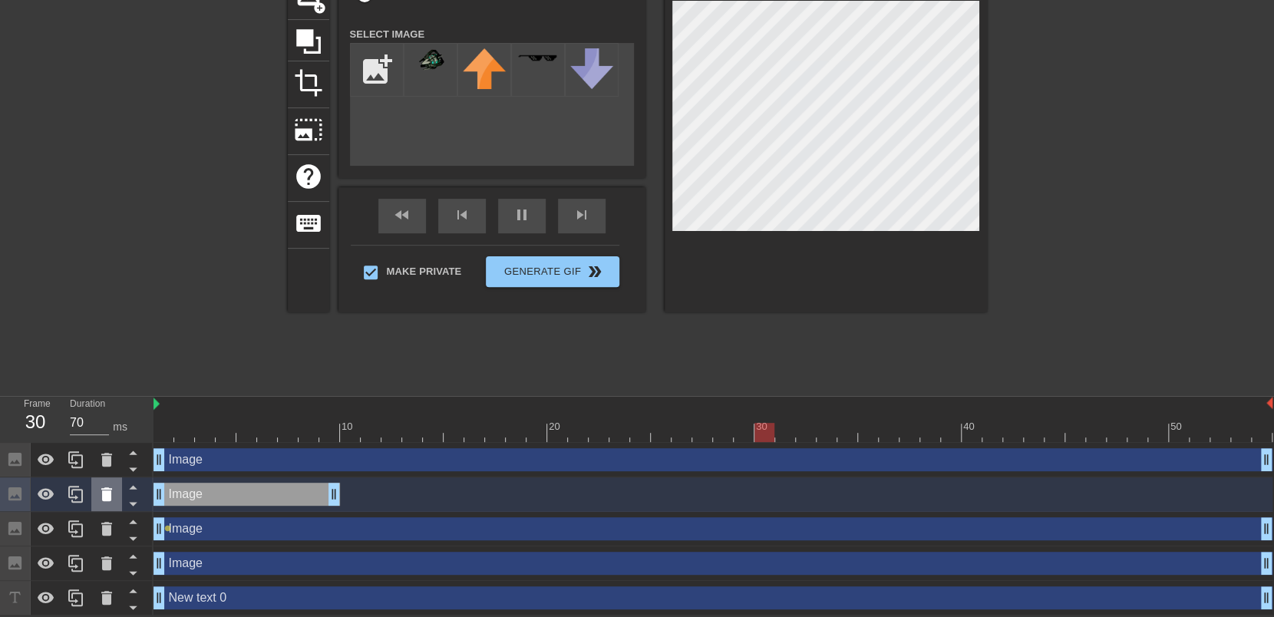
click at [106, 487] on icon at bounding box center [106, 494] width 18 height 18
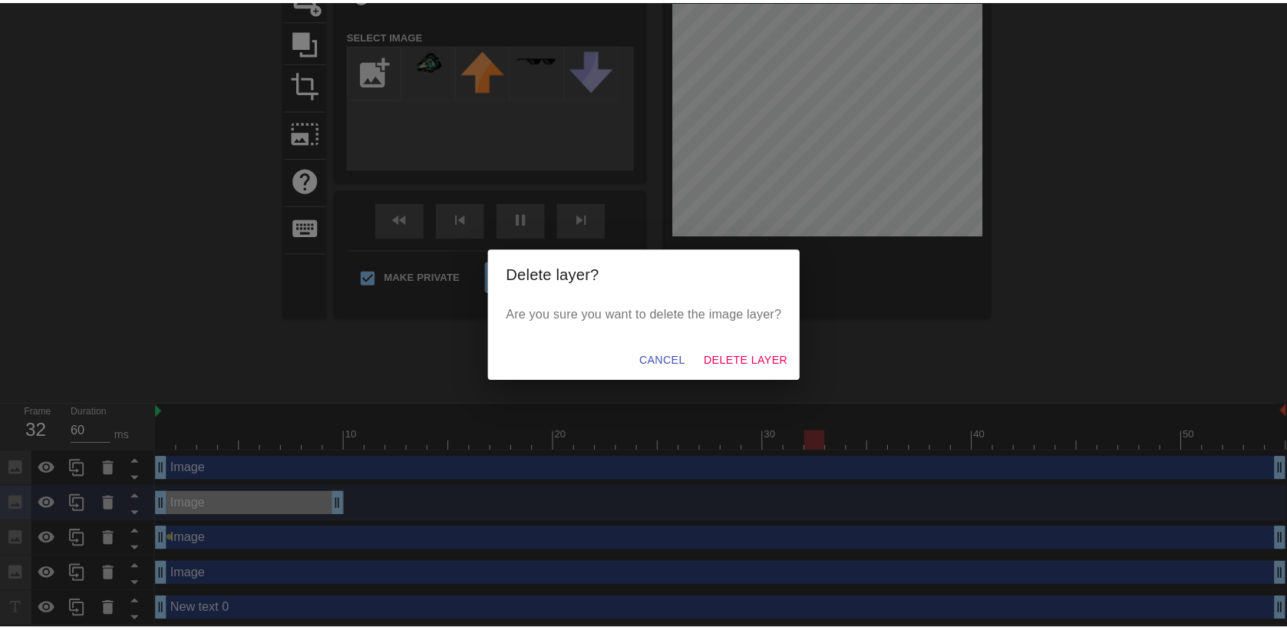
scroll to position [123, 0]
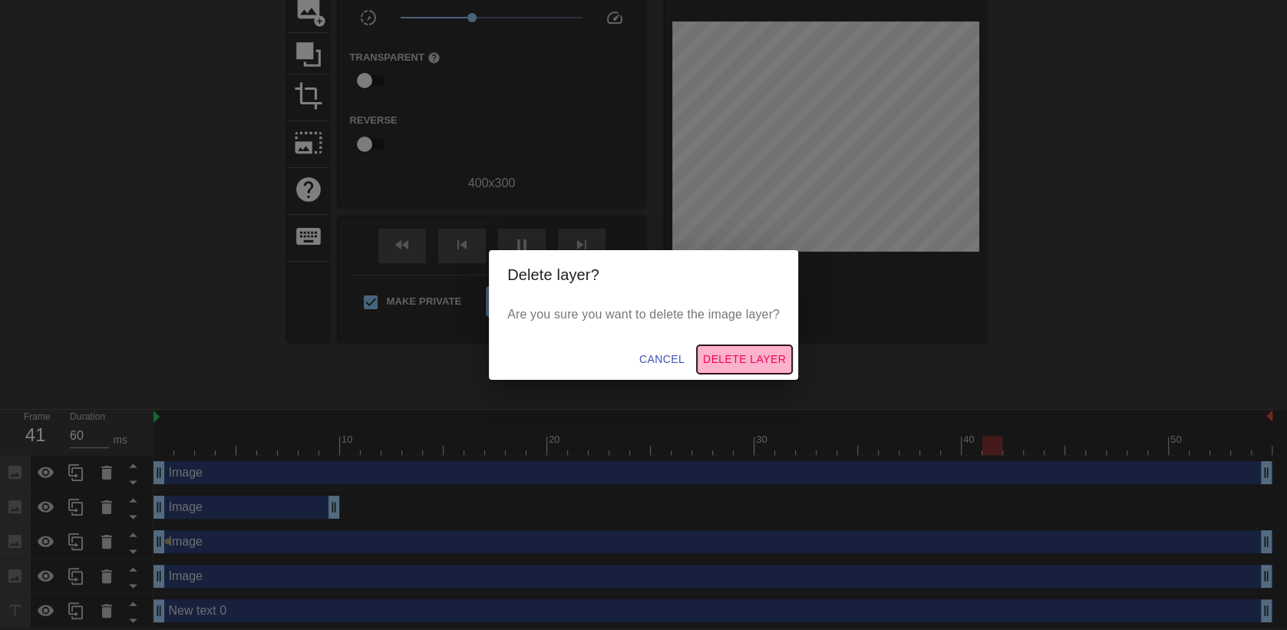
click at [718, 357] on span "Delete Layer" at bounding box center [744, 359] width 83 height 19
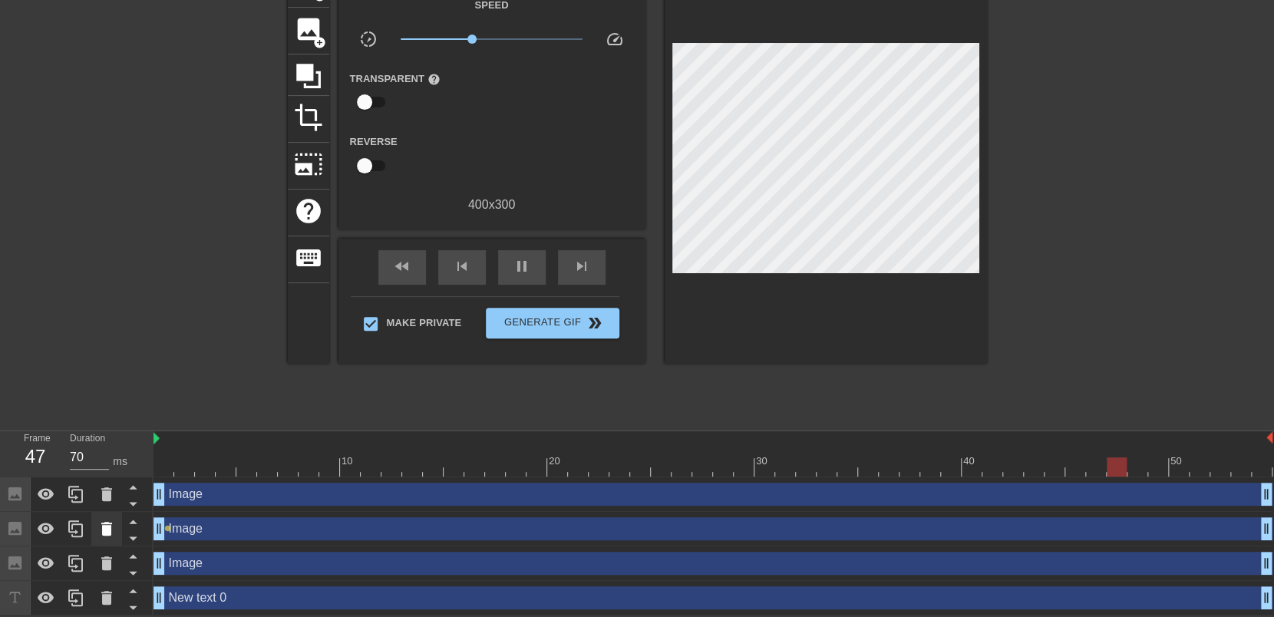
click at [101, 529] on icon at bounding box center [106, 529] width 18 height 18
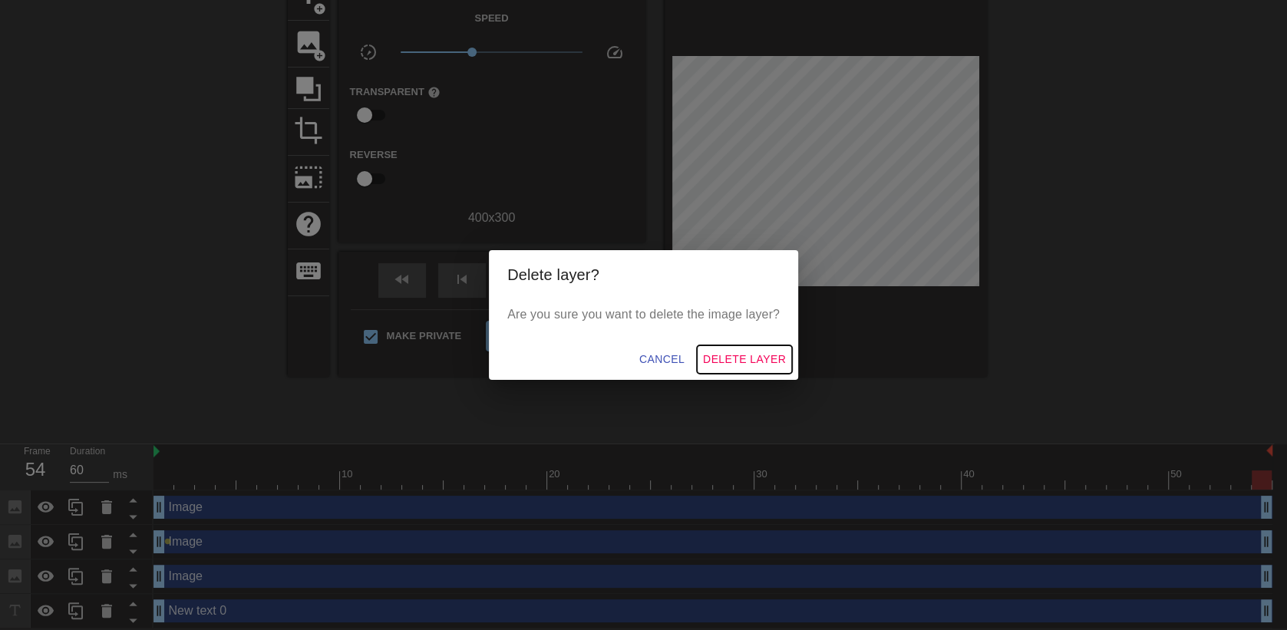
click at [723, 355] on span "Delete Layer" at bounding box center [744, 359] width 83 height 19
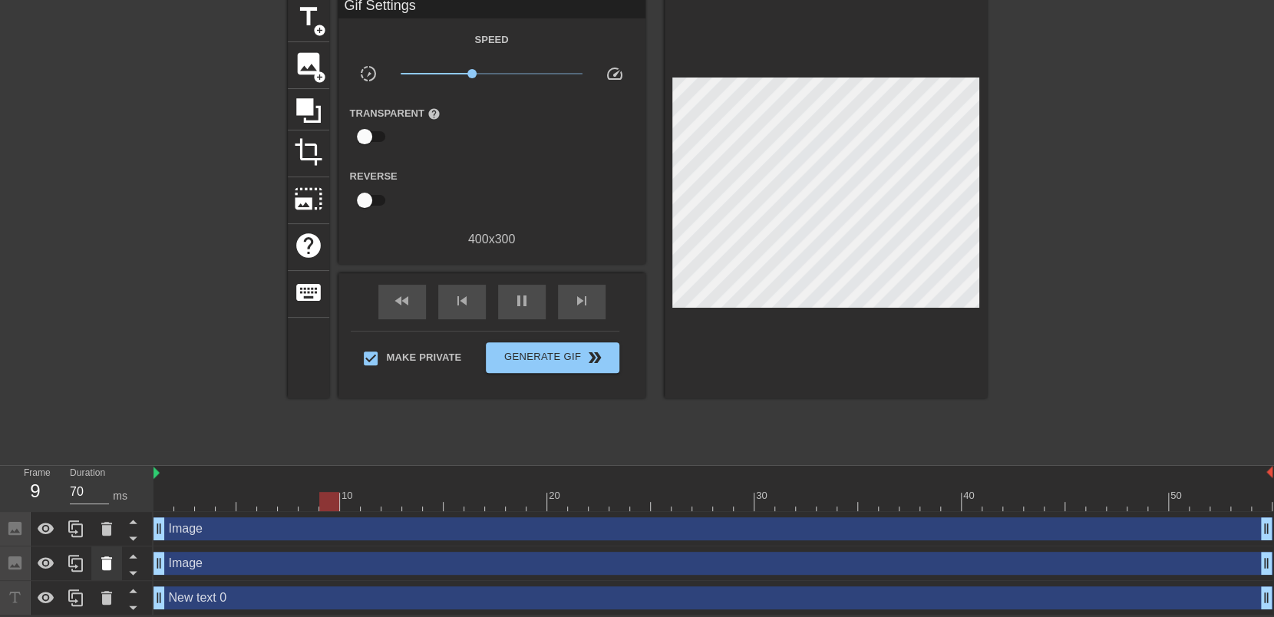
click at [108, 563] on icon at bounding box center [106, 563] width 11 height 14
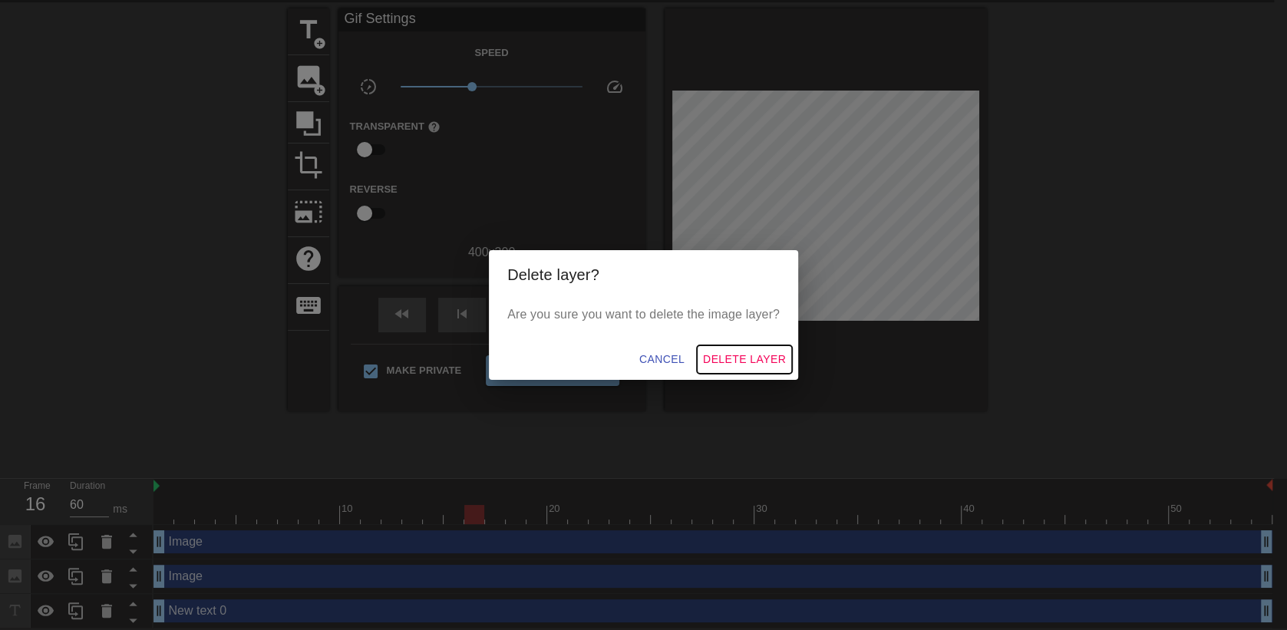
click at [715, 361] on span "Delete Layer" at bounding box center [744, 359] width 83 height 19
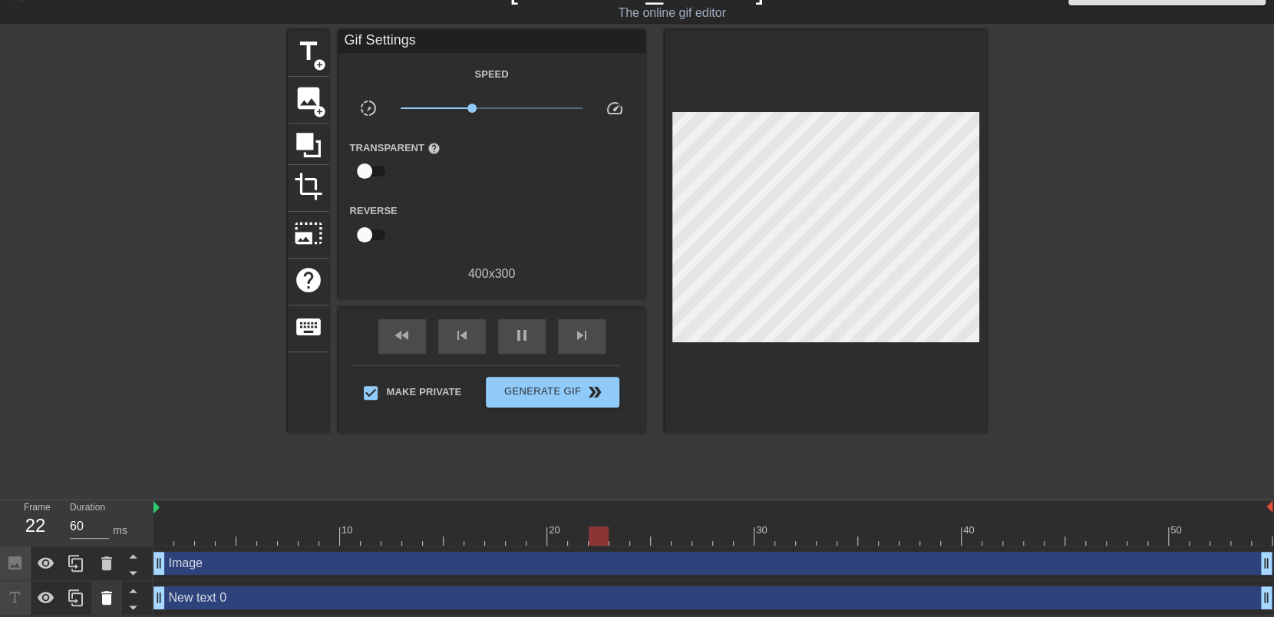
click at [94, 595] on div at bounding box center [106, 598] width 31 height 34
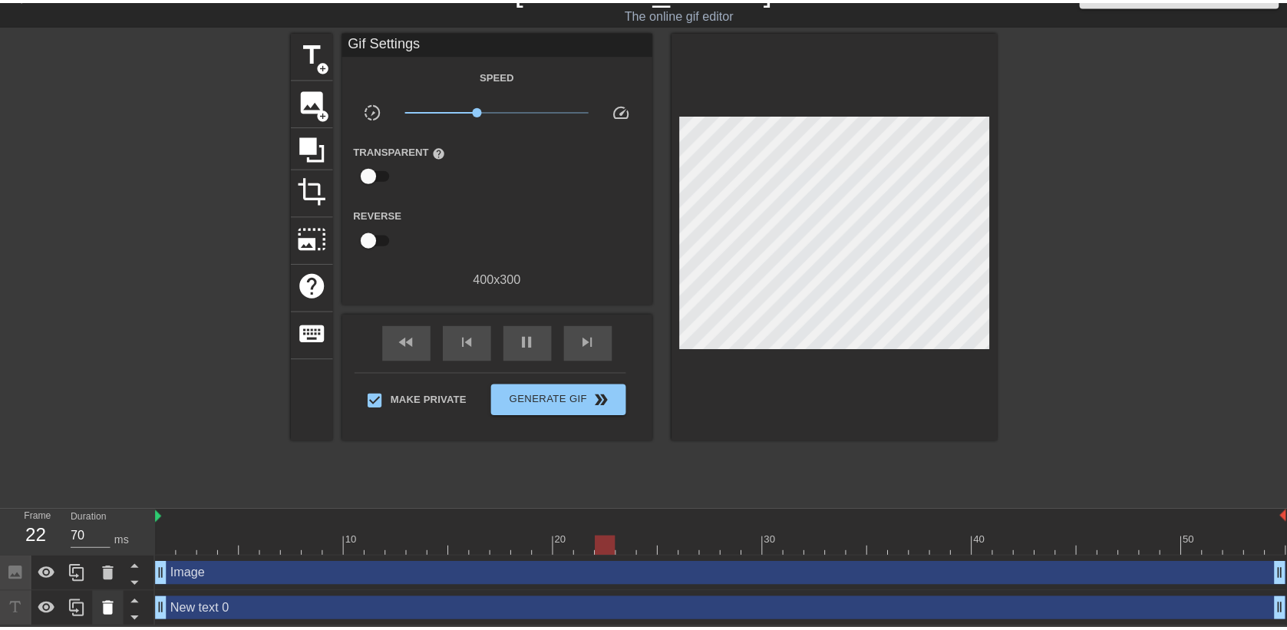
scroll to position [19, 0]
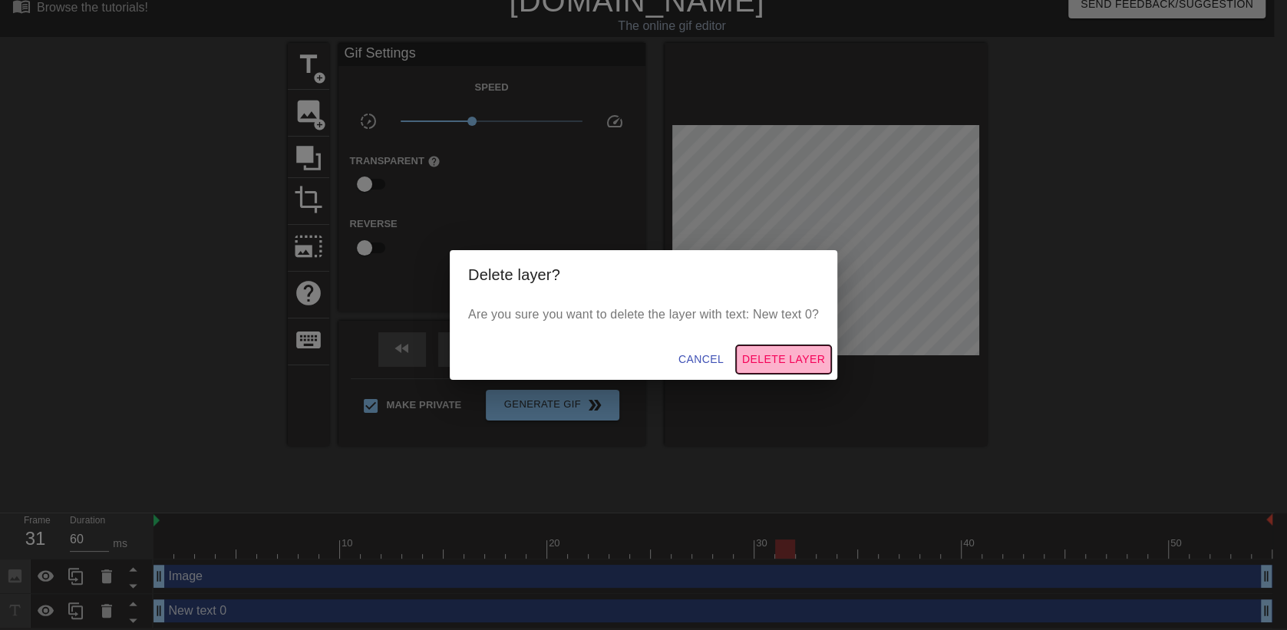
click at [756, 361] on span "Delete Layer" at bounding box center [783, 359] width 83 height 19
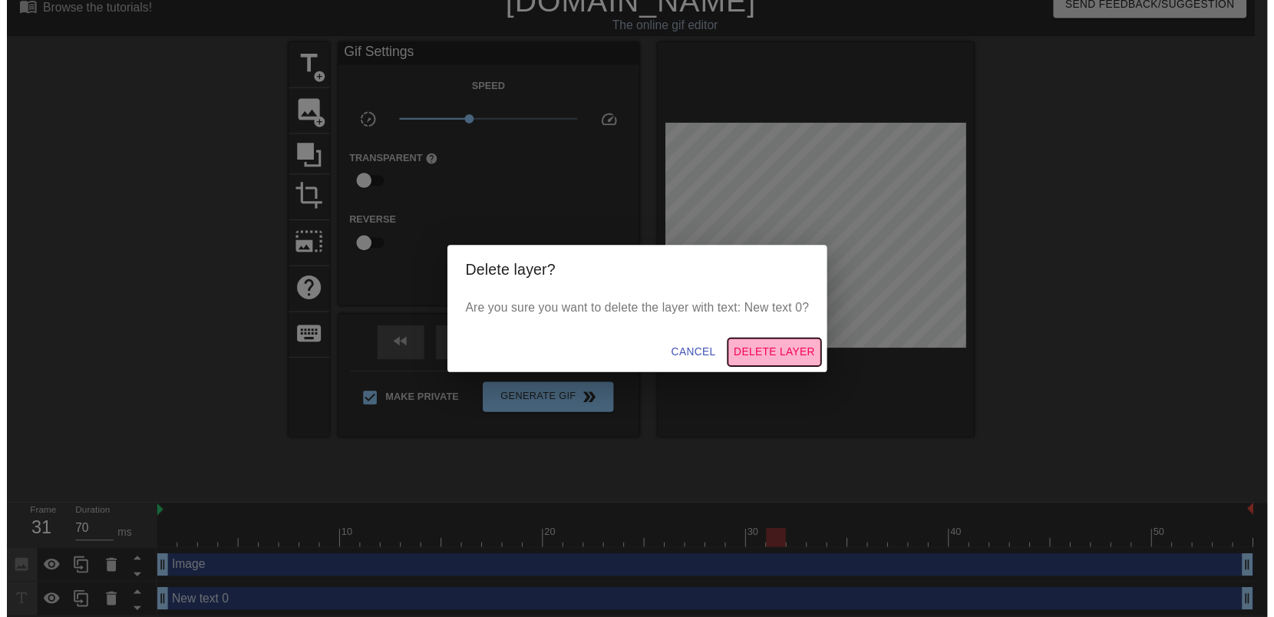
scroll to position [0, 0]
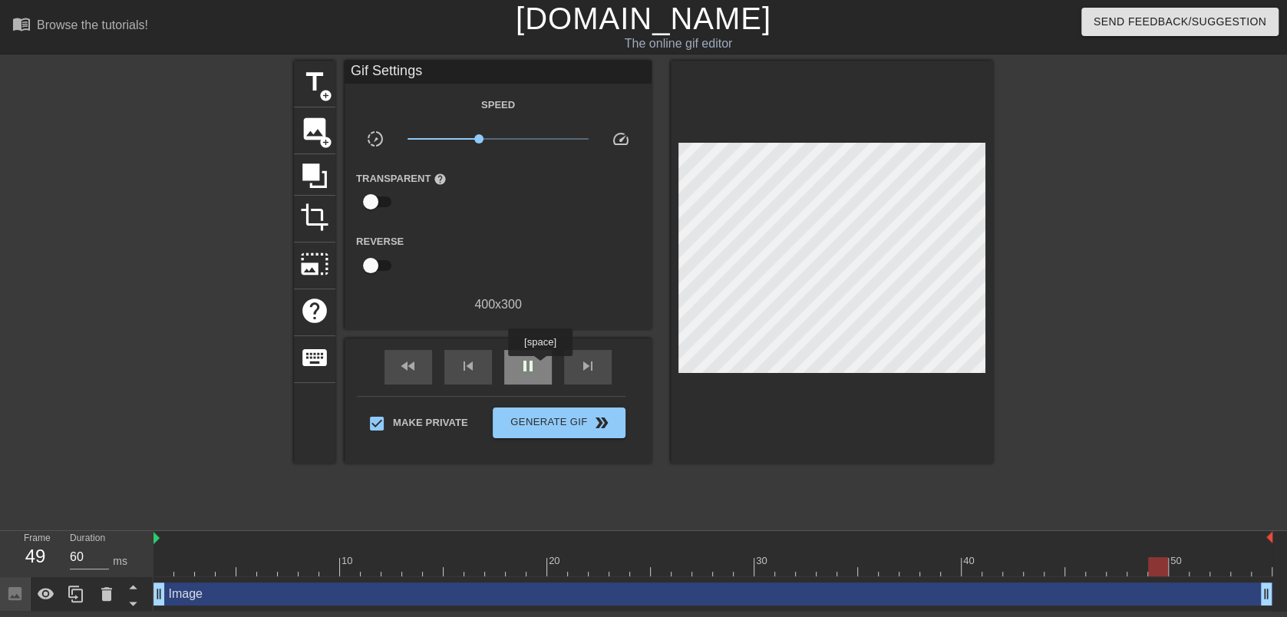
click at [540, 367] on div "pause" at bounding box center [528, 367] width 48 height 35
click at [309, 114] on span "image" at bounding box center [314, 128] width 29 height 29
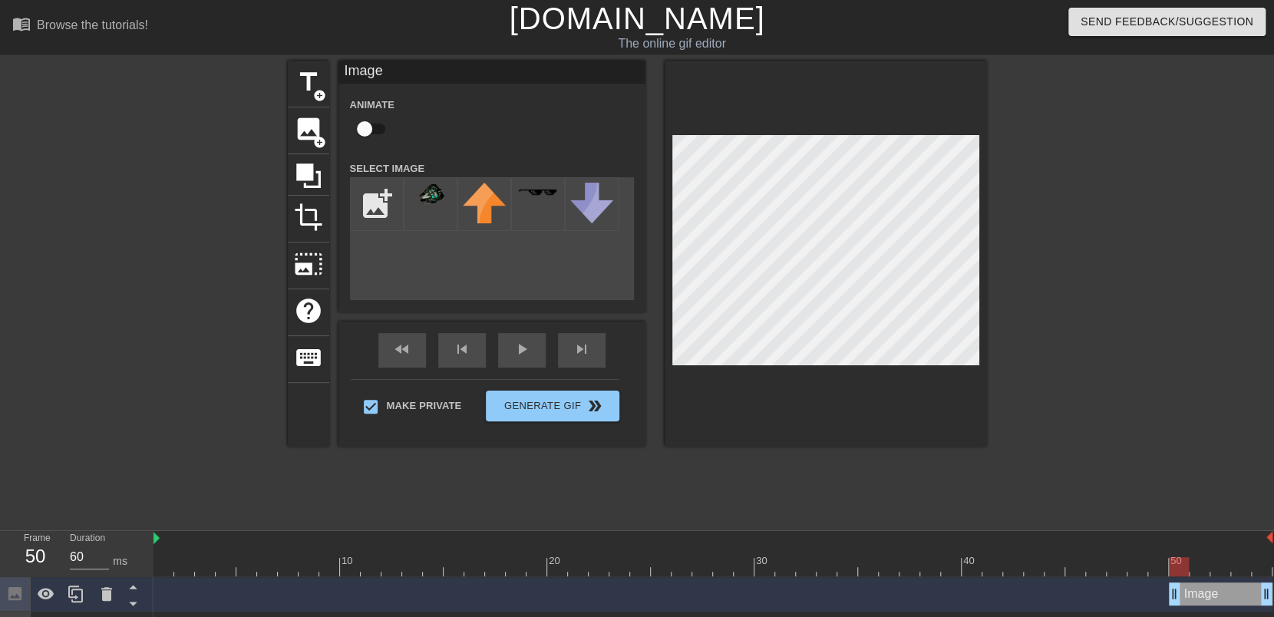
scroll to position [32, 0]
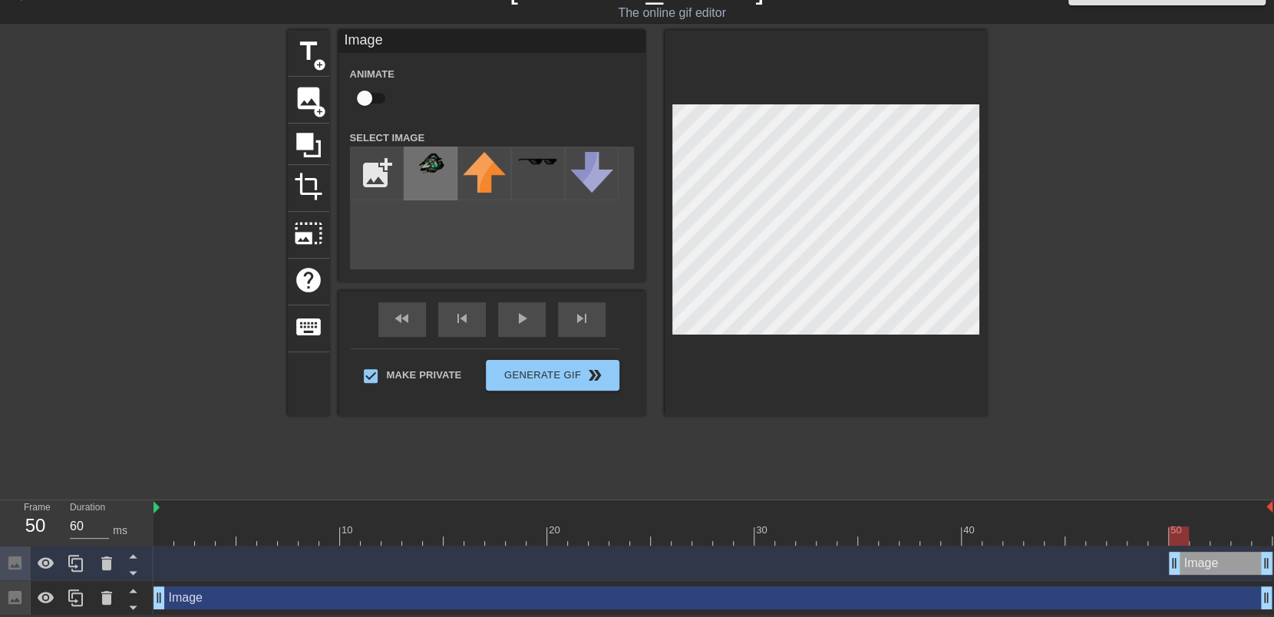
click at [431, 160] on img at bounding box center [430, 164] width 43 height 25
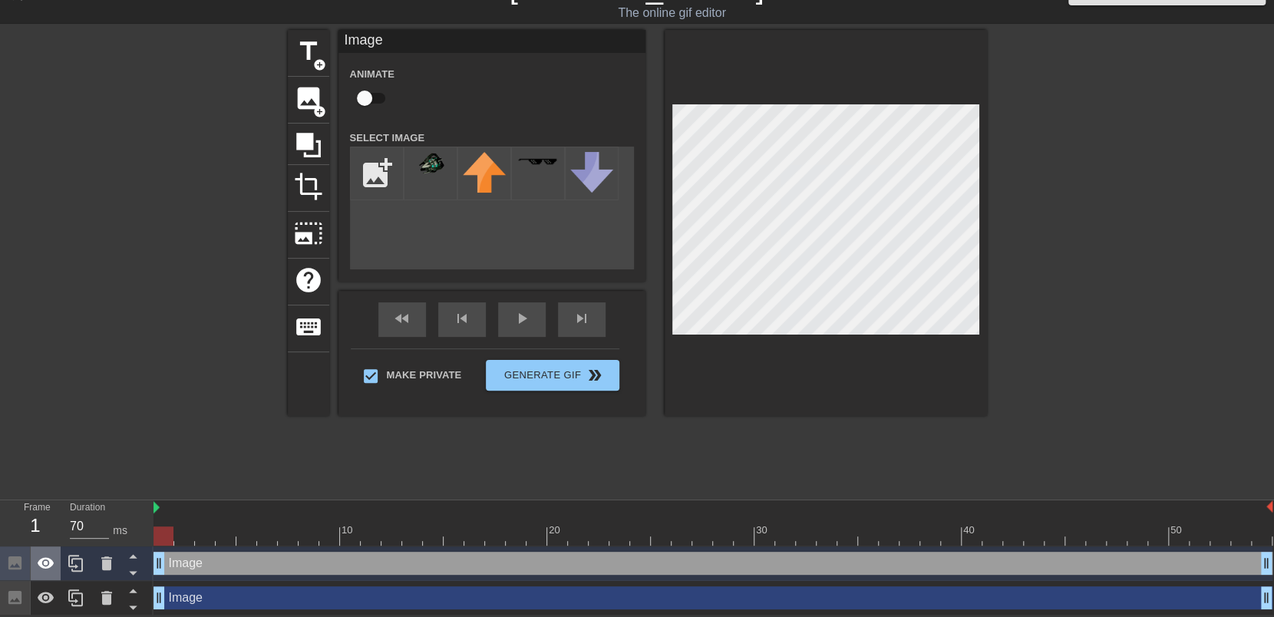
drag, startPoint x: 1171, startPoint y: 559, endPoint x: 35, endPoint y: 545, distance: 1136.7
click at [35, 539] on div "Frame 1 Duration 70 ms 10 20 30 40 50 Image drag_handle drag_handle Image drag_…" at bounding box center [637, 557] width 1274 height 115
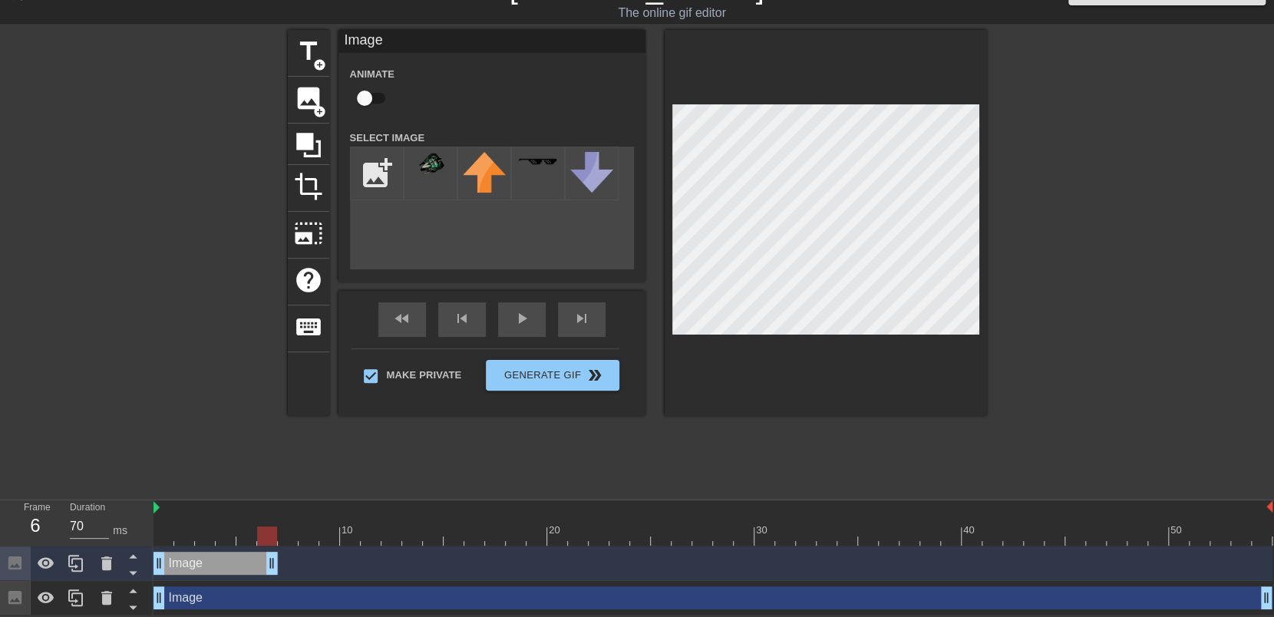
drag, startPoint x: 1268, startPoint y: 560, endPoint x: 277, endPoint y: 558, distance: 990.8
click at [277, 558] on div "Image drag_handle drag_handle" at bounding box center [215, 563] width 124 height 23
drag, startPoint x: 160, startPoint y: 593, endPoint x: 322, endPoint y: 590, distance: 162.7
click at [366, 598] on div "Image drag_handle drag_handle" at bounding box center [817, 597] width 912 height 23
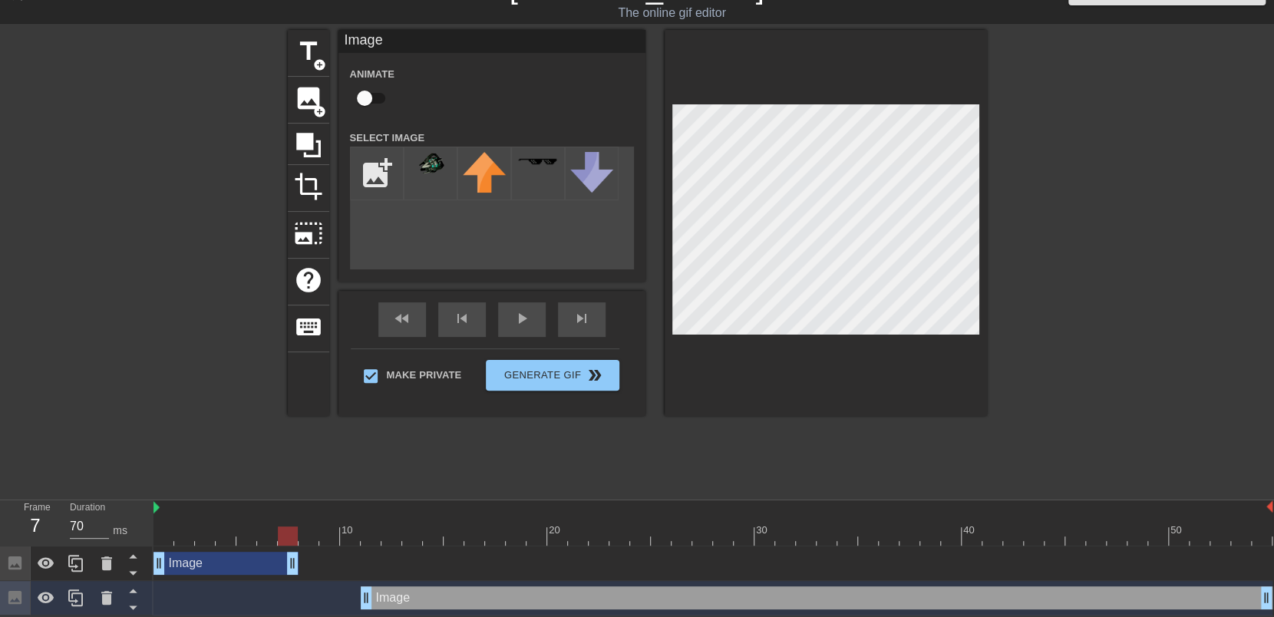
drag, startPoint x: 269, startPoint y: 560, endPoint x: 284, endPoint y: 560, distance: 14.6
click at [284, 560] on div "Image drag_handle drag_handle" at bounding box center [225, 563] width 145 height 23
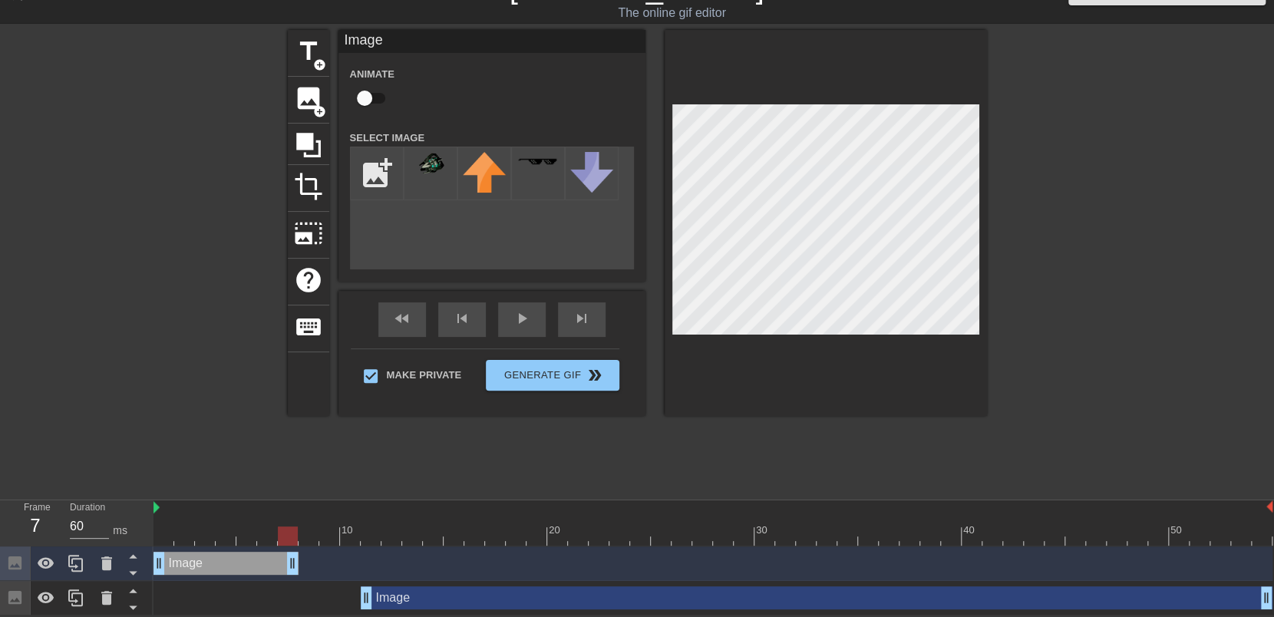
drag, startPoint x: 292, startPoint y: 562, endPoint x: 308, endPoint y: 560, distance: 16.3
click at [299, 560] on div "Image drag_handle drag_handle" at bounding box center [225, 563] width 145 height 23
click at [229, 560] on div "Image drag_handle drag_handle" at bounding box center [236, 563] width 166 height 23
click at [155, 523] on div at bounding box center [163, 525] width 21 height 19
click at [152, 505] on div at bounding box center [154, 507] width 8 height 15
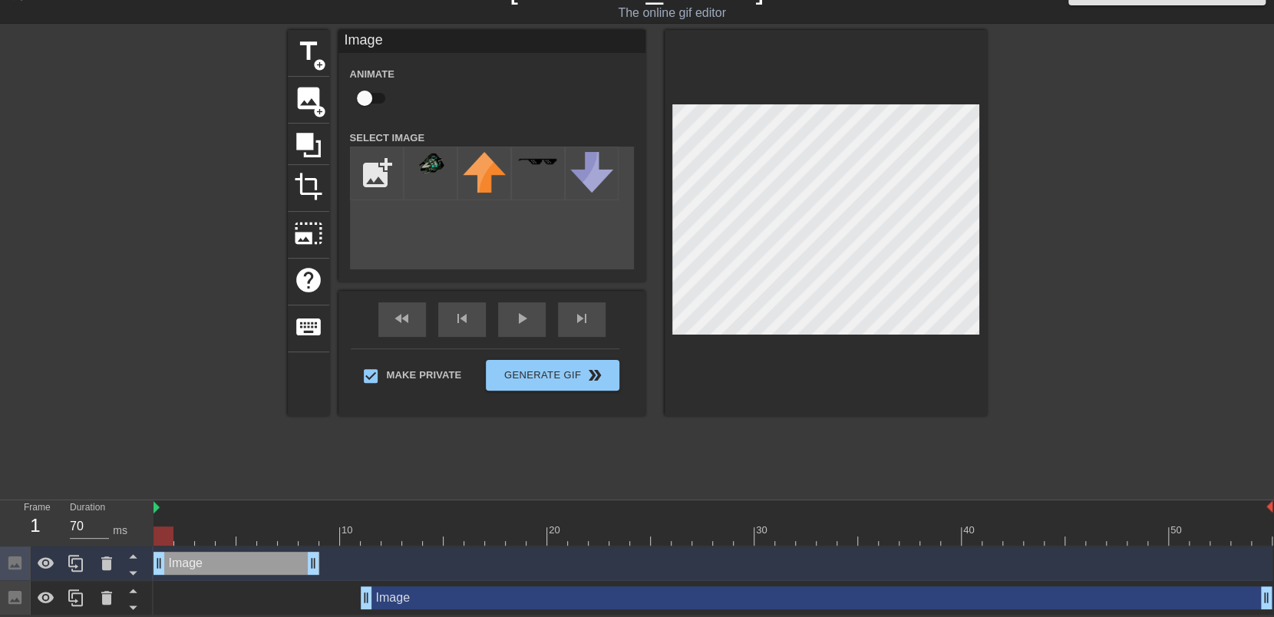
click at [155, 505] on div at bounding box center [712, 507] width 1119 height 15
click at [516, 320] on div "play_arrow" at bounding box center [522, 319] width 48 height 35
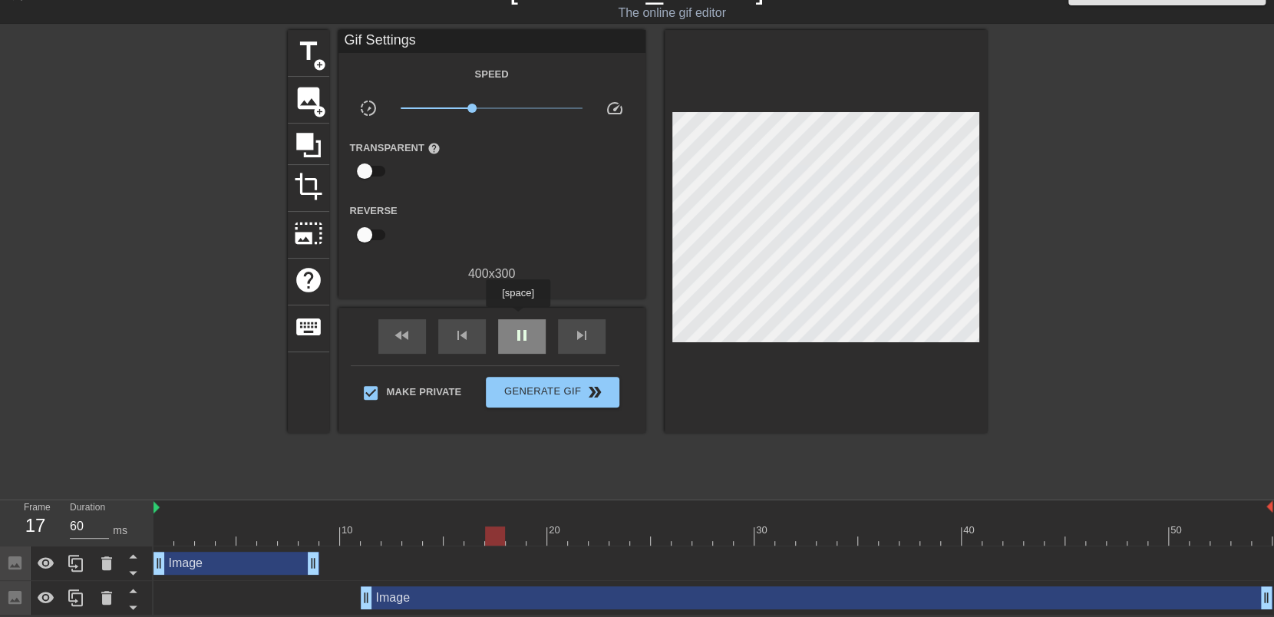
click at [517, 319] on div "pause" at bounding box center [522, 336] width 48 height 35
drag, startPoint x: 363, startPoint y: 604, endPoint x: 319, endPoint y: 600, distance: 43.9
click at [319, 600] on div "Image drag_handle drag_handle" at bounding box center [712, 597] width 1119 height 23
click at [579, 593] on div "Image drag_handle drag_handle" at bounding box center [795, 597] width 953 height 23
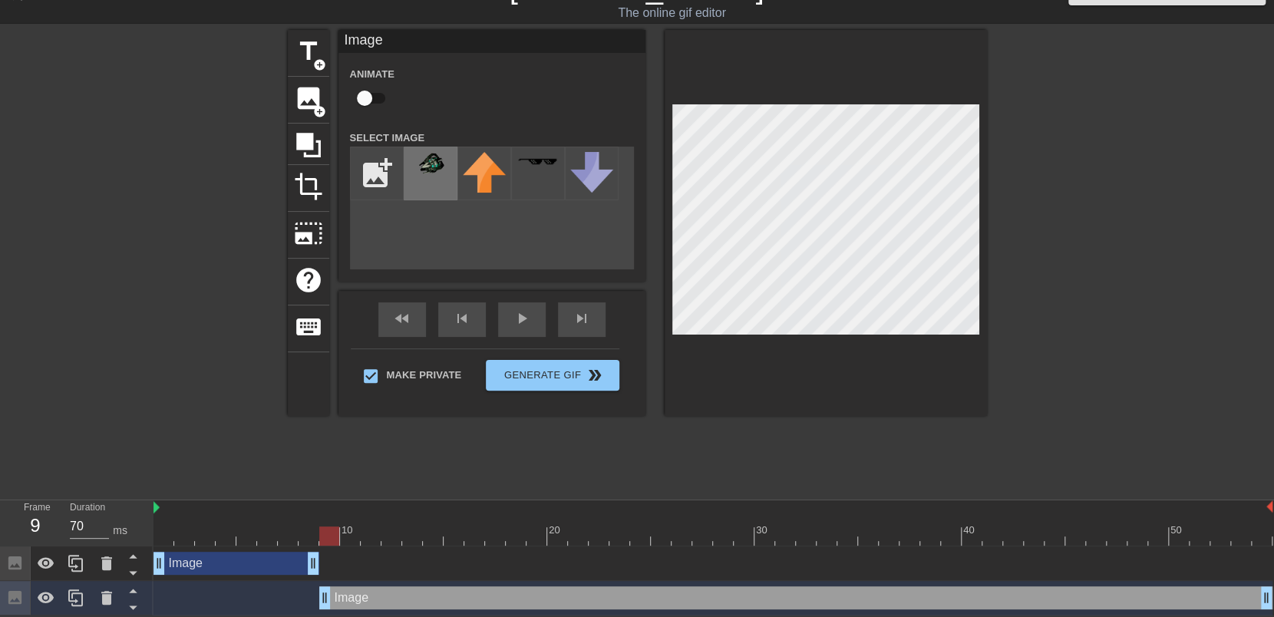
click at [431, 172] on img at bounding box center [430, 164] width 43 height 25
click at [609, 598] on div "Image drag_handle drag_handle" at bounding box center [795, 597] width 953 height 23
click at [439, 177] on div at bounding box center [431, 174] width 54 height 54
click at [101, 597] on icon at bounding box center [106, 598] width 18 height 18
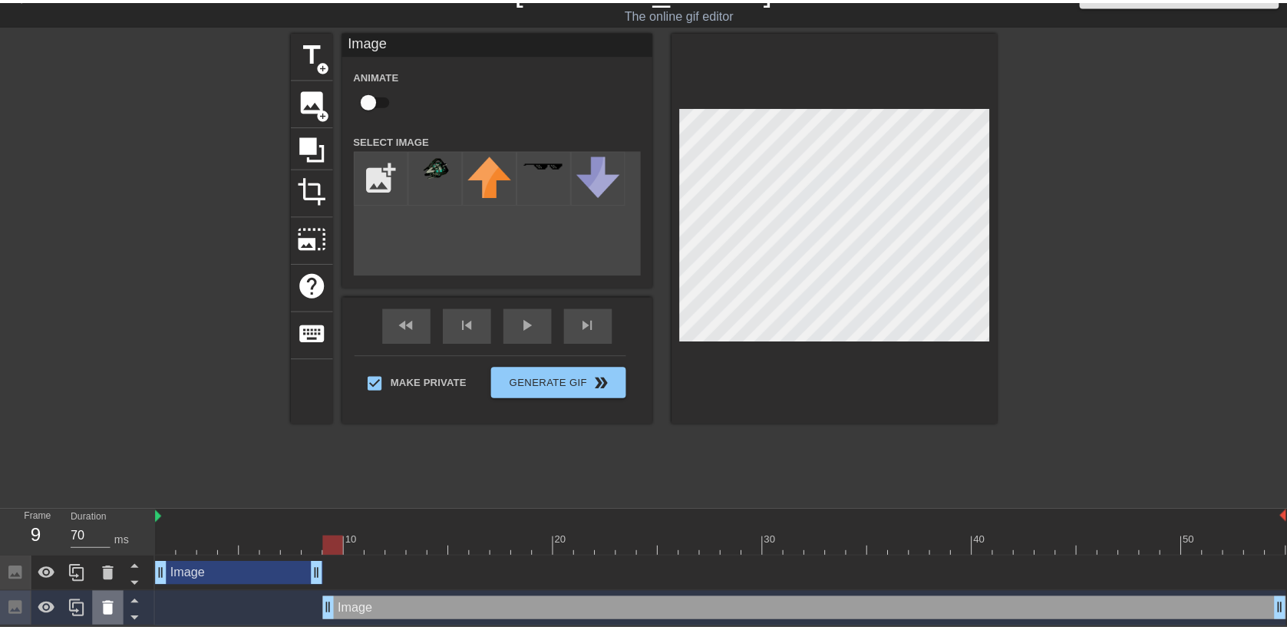
scroll to position [19, 0]
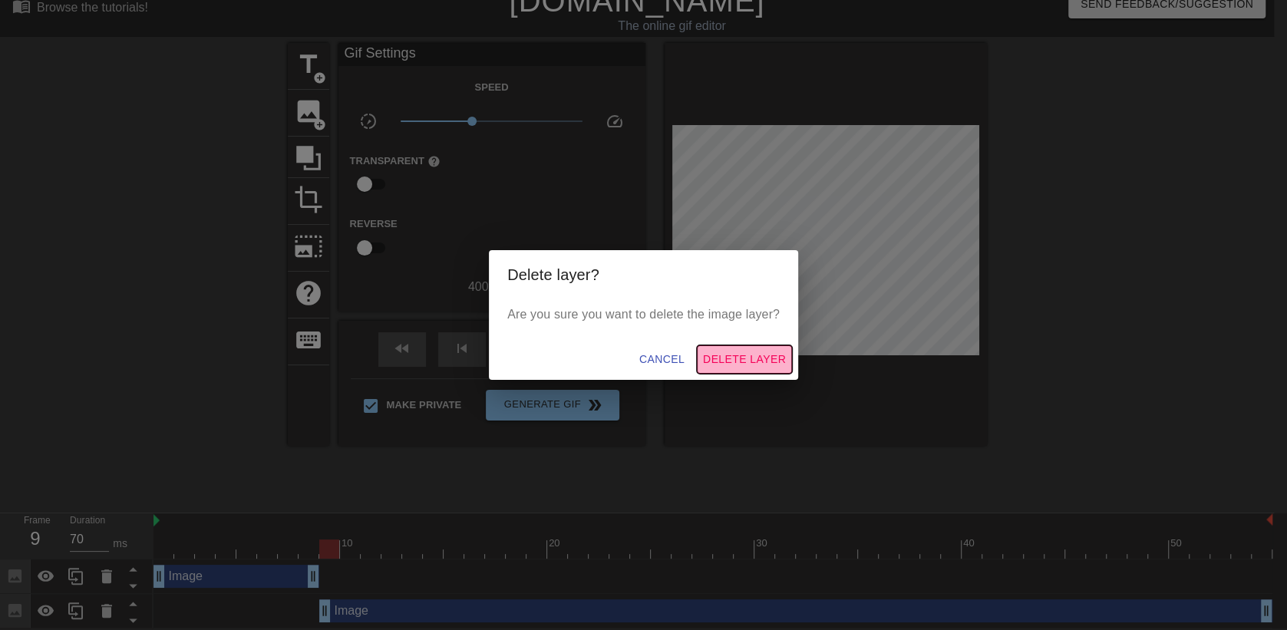
click at [751, 354] on span "Delete Layer" at bounding box center [744, 359] width 83 height 19
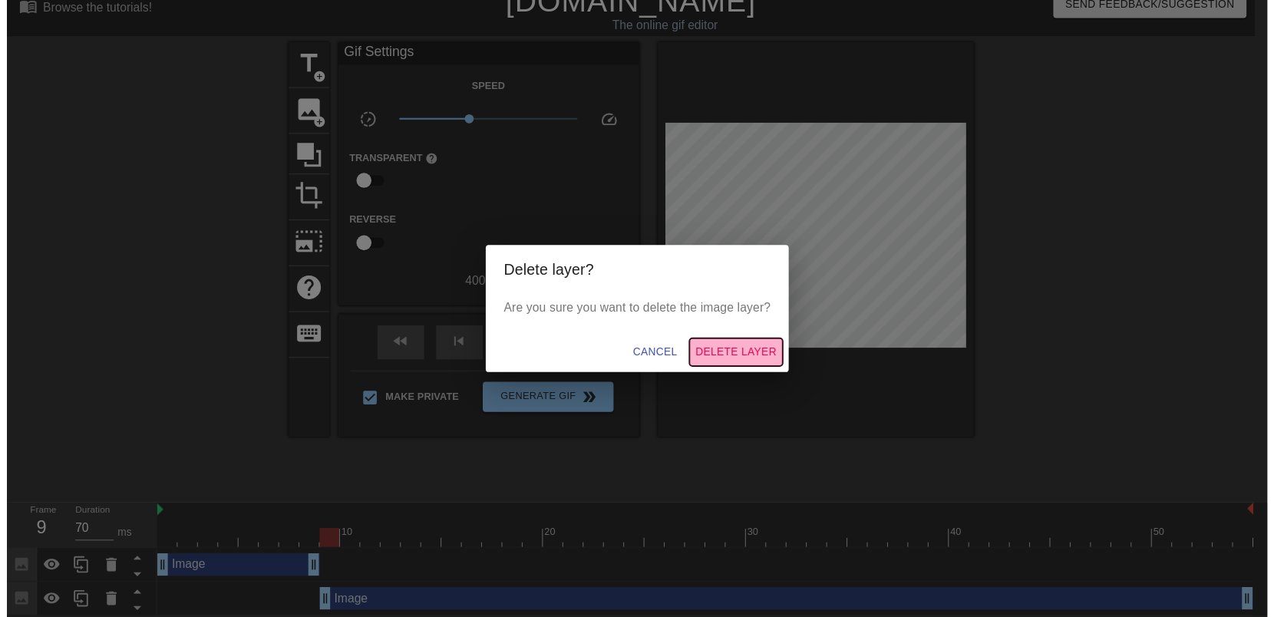
scroll to position [0, 0]
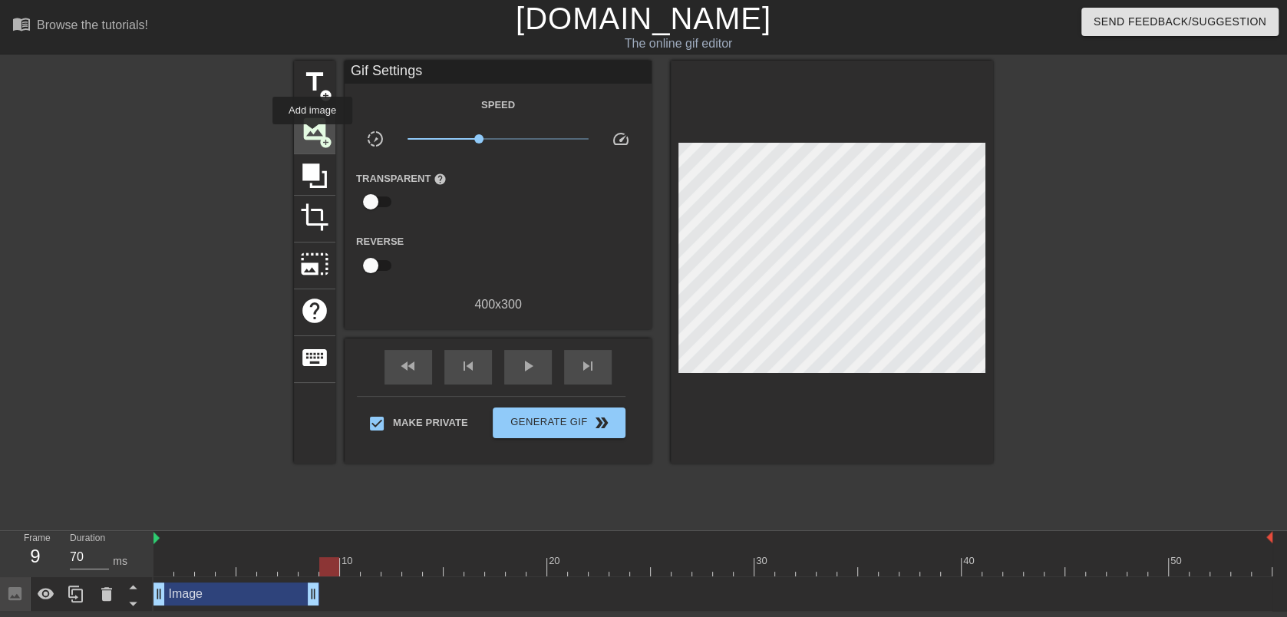
click at [312, 135] on span "image" at bounding box center [314, 128] width 29 height 29
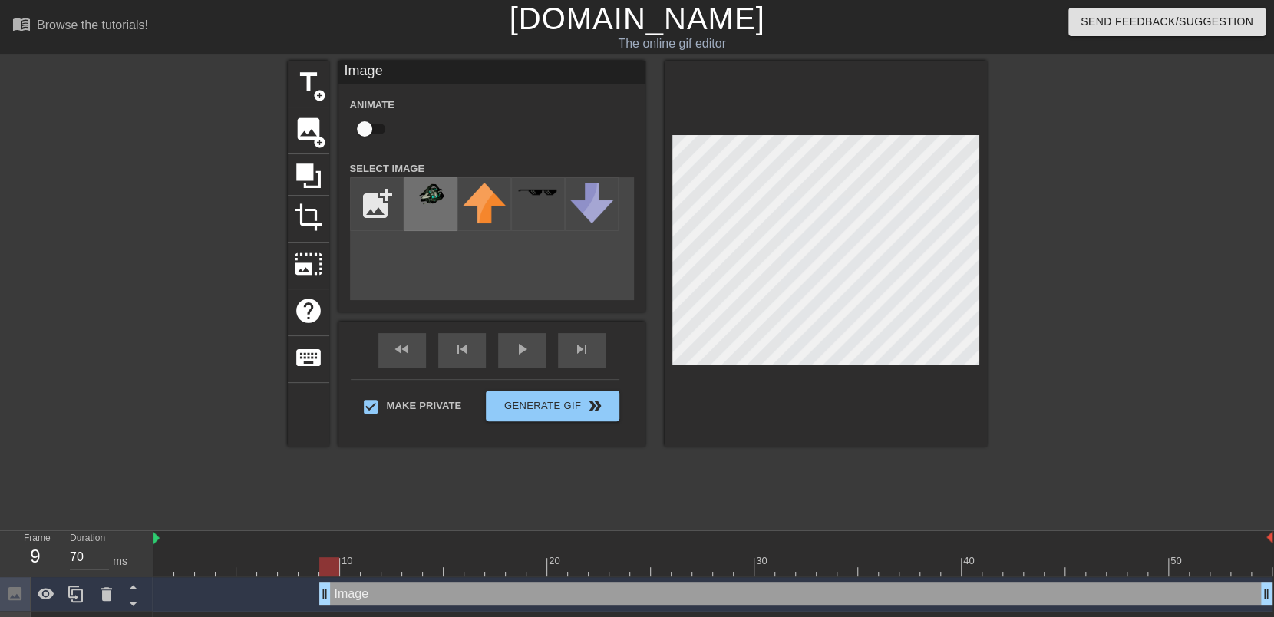
click at [429, 196] on img at bounding box center [430, 195] width 43 height 25
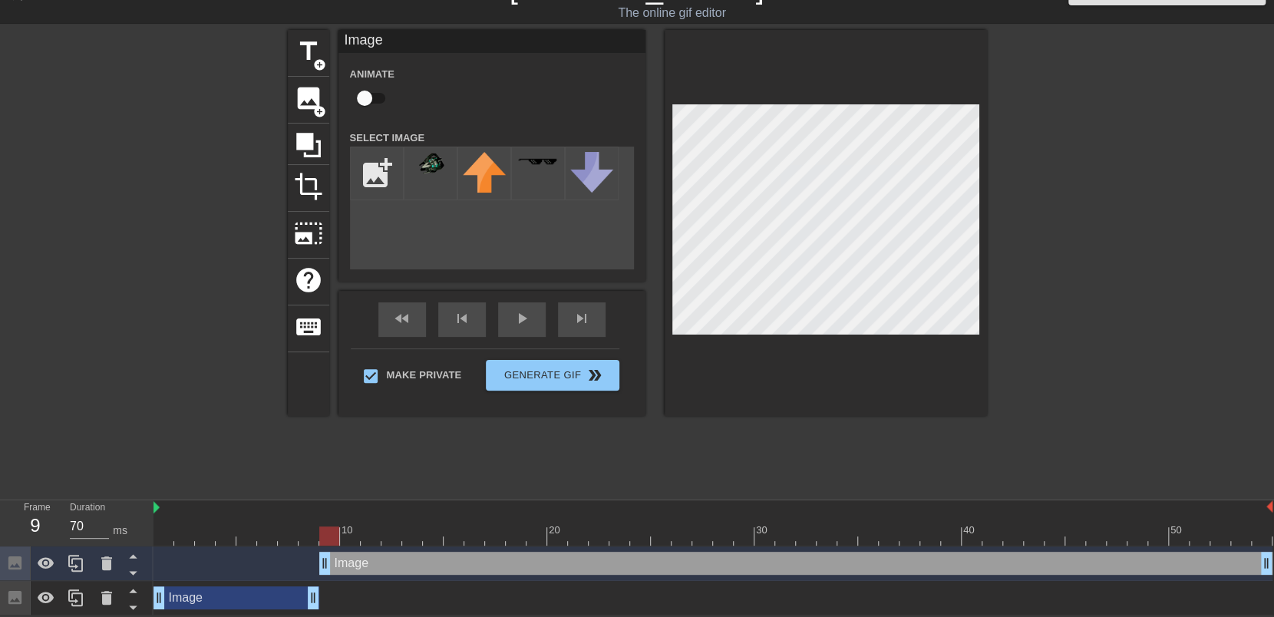
drag, startPoint x: 387, startPoint y: 559, endPoint x: 385, endPoint y: 587, distance: 28.4
click at [386, 589] on div "Image drag_handle drag_handle Image drag_handle drag_handle" at bounding box center [713, 580] width 1121 height 69
click at [342, 569] on div "Image drag_handle drag_handle" at bounding box center [795, 563] width 953 height 23
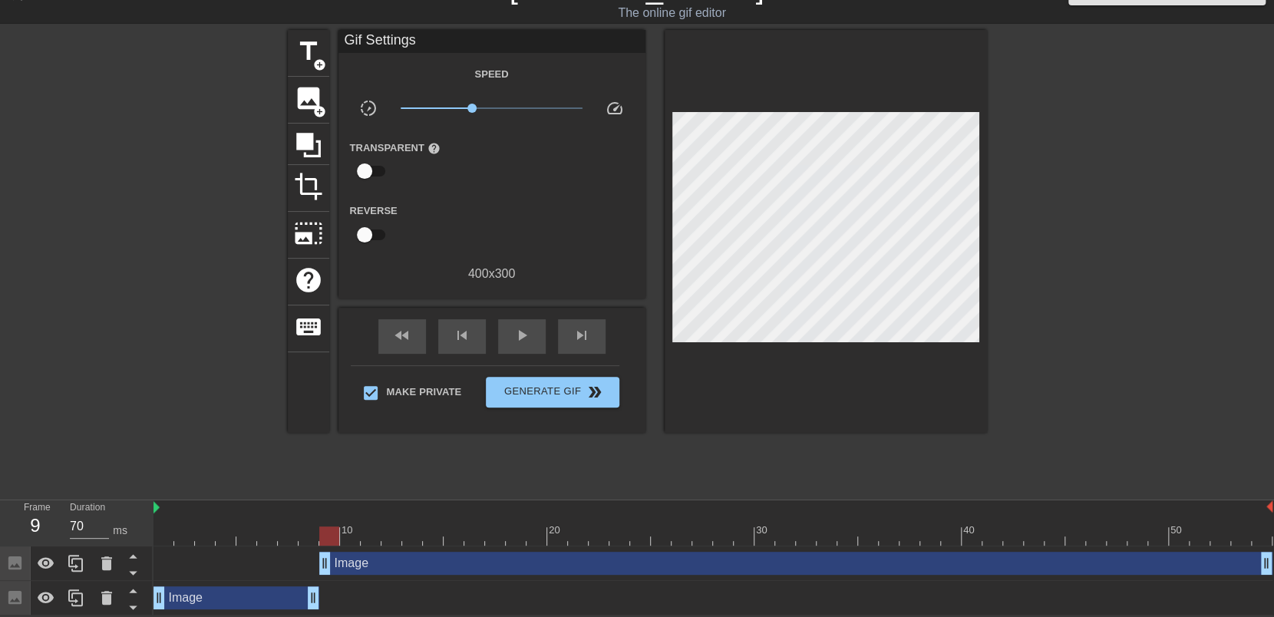
click at [325, 477] on div "title add_circle image add_circle crop photo_size_select_large help keyboard Gi…" at bounding box center [637, 260] width 699 height 460
click at [516, 328] on span "play_arrow" at bounding box center [522, 335] width 18 height 18
click at [516, 328] on span "pause" at bounding box center [522, 335] width 18 height 18
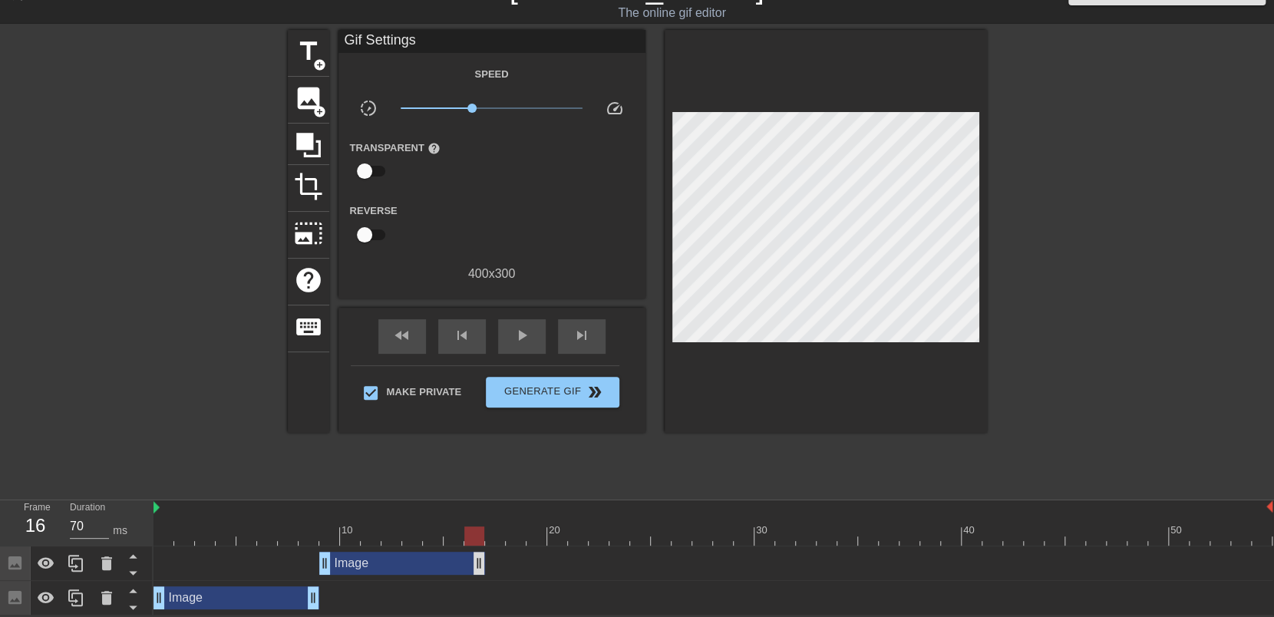
drag, startPoint x: 1267, startPoint y: 563, endPoint x: 480, endPoint y: 561, distance: 786.7
click at [481, 563] on div "Image drag_handle drag_handle" at bounding box center [402, 563] width 166 height 23
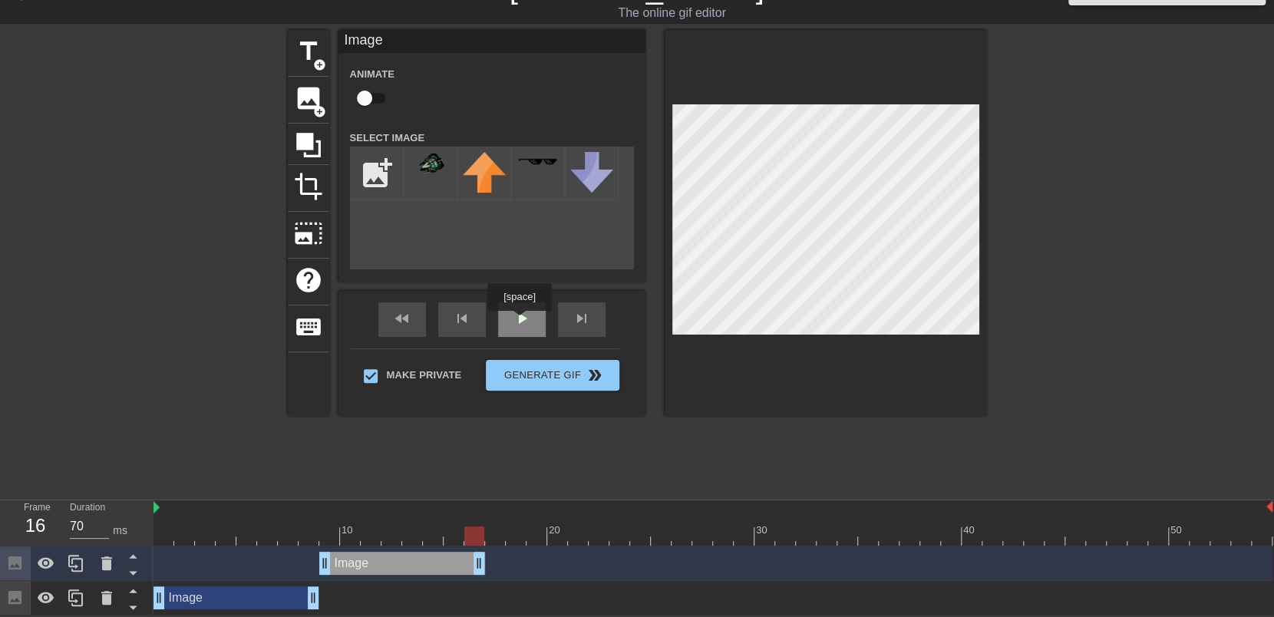
click at [519, 322] on div "play_arrow" at bounding box center [522, 319] width 48 height 35
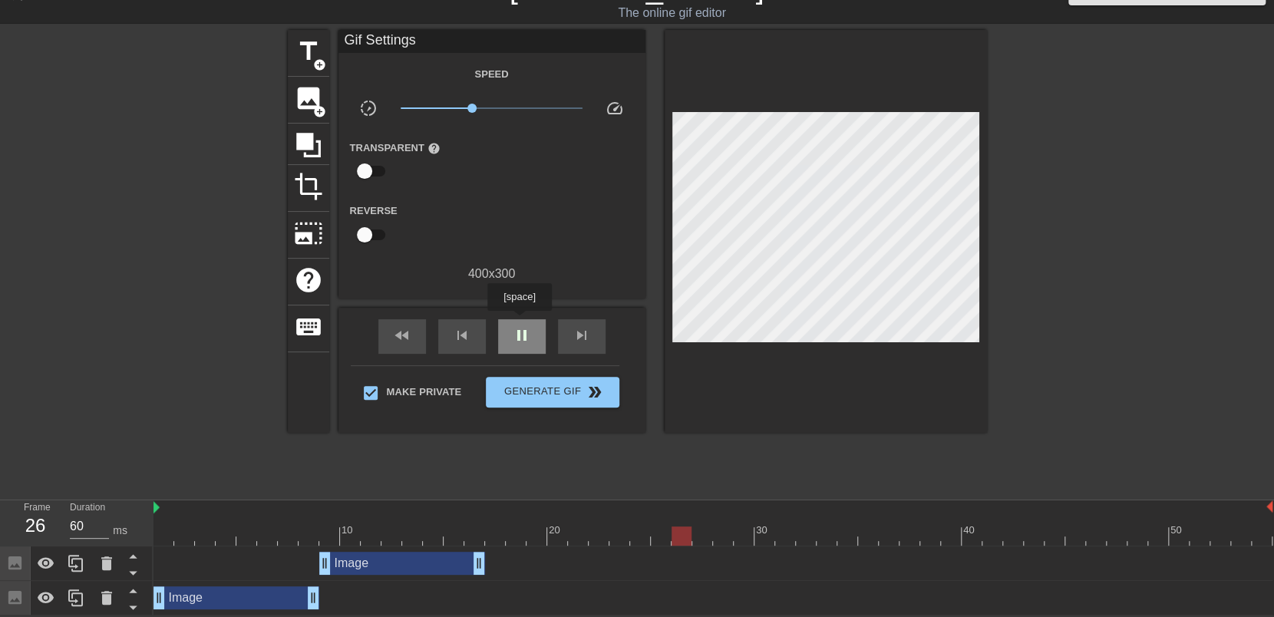
click at [519, 322] on div "pause" at bounding box center [522, 336] width 48 height 35
click at [491, 525] on div "10 20 30 40 50" at bounding box center [712, 522] width 1119 height 45
click at [305, 95] on span "image" at bounding box center [308, 98] width 29 height 29
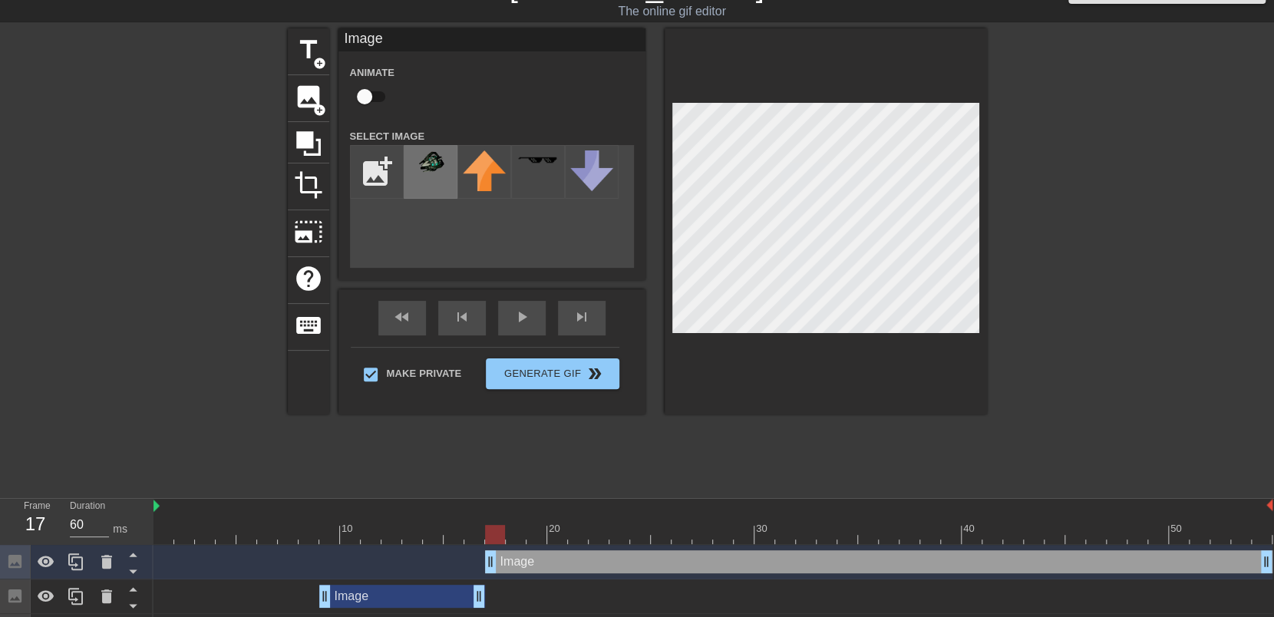
click at [431, 181] on div at bounding box center [431, 172] width 54 height 54
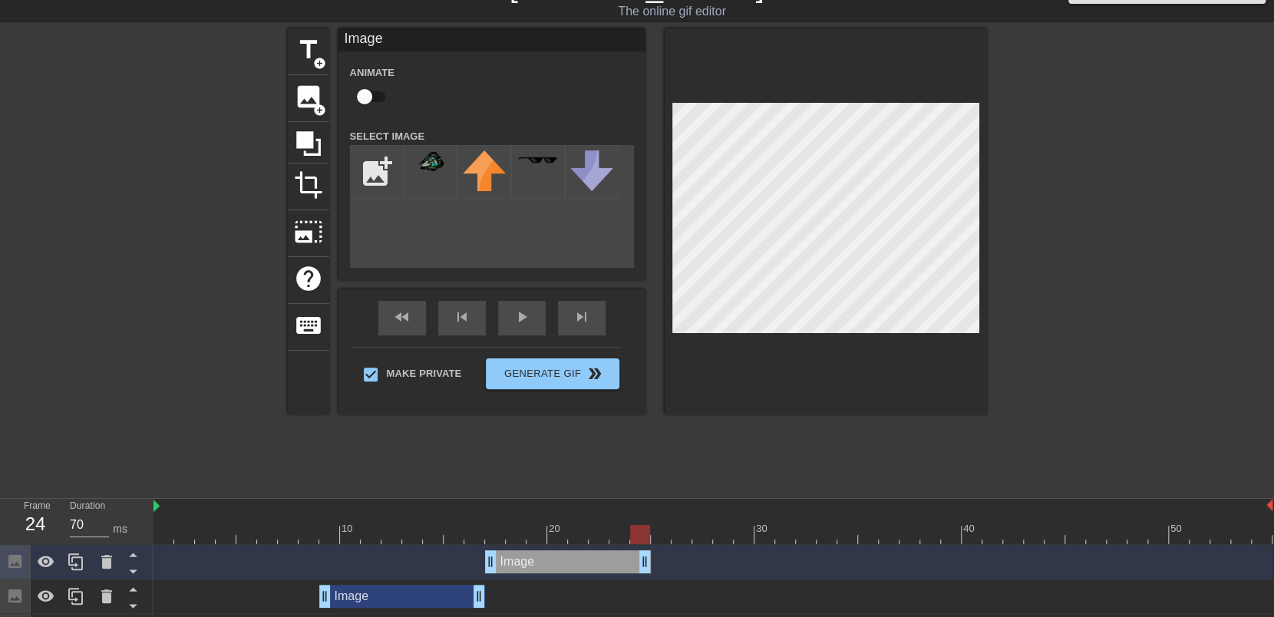
drag, startPoint x: 1269, startPoint y: 563, endPoint x: 653, endPoint y: 563, distance: 615.5
click at [653, 563] on div "Image drag_handle drag_handle" at bounding box center [712, 561] width 1119 height 23
click at [655, 535] on div at bounding box center [712, 534] width 1119 height 19
click at [298, 95] on span "image" at bounding box center [308, 96] width 29 height 29
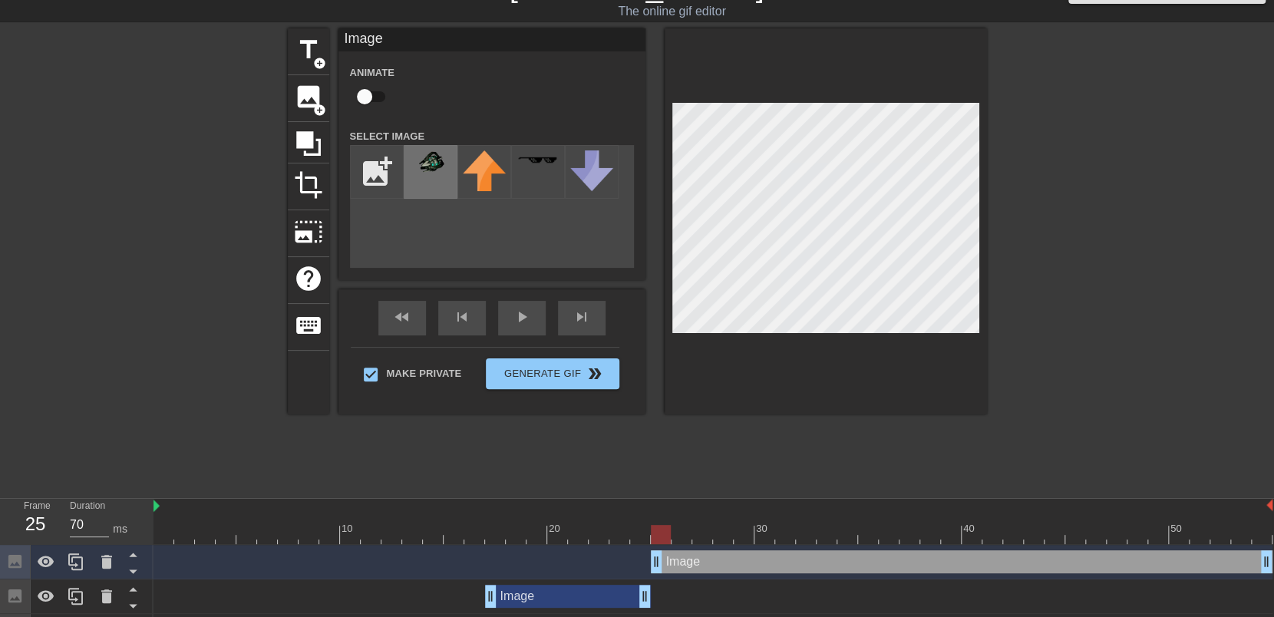
click at [429, 164] on img at bounding box center [430, 162] width 43 height 25
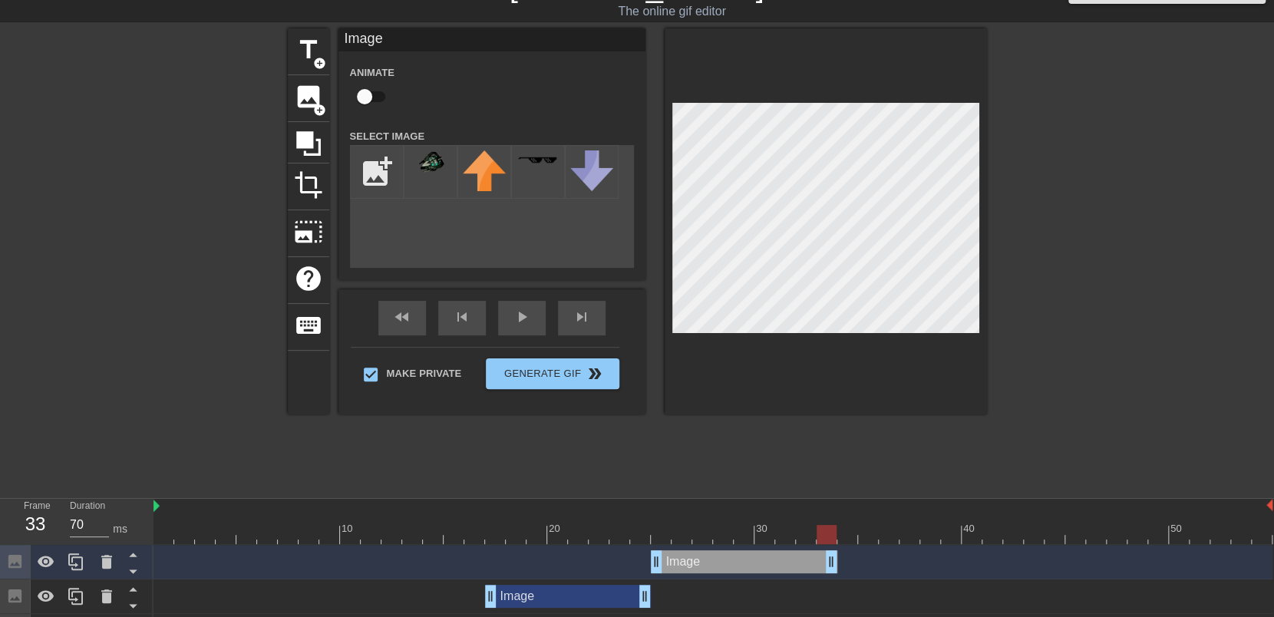
drag, startPoint x: 1265, startPoint y: 562, endPoint x: 832, endPoint y: 558, distance: 432.9
click at [832, 558] on div "Image drag_handle drag_handle" at bounding box center [744, 561] width 187 height 23
click at [850, 559] on div "Image drag_handle drag_handle" at bounding box center [712, 561] width 1119 height 23
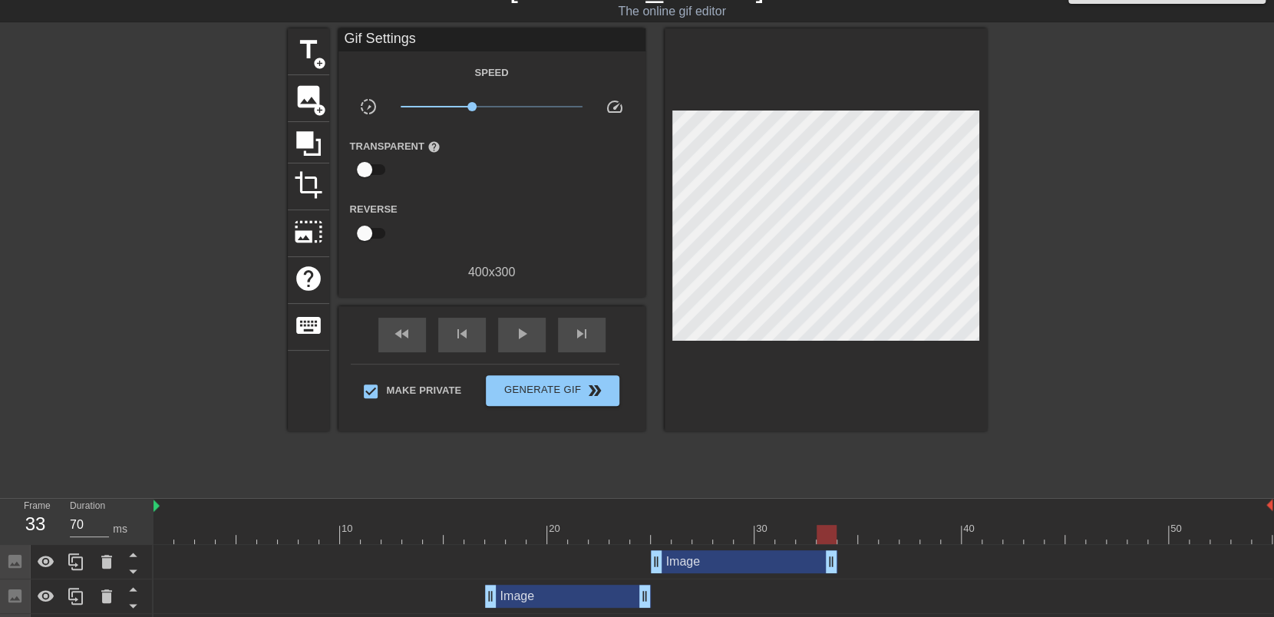
click at [848, 552] on div "Image drag_handle drag_handle" at bounding box center [712, 561] width 1119 height 23
click at [850, 531] on div at bounding box center [712, 534] width 1119 height 19
click at [310, 96] on span "image" at bounding box center [308, 96] width 29 height 29
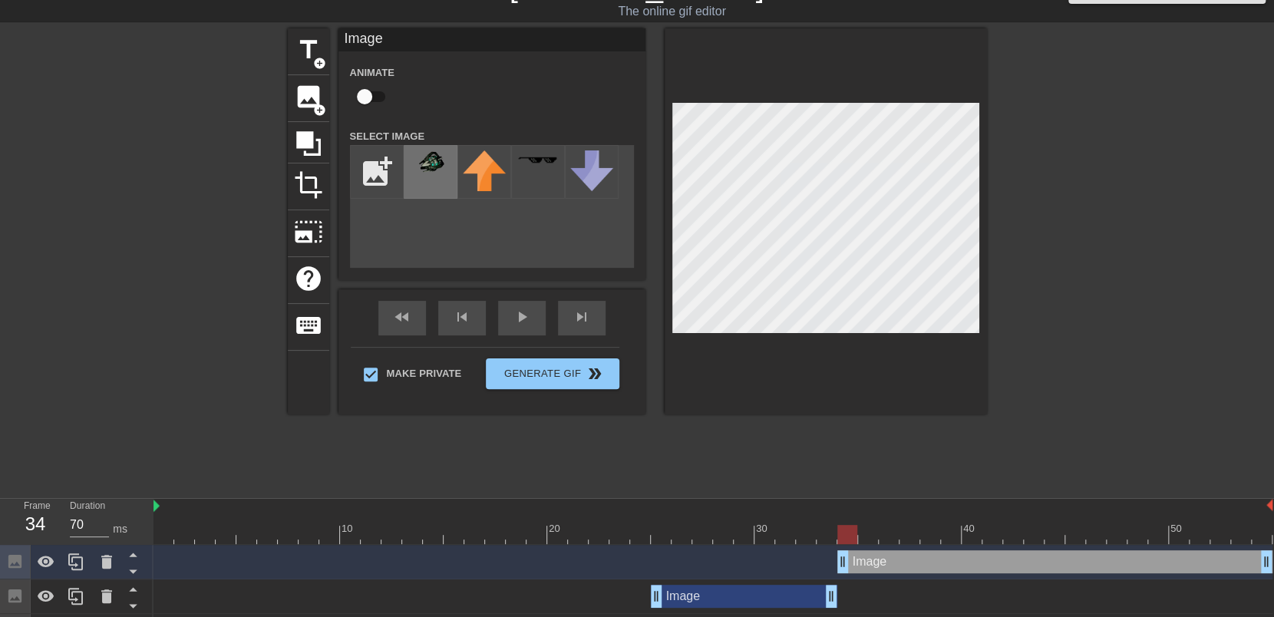
click at [425, 164] on img at bounding box center [430, 162] width 43 height 25
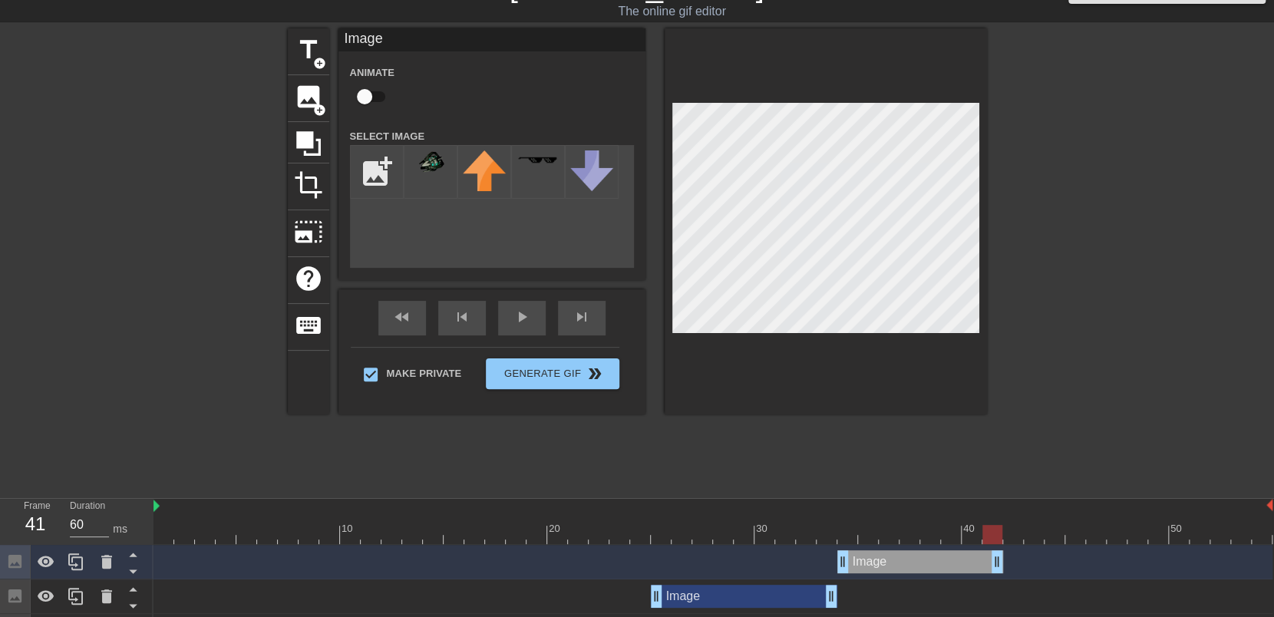
drag, startPoint x: 1267, startPoint y: 563, endPoint x: 994, endPoint y: 576, distance: 273.5
click at [994, 576] on div "Image drag_handle drag_handle" at bounding box center [712, 562] width 1119 height 35
drag, startPoint x: 998, startPoint y: 566, endPoint x: 1040, endPoint y: 579, distance: 44.2
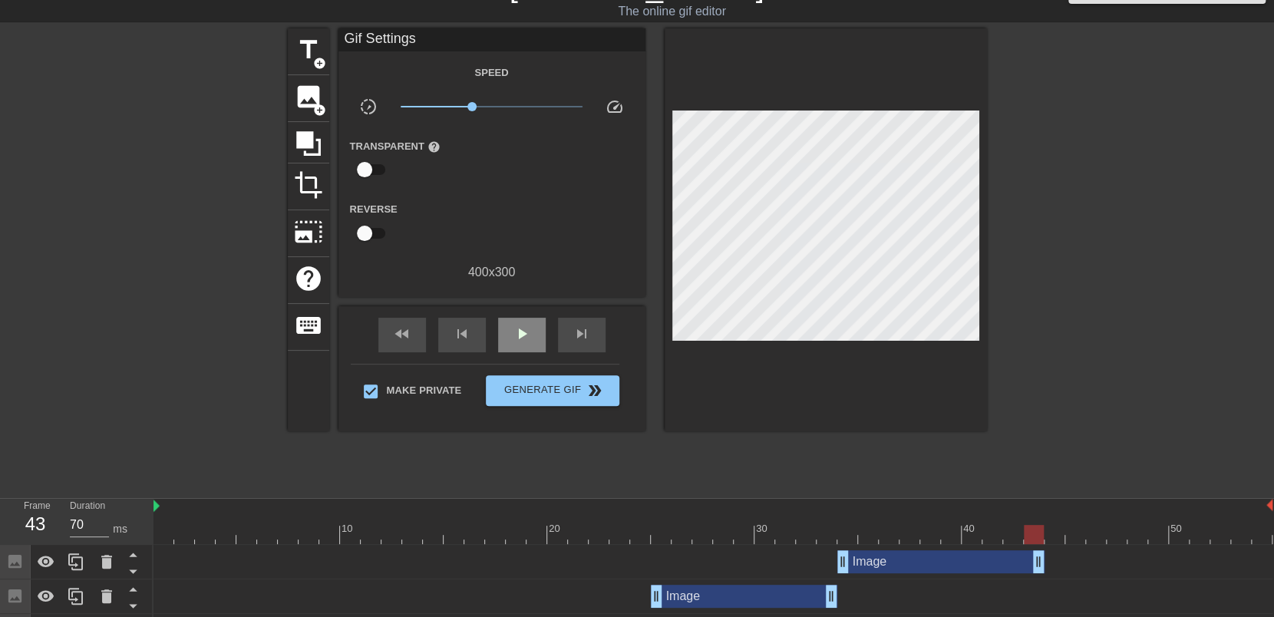
click at [528, 313] on div "fast_rewind skip_previous play_arrow skip_next" at bounding box center [492, 335] width 250 height 58
click at [522, 325] on span "play_arrow" at bounding box center [522, 334] width 18 height 18
click at [520, 322] on div "pause" at bounding box center [522, 335] width 48 height 35
click at [766, 495] on div "menu_book Browse the tutorials! Gifntext.com The online gif editor Send Feedbac…" at bounding box center [637, 343] width 1274 height 750
click at [715, 541] on div at bounding box center [712, 534] width 1119 height 19
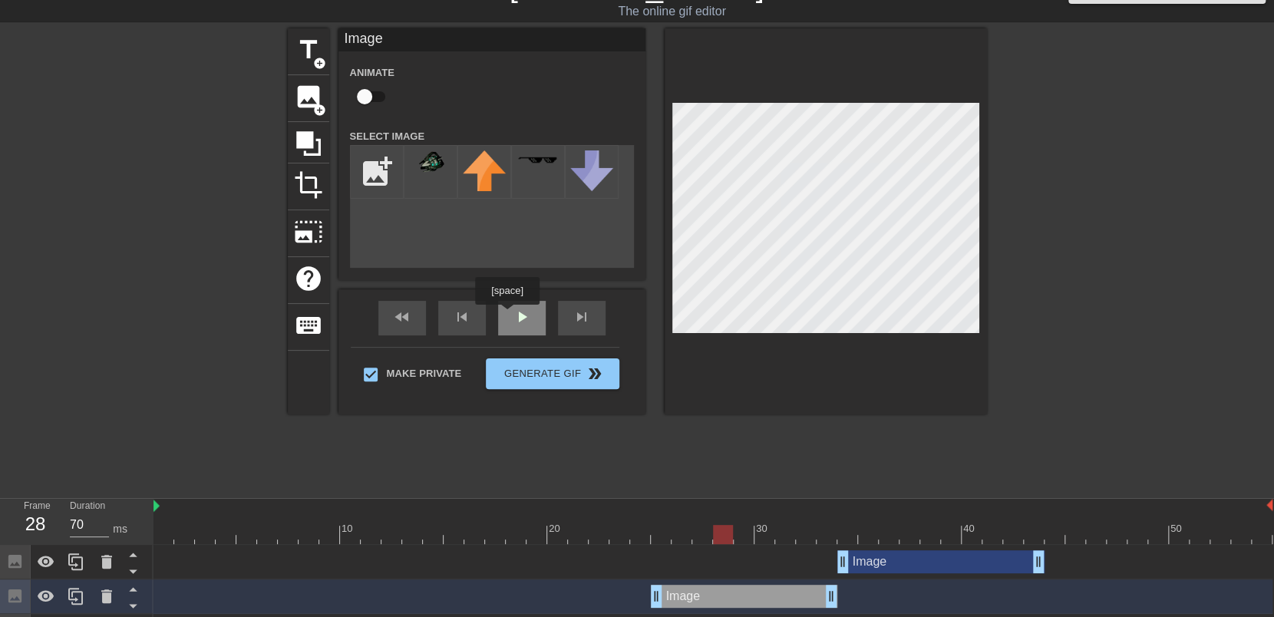
click at [507, 315] on div "fast_rewind skip_previous play_arrow skip_next" at bounding box center [492, 318] width 250 height 58
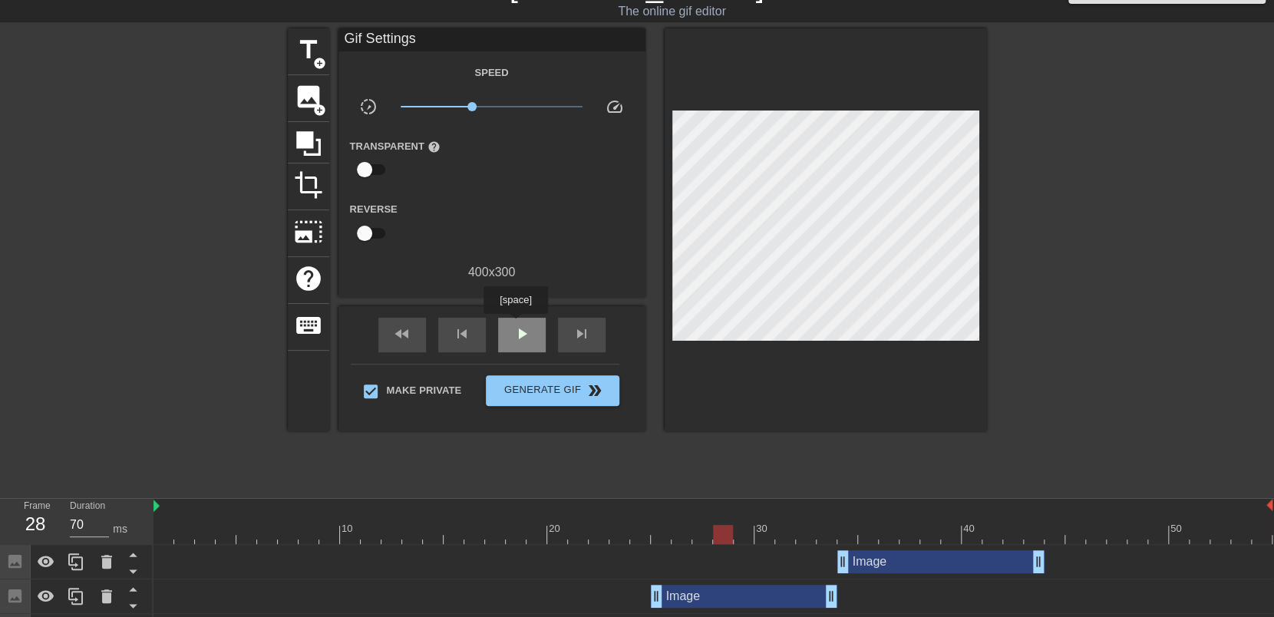
click at [515, 327] on span "play_arrow" at bounding box center [522, 334] width 18 height 18
click at [517, 318] on div "pause" at bounding box center [522, 335] width 48 height 35
click at [1052, 533] on div at bounding box center [712, 534] width 1119 height 19
click at [308, 92] on span "image" at bounding box center [308, 96] width 29 height 29
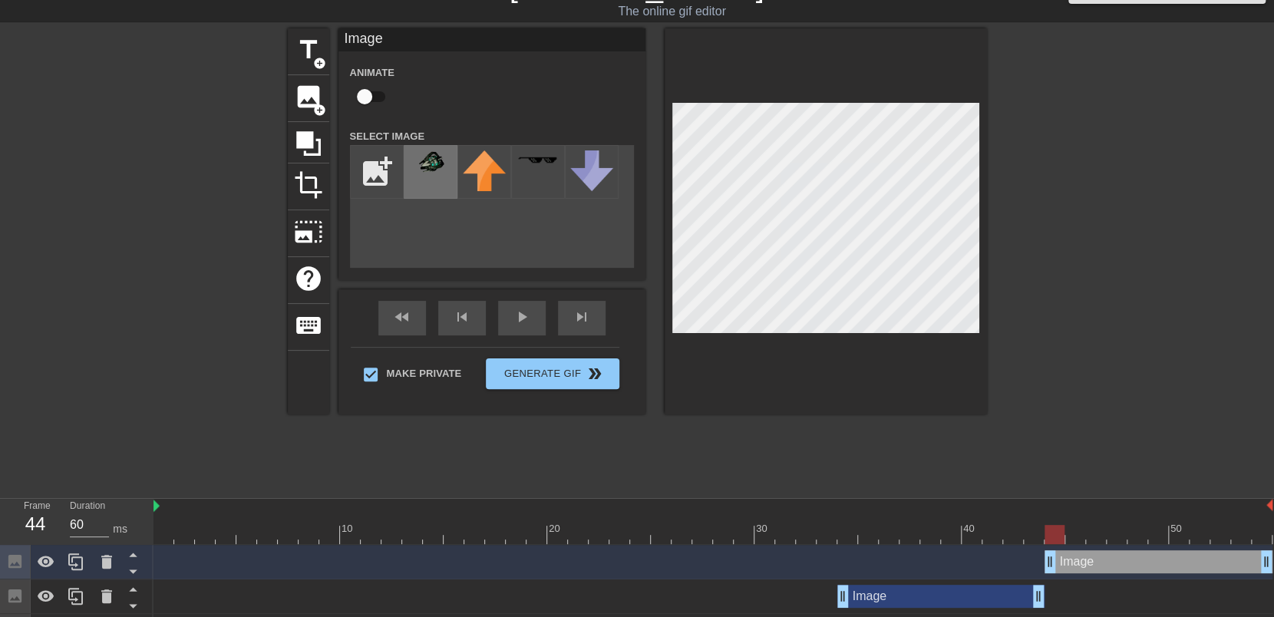
click at [431, 173] on img at bounding box center [430, 162] width 43 height 25
click at [39, 561] on icon at bounding box center [46, 562] width 17 height 12
click at [39, 561] on icon at bounding box center [46, 562] width 17 height 15
click at [137, 572] on icon at bounding box center [133, 571] width 19 height 19
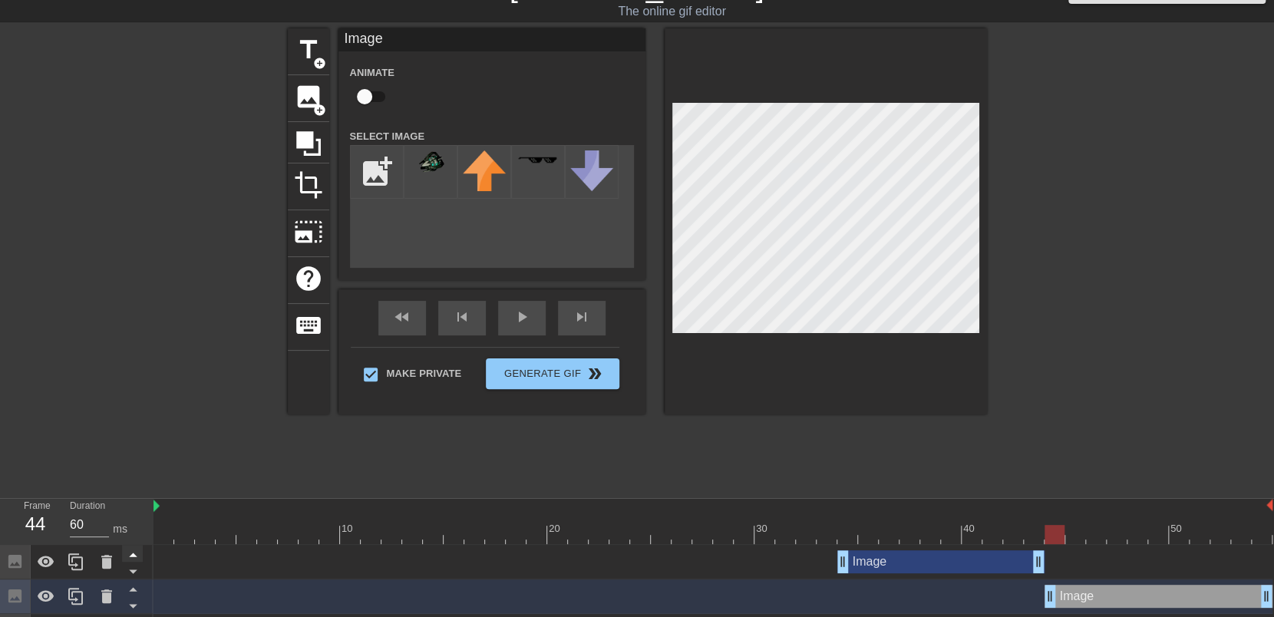
click at [136, 557] on icon at bounding box center [133, 555] width 8 height 4
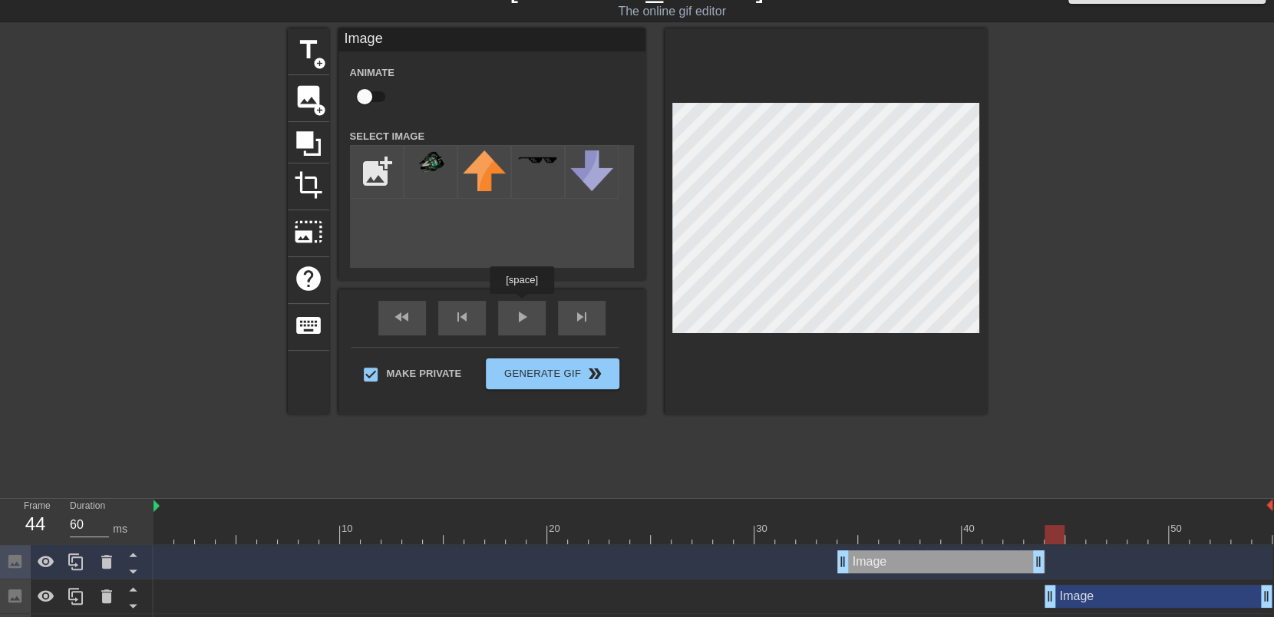
click at [505, 312] on div "fast_rewind skip_previous play_arrow skip_next" at bounding box center [492, 318] width 250 height 58
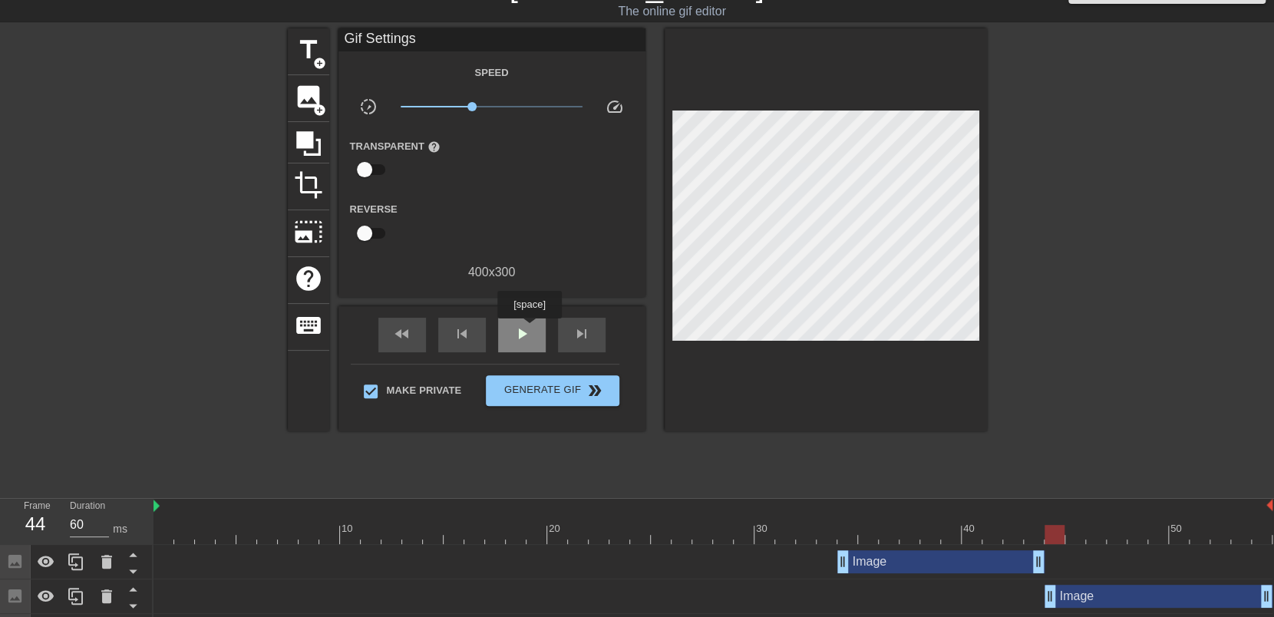
click at [529, 329] on span "play_arrow" at bounding box center [522, 334] width 18 height 18
drag, startPoint x: 476, startPoint y: 105, endPoint x: 535, endPoint y: 107, distance: 59.1
click at [535, 107] on span "x3.02" at bounding box center [534, 106] width 9 height 9
drag, startPoint x: 535, startPoint y: 107, endPoint x: 517, endPoint y: 106, distance: 18.5
click at [517, 106] on span "x1.88" at bounding box center [516, 106] width 9 height 9
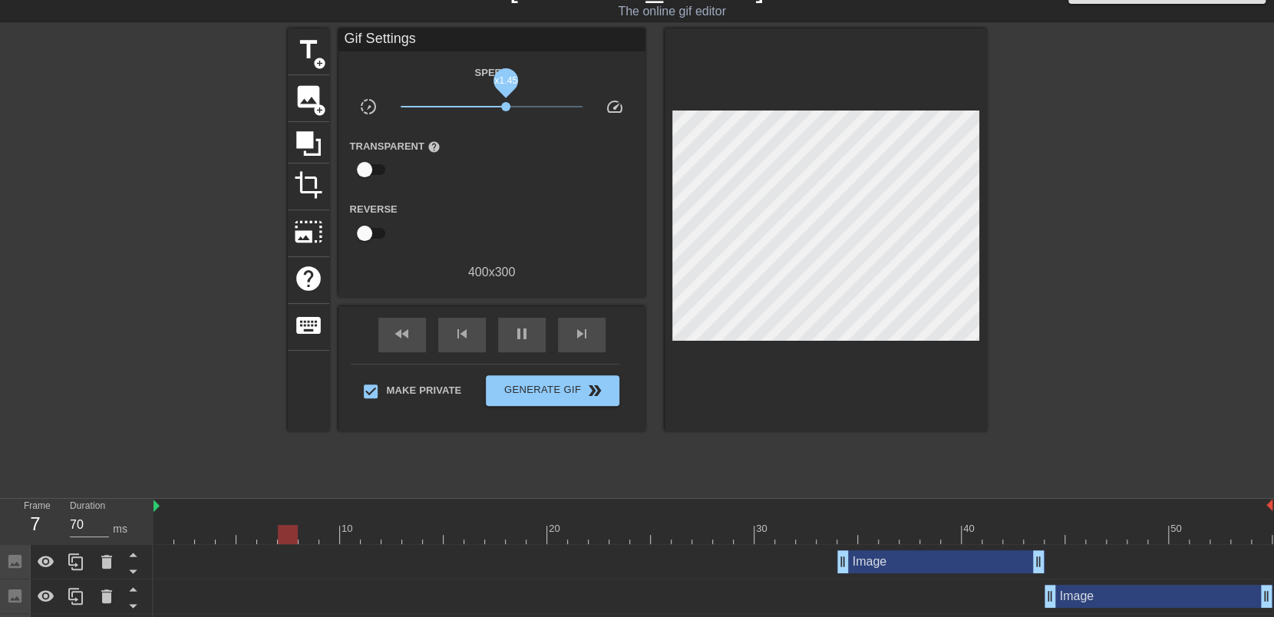
drag, startPoint x: 517, startPoint y: 106, endPoint x: 506, endPoint y: 102, distance: 11.4
click at [506, 102] on span "x1.45" at bounding box center [505, 106] width 9 height 9
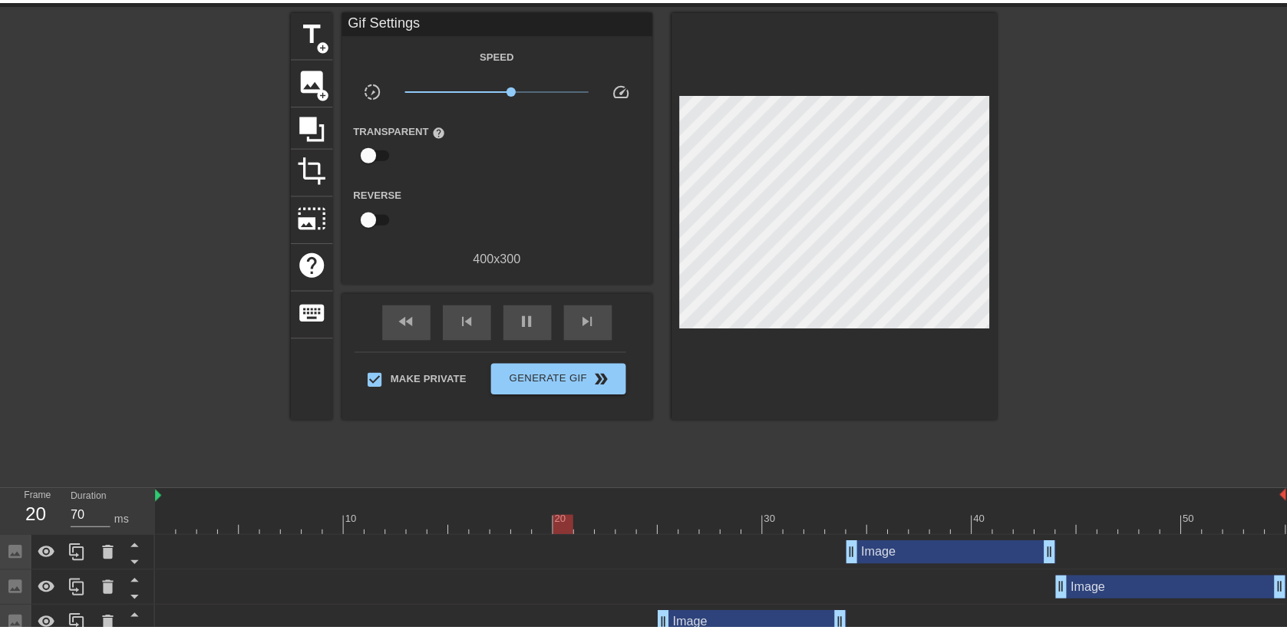
scroll to position [0, 0]
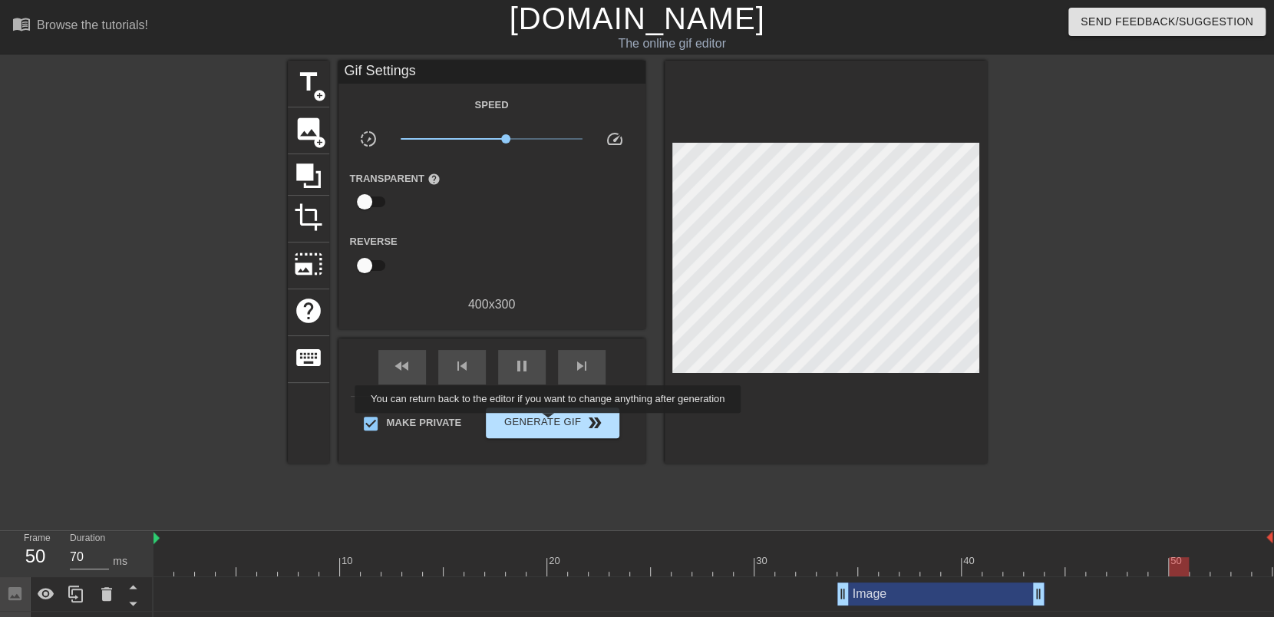
type input "60"
click at [550, 424] on span "Generate Gif double_arrow" at bounding box center [552, 423] width 120 height 18
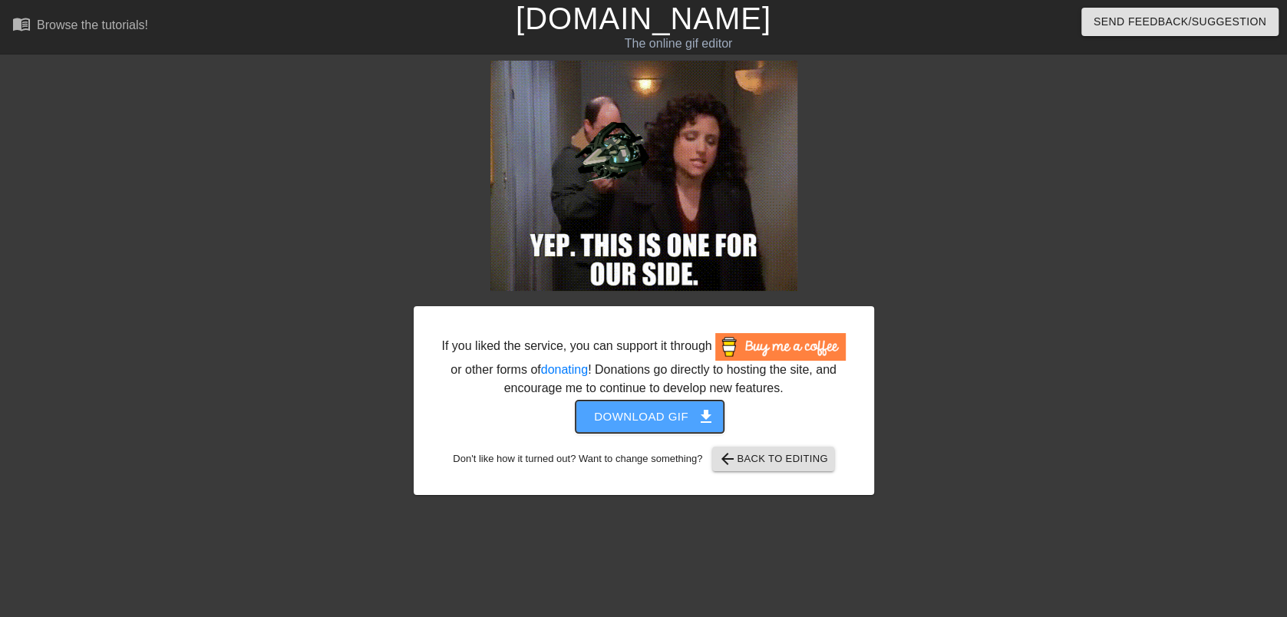
click at [695, 417] on span "Download gif get_app" at bounding box center [649, 417] width 111 height 20
